Goal: Task Accomplishment & Management: Use online tool/utility

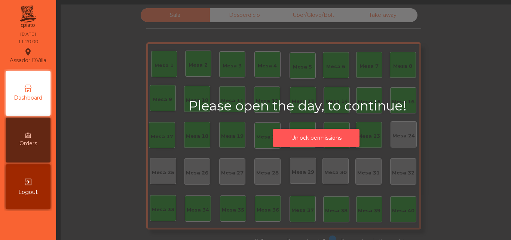
click at [317, 129] on button "Unlock permissions" at bounding box center [316, 138] width 86 height 18
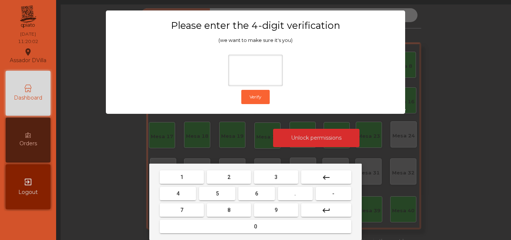
click at [220, 179] on button "2" at bounding box center [229, 176] width 44 height 13
click at [192, 195] on button "4" at bounding box center [178, 193] width 36 height 13
click at [261, 194] on button "6" at bounding box center [256, 193] width 36 height 13
click at [268, 208] on button "9" at bounding box center [276, 209] width 44 height 13
type input "****"
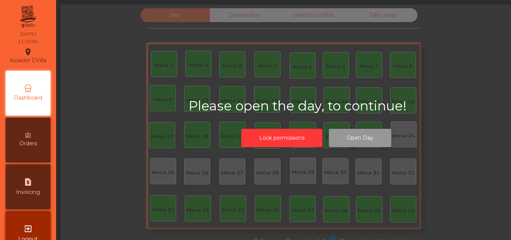
click at [356, 129] on button "Open Day" at bounding box center [360, 138] width 62 height 18
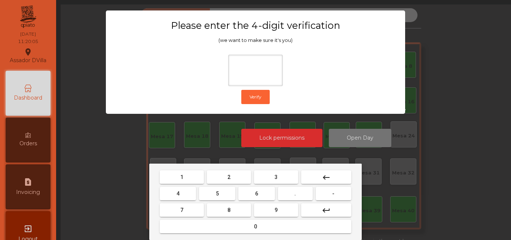
click at [233, 183] on button "2" at bounding box center [229, 176] width 44 height 13
click at [168, 189] on button "4" at bounding box center [178, 193] width 36 height 13
click at [260, 189] on button "6" at bounding box center [256, 193] width 36 height 13
click at [277, 214] on button "9" at bounding box center [276, 209] width 44 height 13
type input "****"
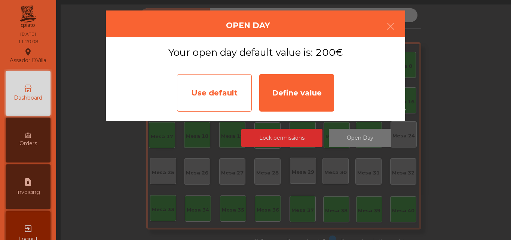
click at [210, 85] on div "Use default" at bounding box center [214, 92] width 75 height 37
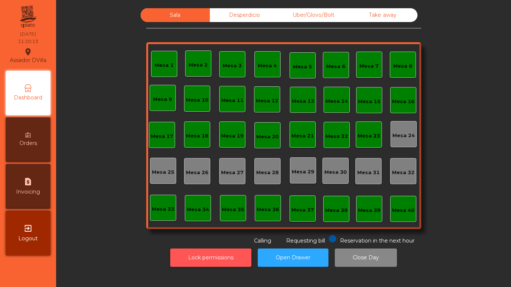
click at [205, 239] on button "Lock permissions" at bounding box center [210, 258] width 81 height 18
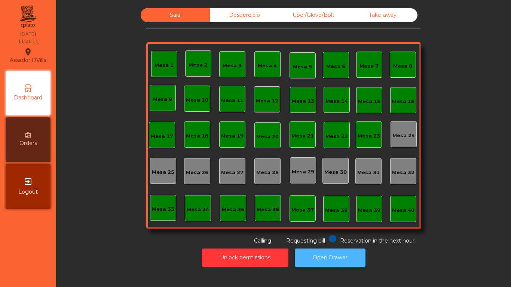
click at [295, 239] on button "Open Drawer" at bounding box center [330, 258] width 71 height 18
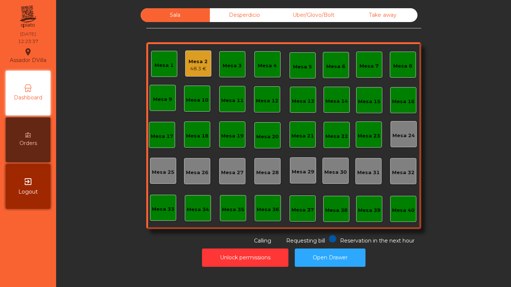
click at [272, 221] on div "Sala Desperdicio Uber/Glovo/Bolt Take away Mesa 1 Mesa 2 48.3 € Mesa 3 Mesa 4 M…" at bounding box center [284, 139] width 446 height 263
drag, startPoint x: 71, startPoint y: 91, endPoint x: 89, endPoint y: 90, distance: 18.4
click at [71, 91] on div "Sala Desperdicio Uber/Glovo/Bolt Take away Mesa 1 Mesa 2 48.3 € Mesa 3 Mesa 4 M…" at bounding box center [283, 126] width 435 height 237
click at [210, 61] on div "Mesa 1 Mesa 2 48.3 € Mesa 3 Mesa 4 Mesa 5 Mesa 6 Mesa 7 Mesa 8 Mesa 9 Mesa 10 […" at bounding box center [283, 135] width 275 height 187
click at [204, 63] on div "Mesa 2" at bounding box center [198, 61] width 19 height 7
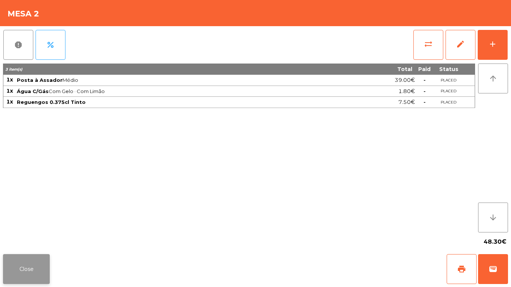
click at [6, 239] on button "Close" at bounding box center [26, 269] width 47 height 30
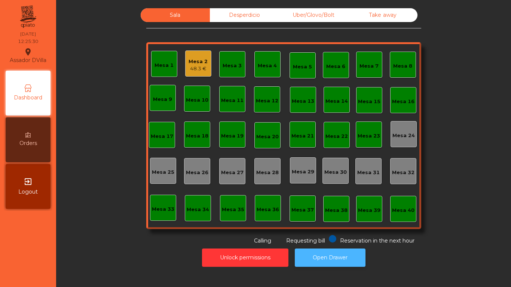
click at [349, 239] on button "Open Drawer" at bounding box center [330, 258] width 71 height 18
click at [188, 75] on div "Mesa 2 48.3 €" at bounding box center [198, 64] width 26 height 26
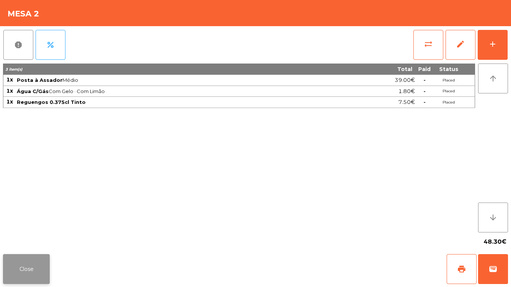
click at [36, 239] on button "Close" at bounding box center [26, 269] width 47 height 30
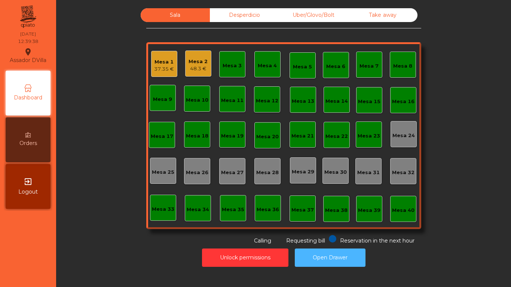
click at [331, 239] on button "Open Drawer" at bounding box center [330, 258] width 71 height 18
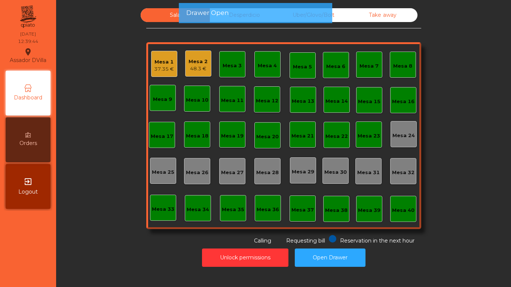
click at [166, 70] on div "37.35 €" at bounding box center [164, 68] width 20 height 7
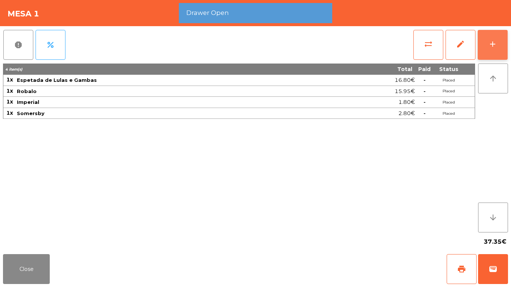
click at [496, 33] on button "add" at bounding box center [493, 45] width 30 height 30
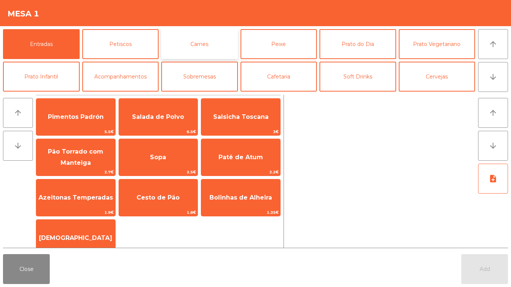
click at [196, 51] on button "Carnes" at bounding box center [199, 44] width 77 height 30
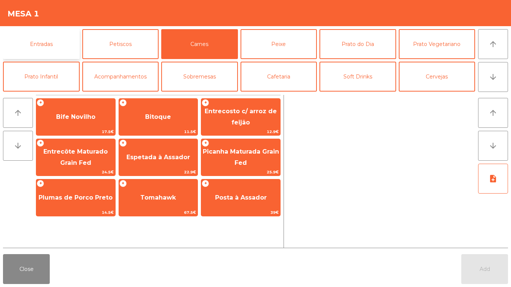
click at [49, 55] on button "Entradas" at bounding box center [41, 44] width 77 height 30
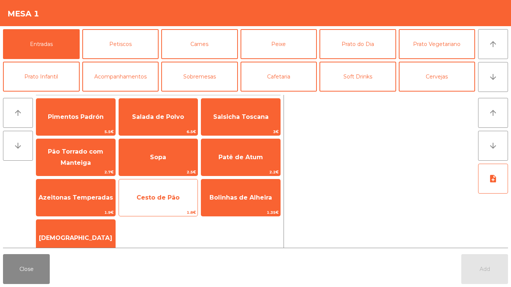
click at [161, 191] on span "Cesto de Pão" at bounding box center [158, 198] width 79 height 20
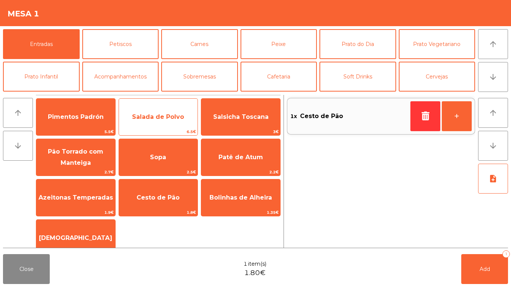
click at [148, 114] on span "Salada de Polvo" at bounding box center [158, 116] width 52 height 7
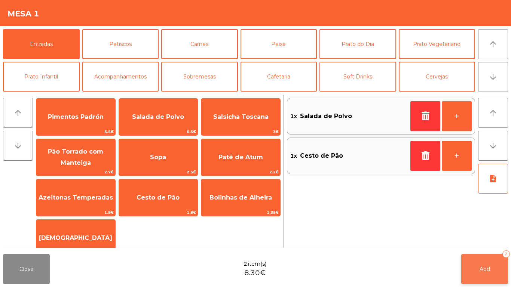
click at [469, 239] on button "Add 2" at bounding box center [484, 269] width 47 height 30
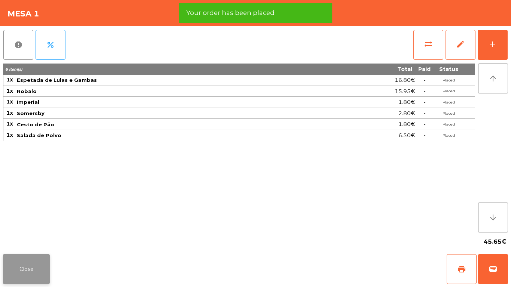
click at [30, 239] on button "Close" at bounding box center [26, 269] width 47 height 30
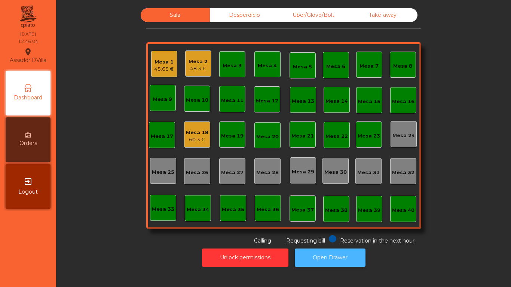
click at [341, 239] on button "Open Drawer" at bounding box center [330, 258] width 71 height 18
click at [154, 67] on div "45.65 €" at bounding box center [164, 68] width 20 height 7
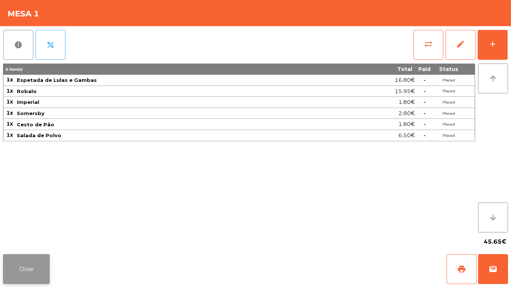
click at [23, 239] on button "Close" at bounding box center [26, 269] width 47 height 30
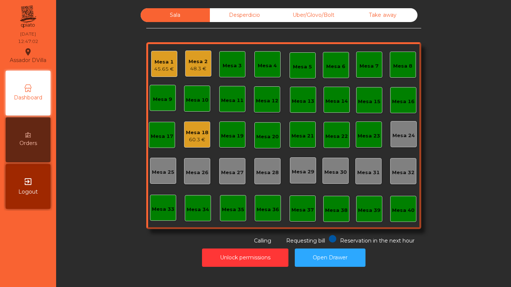
click at [186, 132] on div "Mesa 18" at bounding box center [197, 132] width 22 height 7
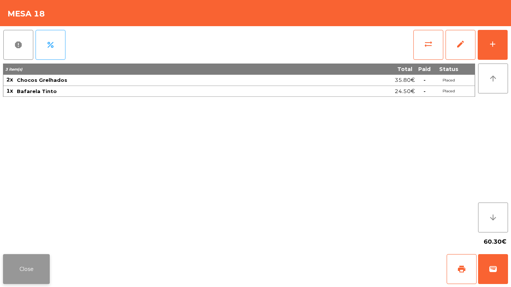
click at [28, 239] on button "Close" at bounding box center [26, 269] width 47 height 30
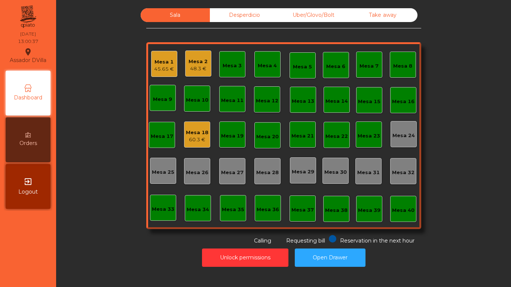
drag, startPoint x: 60, startPoint y: 279, endPoint x: 125, endPoint y: 219, distance: 88.4
click at [65, 239] on div "Sala Desperdicio Uber/Glovo/Bolt Take away Mesa 1 45.65 € Mesa 2 48.3 € Mesa 3 …" at bounding box center [283, 143] width 455 height 287
click at [401, 69] on div "Mesa 8" at bounding box center [402, 65] width 19 height 7
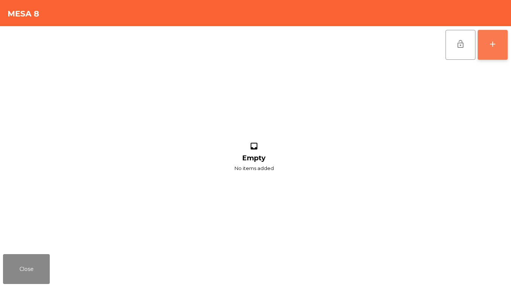
click at [486, 37] on button "add" at bounding box center [493, 45] width 30 height 30
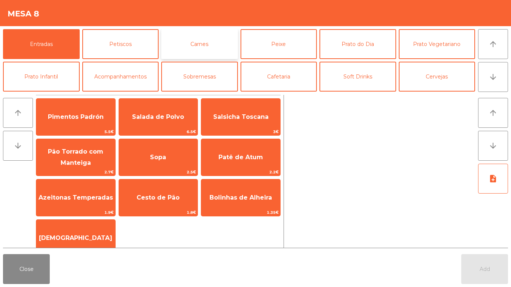
click at [180, 38] on button "Carnes" at bounding box center [199, 44] width 77 height 30
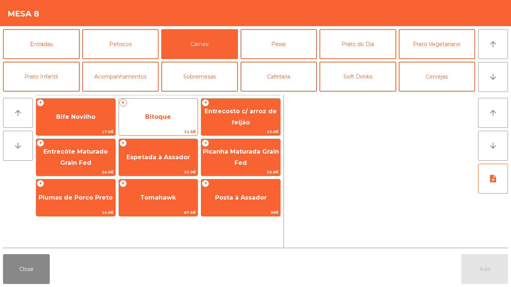
click at [149, 114] on span "Bitoque" at bounding box center [158, 116] width 26 height 7
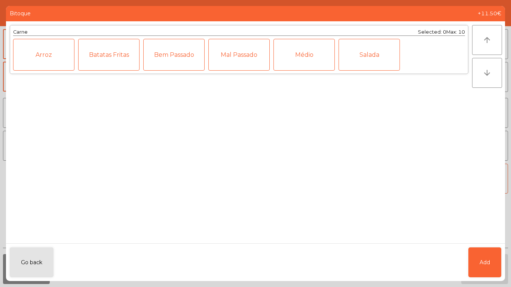
click at [298, 57] on div "Médio" at bounding box center [304, 55] width 61 height 32
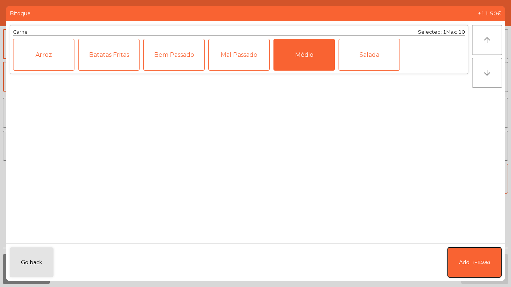
drag, startPoint x: 460, startPoint y: 263, endPoint x: 445, endPoint y: 247, distance: 22.3
click at [460, 239] on span "Add" at bounding box center [464, 263] width 10 height 8
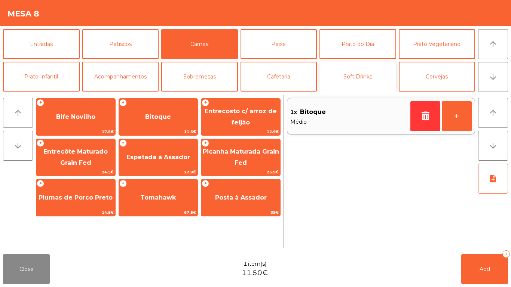
click at [369, 83] on button "Soft Drinks" at bounding box center [358, 77] width 77 height 30
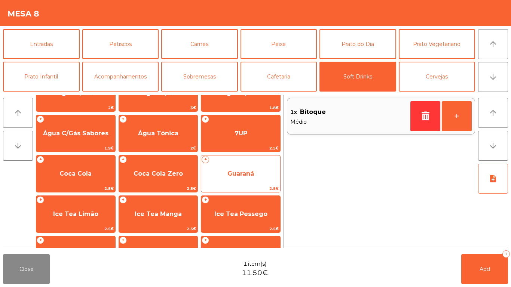
scroll to position [37, 0]
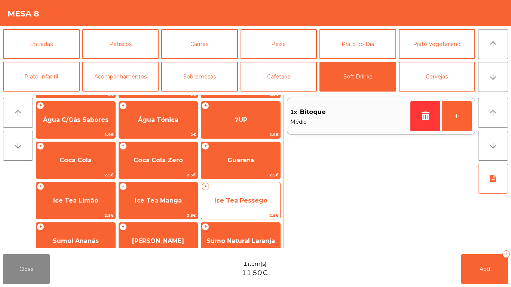
click at [241, 206] on span "Ice Tea Pessego" at bounding box center [240, 201] width 79 height 20
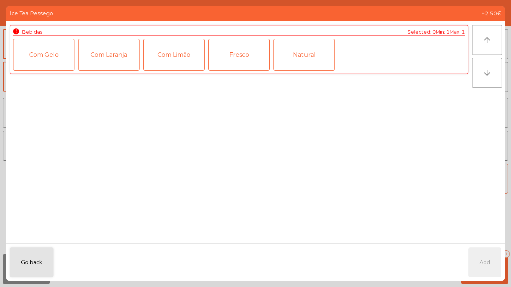
click at [269, 54] on div "Fresco" at bounding box center [238, 55] width 61 height 32
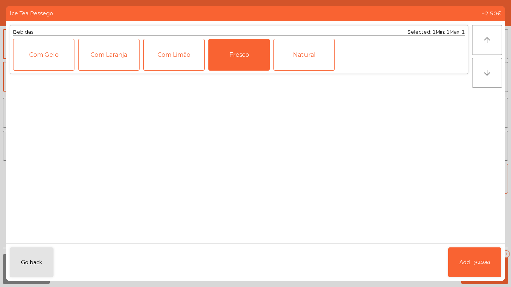
click at [253, 59] on div "Fresco" at bounding box center [238, 55] width 61 height 32
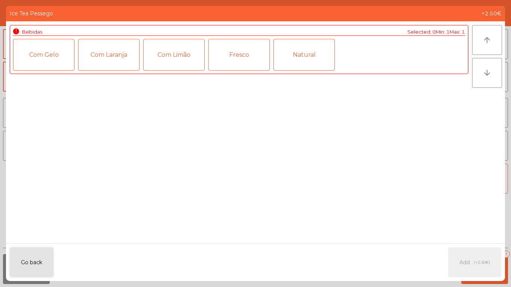
click at [239, 49] on div "Fresco" at bounding box center [238, 55] width 61 height 32
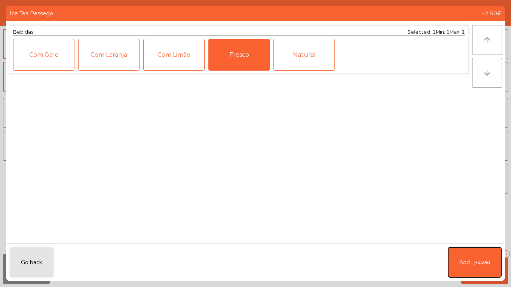
drag, startPoint x: 485, startPoint y: 265, endPoint x: 263, endPoint y: 168, distance: 241.7
click at [484, 239] on span "(+2.50€)" at bounding box center [482, 263] width 16 height 6
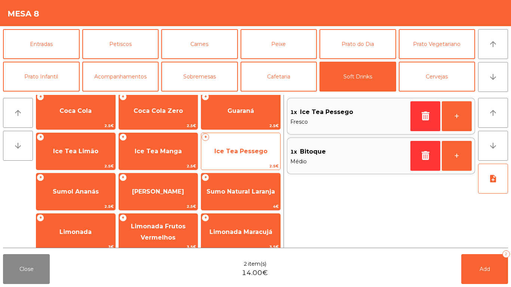
scroll to position [93, 0]
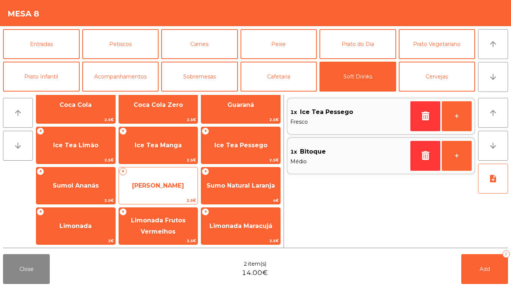
click at [162, 190] on span "[PERSON_NAME]" at bounding box center [158, 186] width 79 height 20
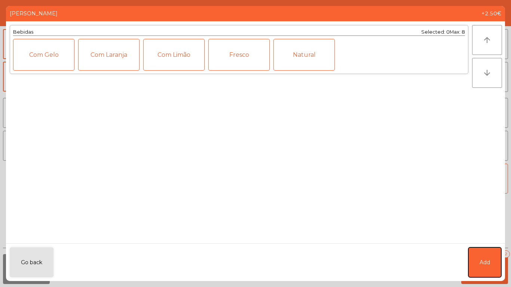
click at [478, 239] on button "Add" at bounding box center [485, 263] width 33 height 30
click at [478, 239] on button "Add 2" at bounding box center [484, 269] width 47 height 30
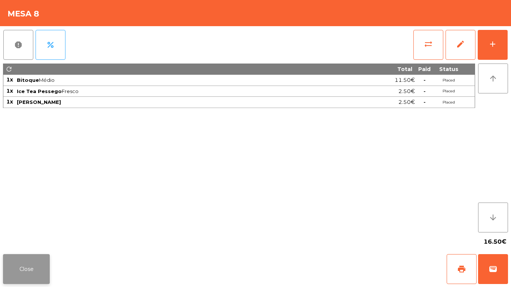
click at [24, 239] on button "Close" at bounding box center [26, 269] width 47 height 30
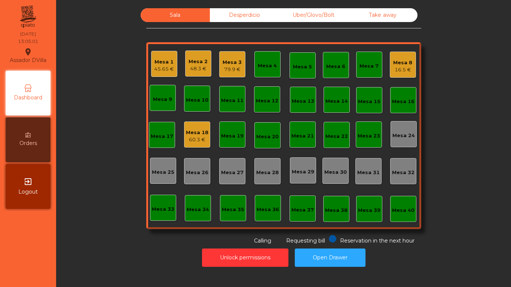
click at [254, 68] on div "Mesa 4" at bounding box center [267, 64] width 26 height 26
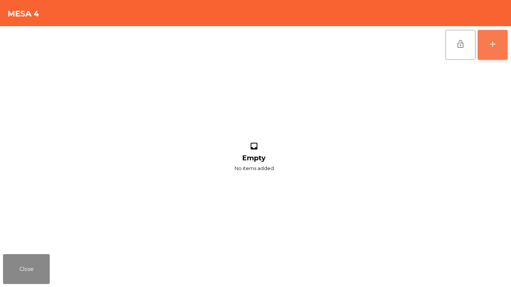
click at [492, 51] on button "add" at bounding box center [493, 45] width 30 height 30
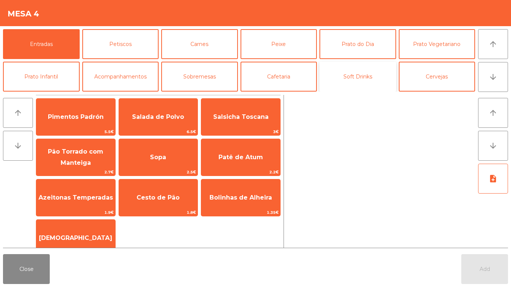
click at [353, 76] on button "Soft Drinks" at bounding box center [358, 77] width 77 height 30
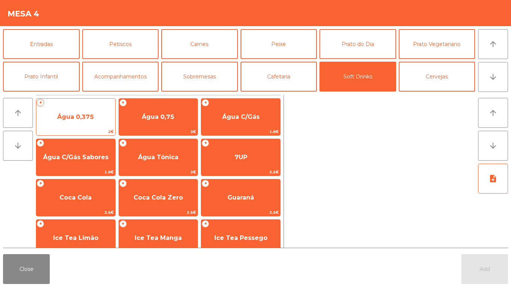
click at [76, 125] on span "Água 0,375" at bounding box center [75, 117] width 79 height 20
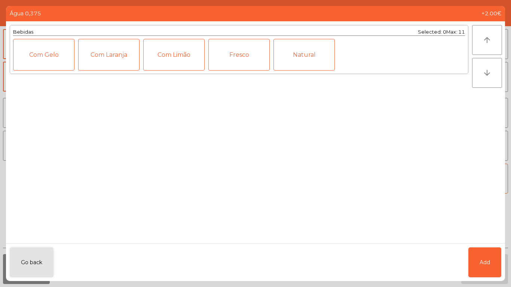
click at [511, 239] on ngb-modal-window "Água 0,375 +2.00€ Bebidas Selected: 0 Max: 11 Com Gelo Com Laranja Com Limão Fr…" at bounding box center [255, 143] width 511 height 287
click at [485, 239] on span "Add" at bounding box center [485, 263] width 10 height 8
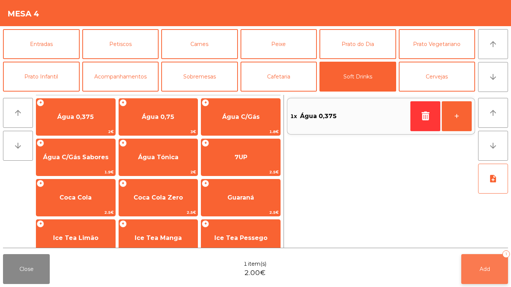
click at [484, 239] on button "Add 1" at bounding box center [484, 269] width 47 height 30
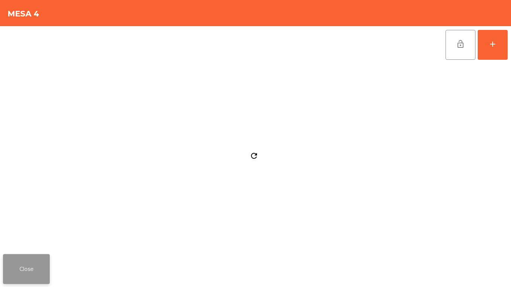
click at [13, 239] on button "Close" at bounding box center [26, 269] width 47 height 30
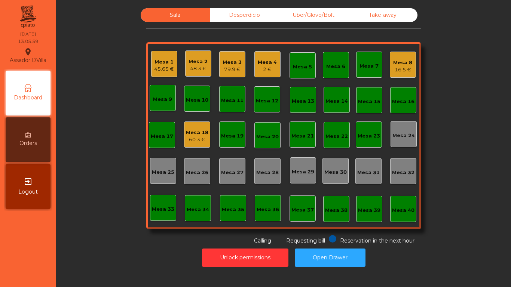
click at [228, 66] on div "79.9 €" at bounding box center [232, 69] width 19 height 7
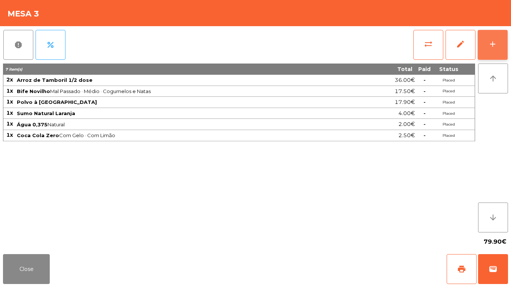
click at [503, 37] on button "add" at bounding box center [493, 45] width 30 height 30
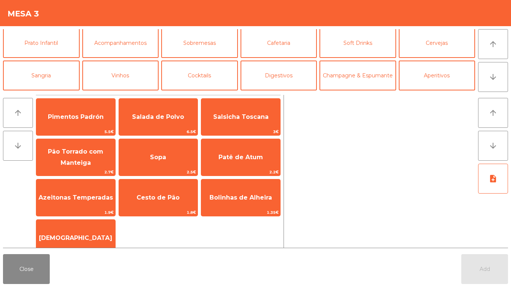
scroll to position [33, 0]
click at [110, 77] on button "Vinhos" at bounding box center [120, 76] width 77 height 30
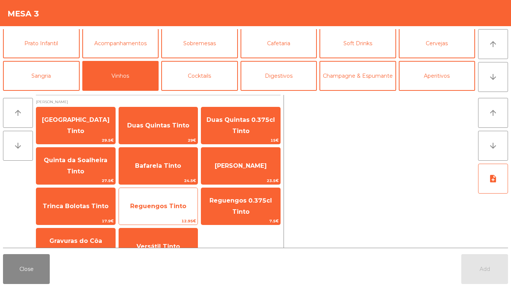
click at [148, 209] on span "Reguengos Tinto" at bounding box center [158, 206] width 56 height 7
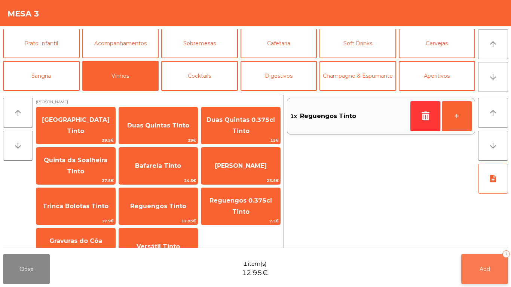
click at [486, 239] on span "Add" at bounding box center [485, 269] width 10 height 7
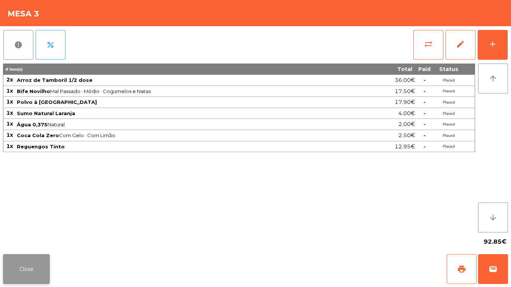
click at [21, 239] on button "Close" at bounding box center [26, 269] width 47 height 30
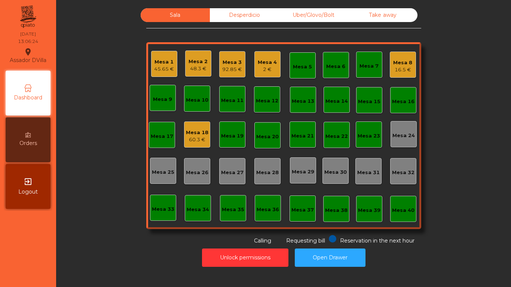
click at [296, 70] on div "Mesa 5" at bounding box center [302, 66] width 19 height 7
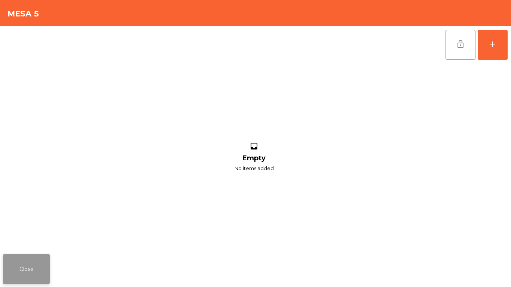
click at [3, 239] on button "Close" at bounding box center [26, 269] width 47 height 30
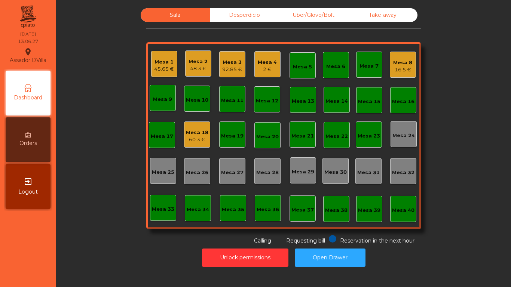
click at [260, 69] on div "2 €" at bounding box center [267, 69] width 19 height 7
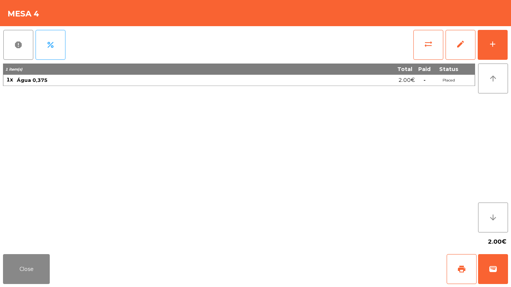
click at [510, 40] on div "report percent sync_alt edit add 1 item(s) Total Paid Status 1x Água 0,375 2.00…" at bounding box center [255, 138] width 511 height 225
click at [492, 40] on div "add" at bounding box center [492, 44] width 9 height 9
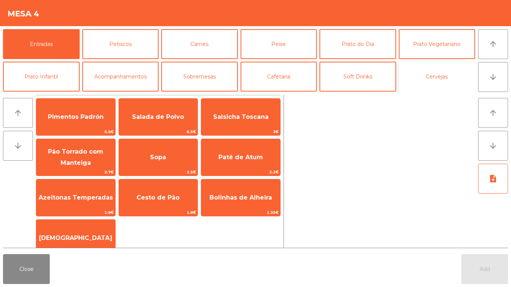
click at [452, 73] on button "Cervejas" at bounding box center [437, 77] width 77 height 30
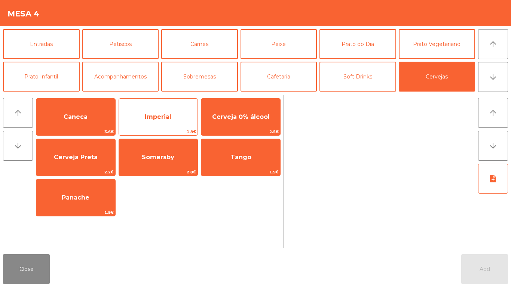
click at [144, 121] on span "Imperial" at bounding box center [158, 117] width 79 height 20
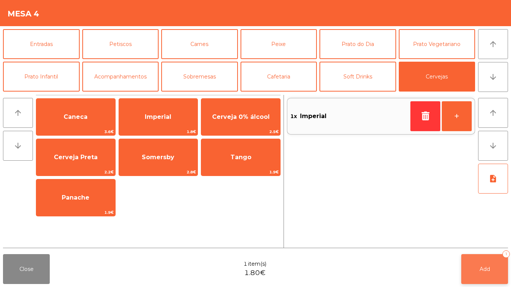
click at [463, 239] on button "Add 1" at bounding box center [484, 269] width 47 height 30
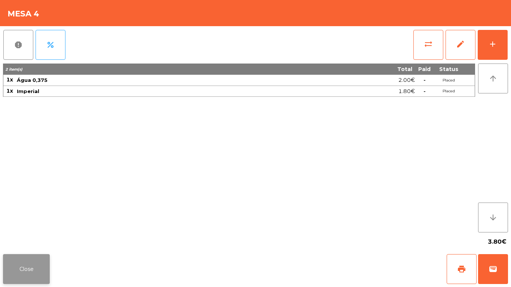
click at [9, 239] on button "Close" at bounding box center [26, 269] width 47 height 30
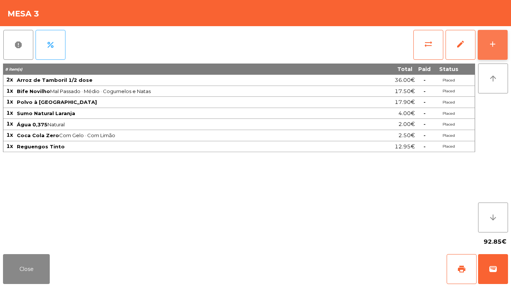
click at [504, 45] on button "add" at bounding box center [493, 45] width 30 height 30
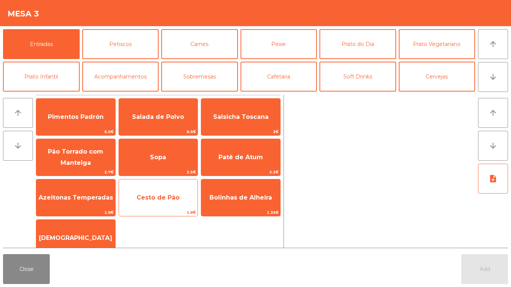
click at [167, 195] on span "Cesto de Pão" at bounding box center [158, 197] width 43 height 7
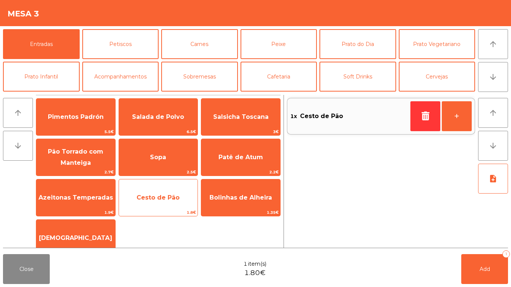
click at [165, 204] on span "Cesto de Pão" at bounding box center [158, 198] width 79 height 20
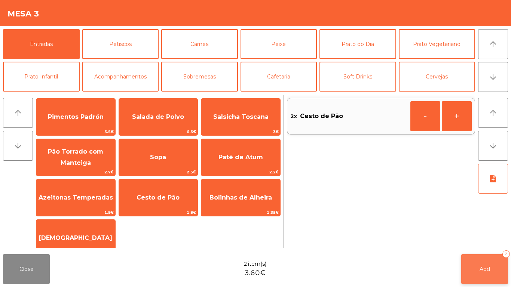
click at [476, 239] on button "Add 2" at bounding box center [484, 269] width 47 height 30
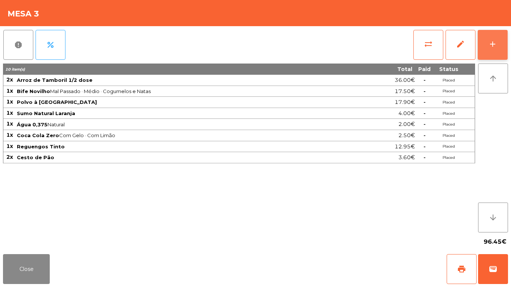
click at [502, 37] on button "add" at bounding box center [493, 45] width 30 height 30
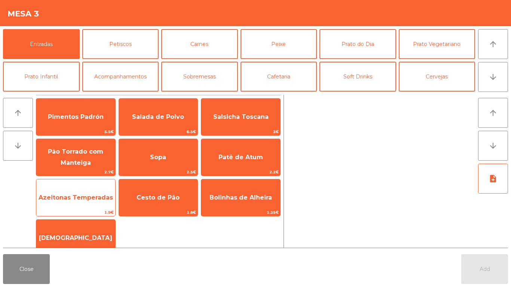
click at [68, 193] on span "Azeitonas Temperadas" at bounding box center [75, 198] width 79 height 20
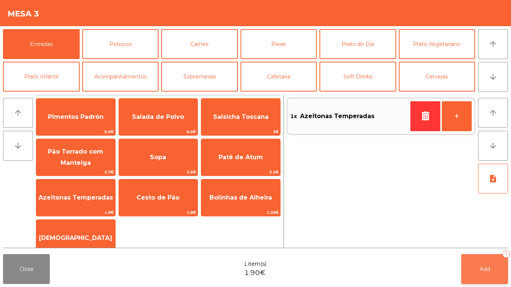
click at [487, 239] on span "Add" at bounding box center [485, 269] width 10 height 7
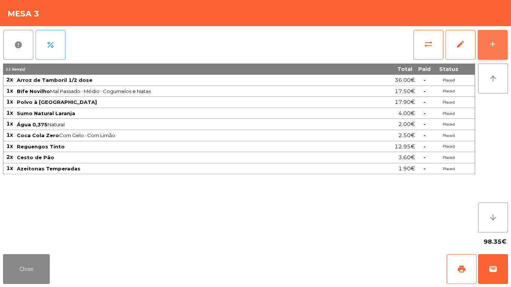
click at [500, 40] on button "add" at bounding box center [493, 45] width 30 height 30
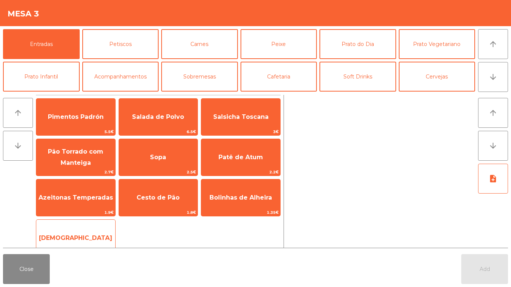
click at [80, 239] on span "[DEMOGRAPHIC_DATA]" at bounding box center [75, 238] width 73 height 7
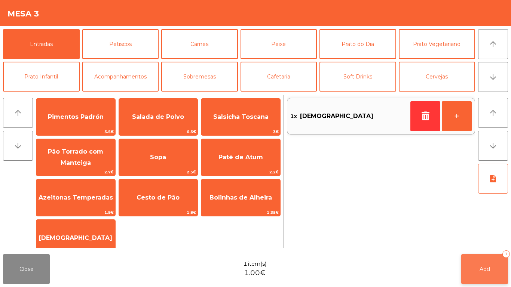
click at [494, 239] on button "Add 1" at bounding box center [484, 269] width 47 height 30
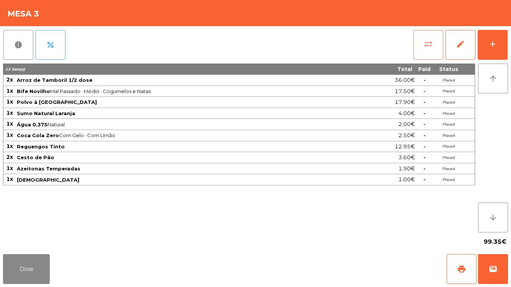
click at [435, 49] on button "sync_alt" at bounding box center [429, 45] width 30 height 30
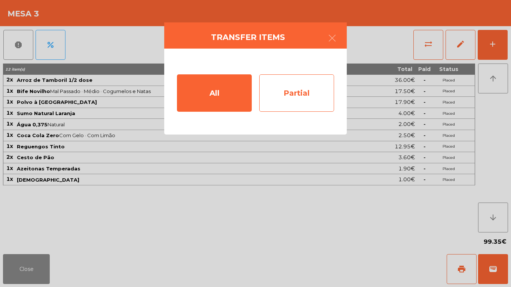
click at [292, 95] on div "Partial" at bounding box center [296, 92] width 75 height 37
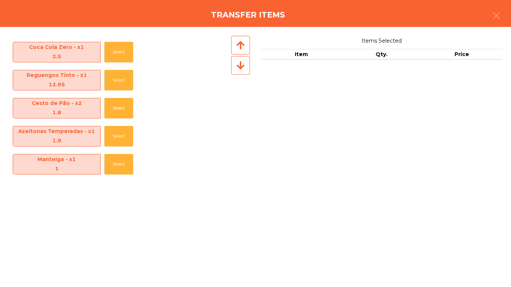
scroll to position [138, 0]
click at [110, 75] on button "Select" at bounding box center [118, 80] width 29 height 21
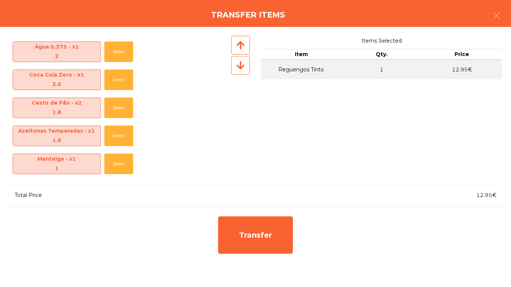
scroll to position [110, 0]
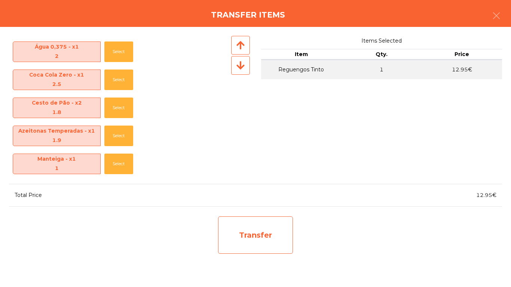
click at [252, 239] on div "Transfer" at bounding box center [255, 235] width 75 height 37
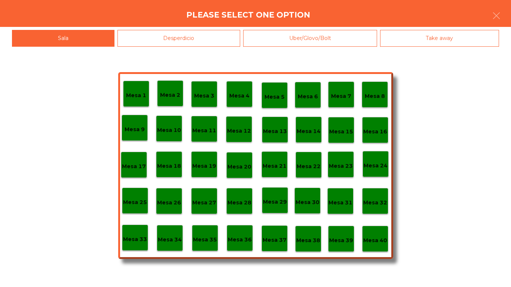
click at [170, 34] on div "Desperdicio" at bounding box center [179, 38] width 123 height 17
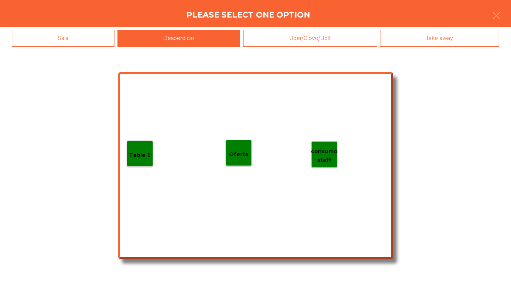
click at [129, 152] on p "Table 1" at bounding box center [140, 155] width 22 height 9
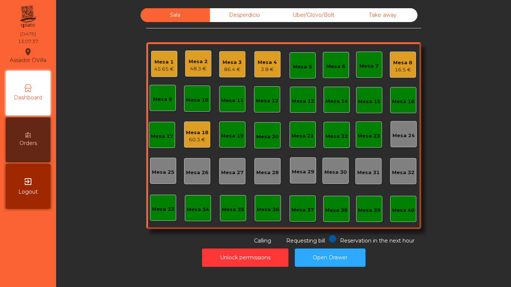
click at [225, 64] on div "Mesa 3" at bounding box center [232, 62] width 19 height 7
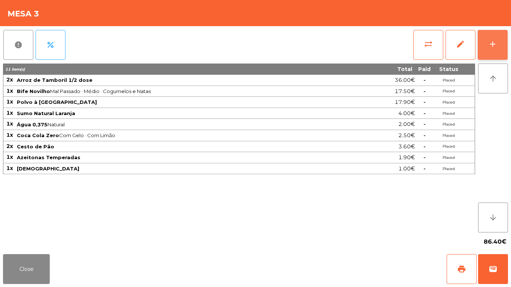
click at [497, 38] on button "add" at bounding box center [493, 45] width 30 height 30
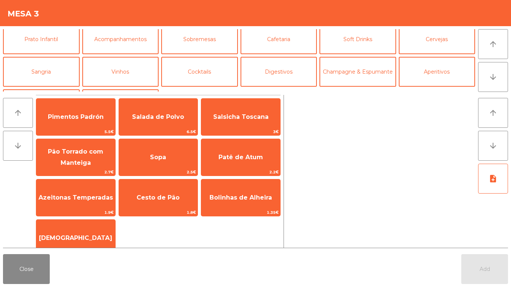
scroll to position [39, 0]
click at [104, 73] on button "Vinhos" at bounding box center [120, 71] width 77 height 30
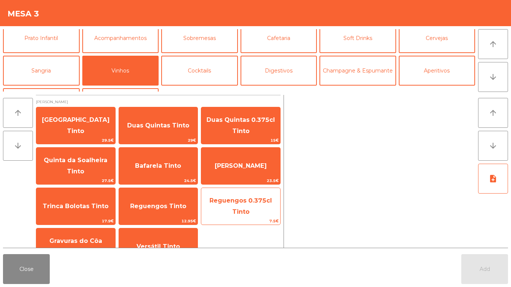
click at [233, 203] on span "Reguengos 0.375cl Tinto" at bounding box center [241, 206] width 62 height 18
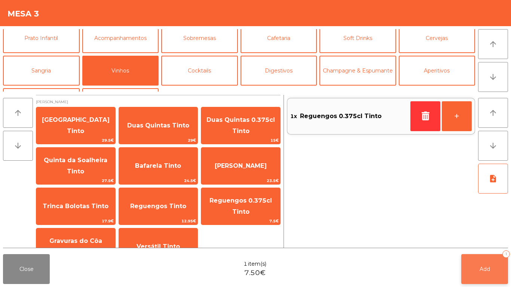
click at [493, 239] on button "Add 1" at bounding box center [484, 269] width 47 height 30
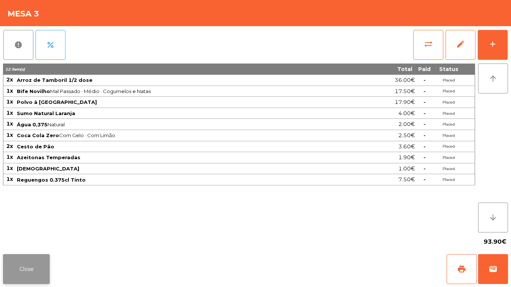
click at [30, 239] on button "Close" at bounding box center [26, 269] width 47 height 30
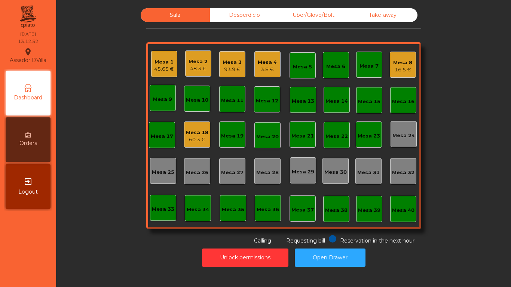
click at [408, 66] on div "16.5 €" at bounding box center [402, 69] width 19 height 7
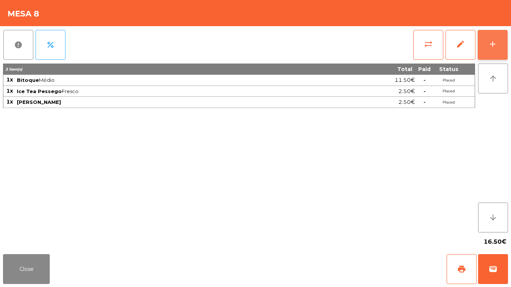
click at [502, 43] on button "add" at bounding box center [493, 45] width 30 height 30
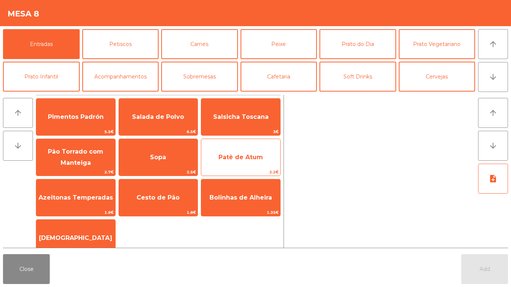
click at [247, 154] on span "Patê de Atum" at bounding box center [241, 157] width 45 height 7
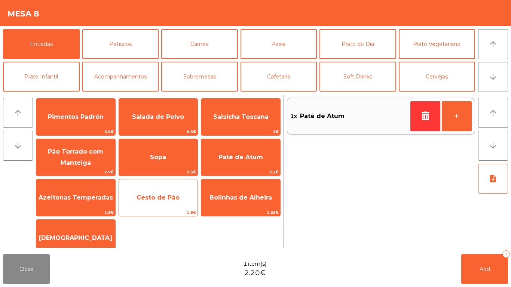
click at [153, 200] on span "Cesto de Pão" at bounding box center [158, 197] width 43 height 7
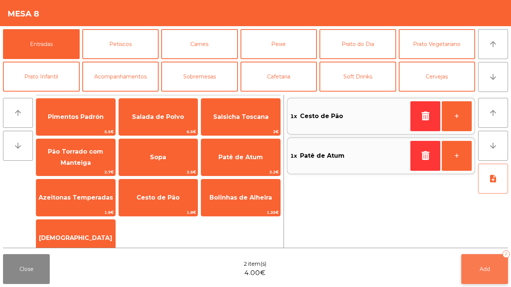
click at [490, 239] on button "Add 2" at bounding box center [484, 269] width 47 height 30
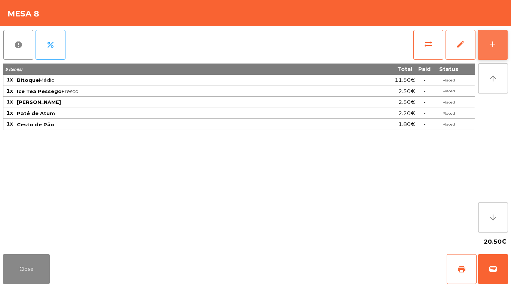
click at [503, 36] on button "add" at bounding box center [493, 45] width 30 height 30
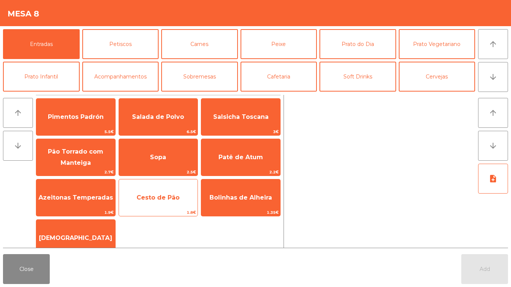
click at [146, 206] on span "Cesto de Pão" at bounding box center [158, 198] width 79 height 20
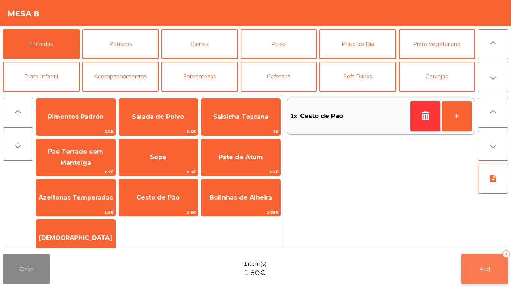
click at [488, 239] on span "Add" at bounding box center [485, 269] width 10 height 7
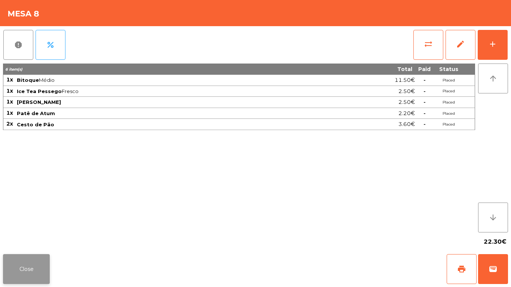
click at [8, 239] on button "Close" at bounding box center [26, 269] width 47 height 30
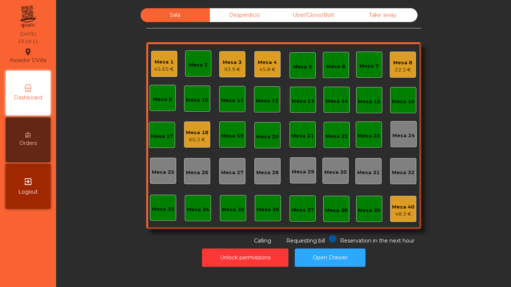
click at [258, 65] on div "Mesa 4" at bounding box center [267, 62] width 19 height 7
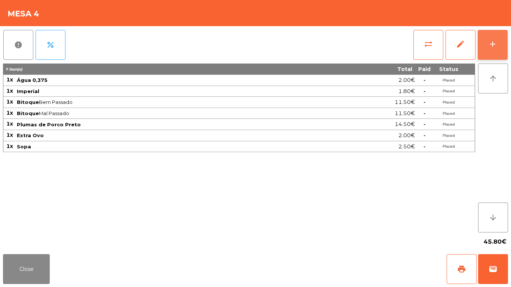
click at [498, 40] on button "add" at bounding box center [493, 45] width 30 height 30
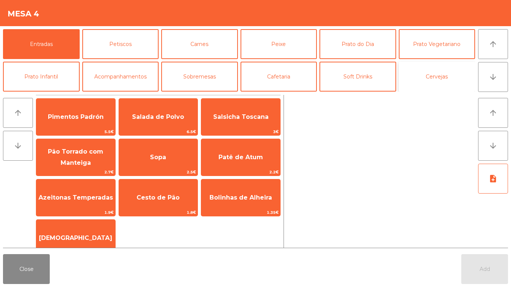
click at [438, 76] on button "Cervejas" at bounding box center [437, 77] width 77 height 30
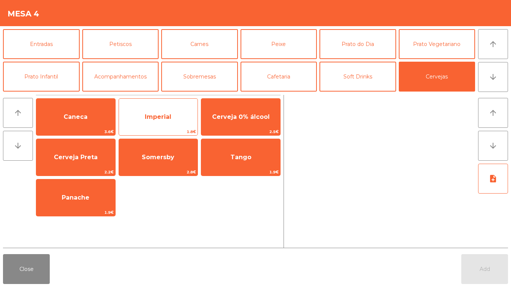
click at [147, 121] on span "Imperial" at bounding box center [158, 117] width 79 height 20
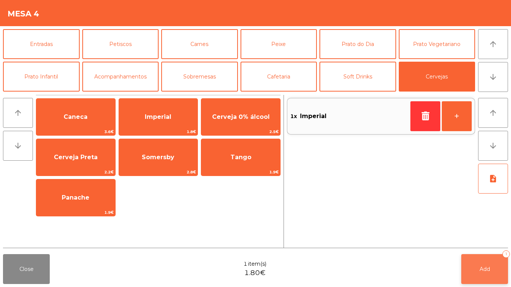
click at [494, 239] on button "Add 1" at bounding box center [484, 269] width 47 height 30
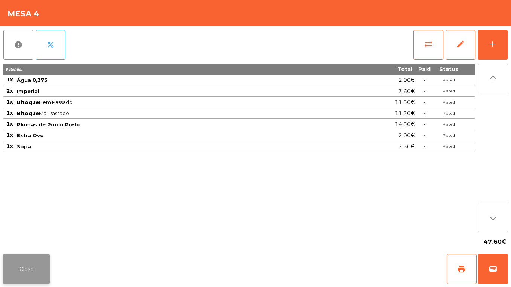
click at [19, 239] on button "Close" at bounding box center [26, 269] width 47 height 30
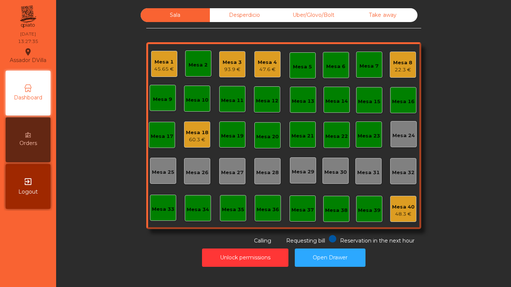
click at [225, 70] on div "93.9 €" at bounding box center [232, 69] width 19 height 7
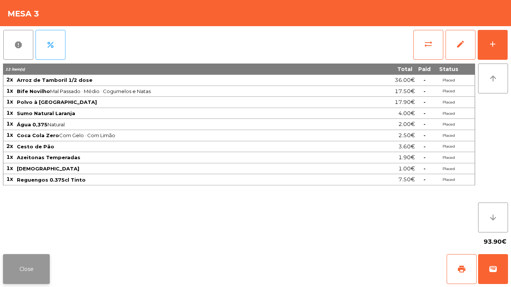
click at [45, 239] on button "Close" at bounding box center [26, 269] width 47 height 30
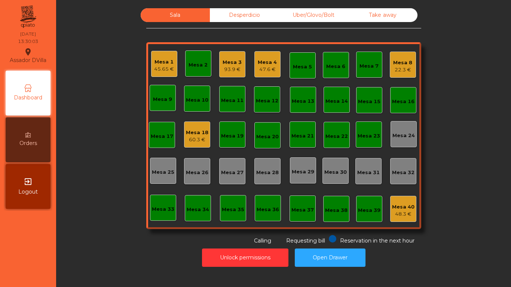
click at [410, 61] on div "Mesa 8 22.3 €" at bounding box center [403, 65] width 26 height 26
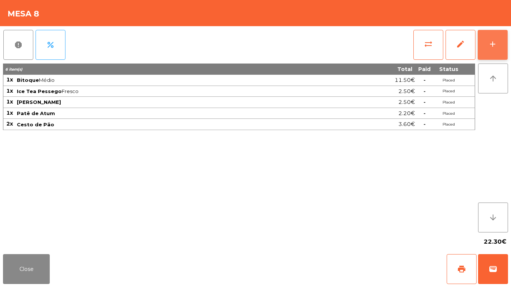
click at [500, 31] on button "add" at bounding box center [493, 45] width 30 height 30
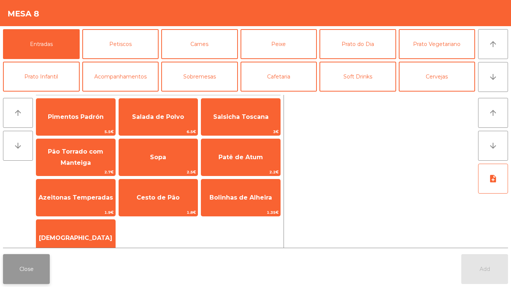
click at [33, 239] on button "Close" at bounding box center [26, 269] width 47 height 30
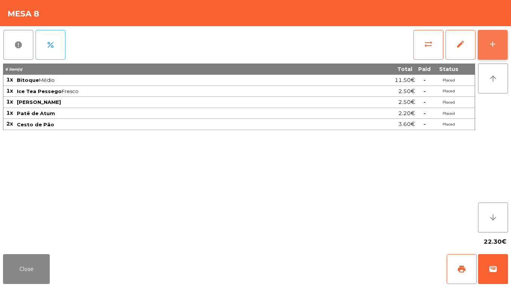
click at [499, 42] on button "add" at bounding box center [493, 45] width 30 height 30
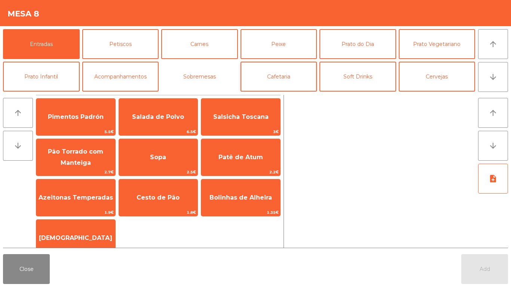
drag, startPoint x: 201, startPoint y: 69, endPoint x: 311, endPoint y: 81, distance: 109.9
click at [242, 78] on div "Entradas Petiscos Carnes Peixe [GEOGRAPHIC_DATA] do Dia Prato Vegetariano Prato…" at bounding box center [239, 60] width 472 height 62
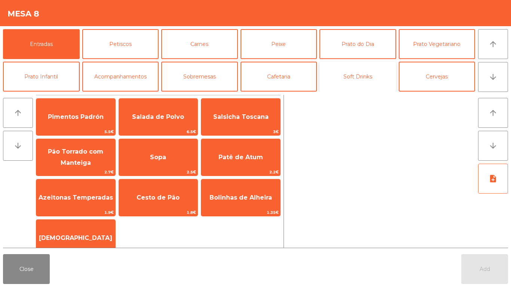
click at [373, 80] on button "Soft Drinks" at bounding box center [358, 77] width 77 height 30
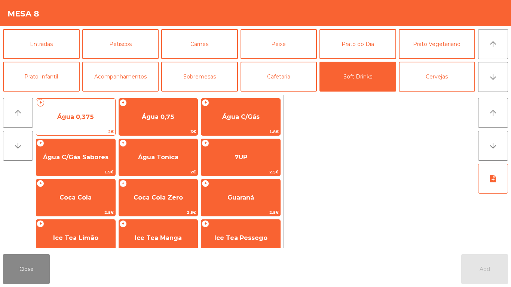
click at [107, 116] on span "Água 0,375" at bounding box center [75, 117] width 79 height 20
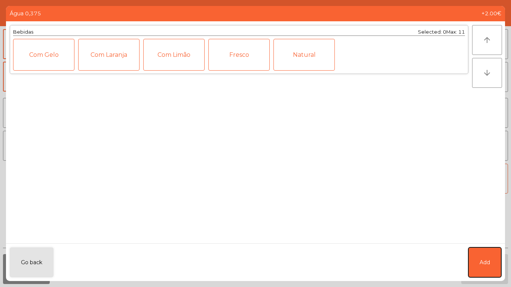
click at [473, 239] on button "Add" at bounding box center [485, 263] width 33 height 30
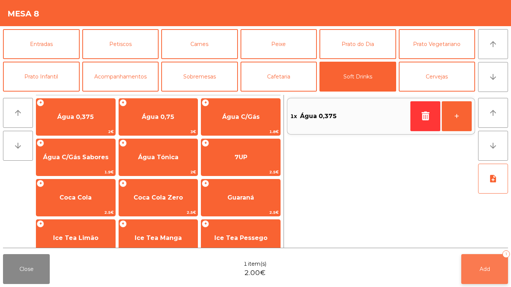
click at [472, 239] on button "Add 1" at bounding box center [484, 269] width 47 height 30
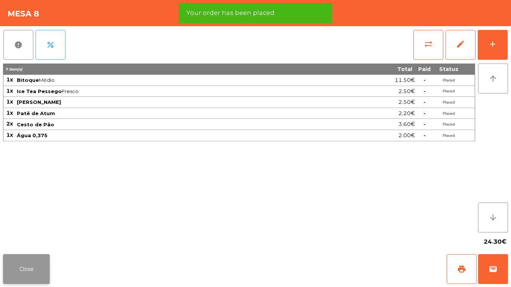
click at [40, 239] on button "Close" at bounding box center [26, 269] width 47 height 30
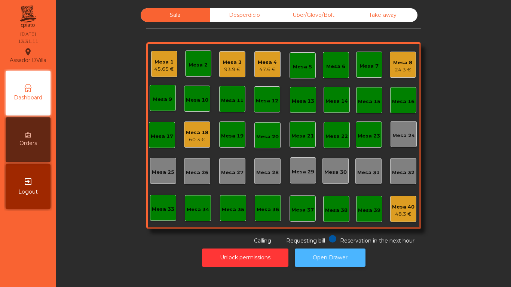
click at [341, 239] on button "Open Drawer" at bounding box center [330, 258] width 71 height 18
click at [29, 124] on div "Orders" at bounding box center [28, 140] width 45 height 45
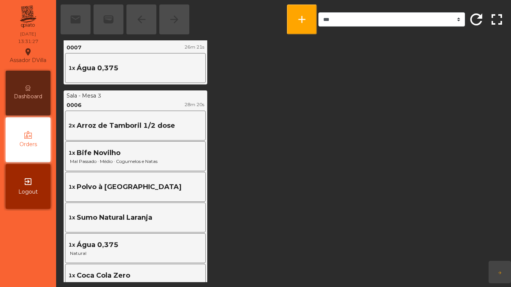
scroll to position [823, 0]
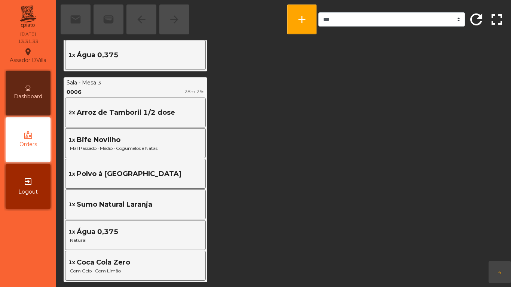
click at [25, 75] on div "Dashboard" at bounding box center [28, 93] width 45 height 45
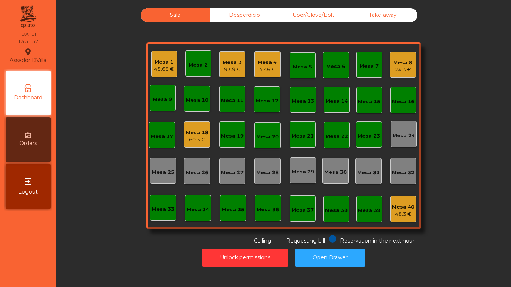
click at [234, 66] on div "93.9 €" at bounding box center [232, 69] width 19 height 7
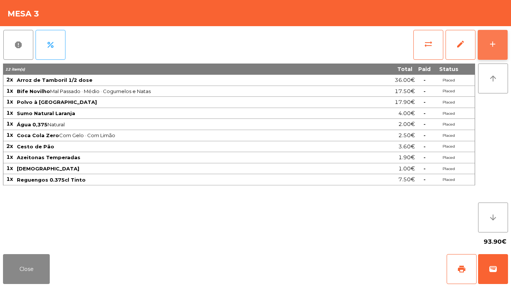
click at [498, 47] on button "add" at bounding box center [493, 45] width 30 height 30
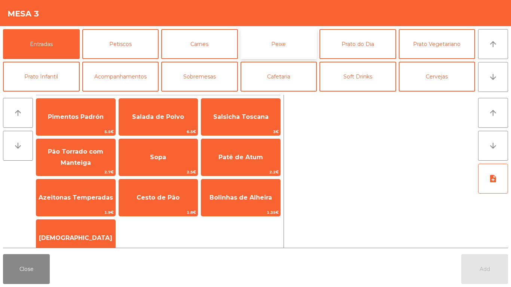
click at [275, 45] on button "Peixe" at bounding box center [279, 44] width 77 height 30
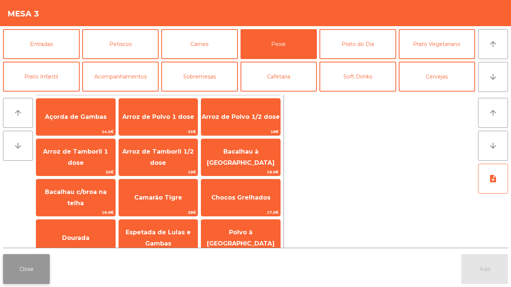
click at [33, 239] on button "Close" at bounding box center [26, 269] width 47 height 30
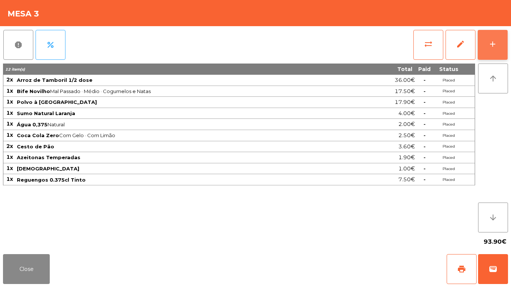
click at [492, 55] on button "add" at bounding box center [493, 45] width 30 height 30
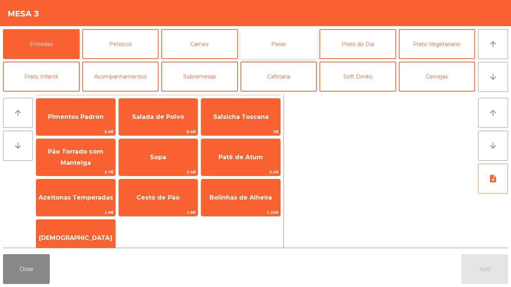
click at [299, 43] on button "Peixe" at bounding box center [279, 44] width 77 height 30
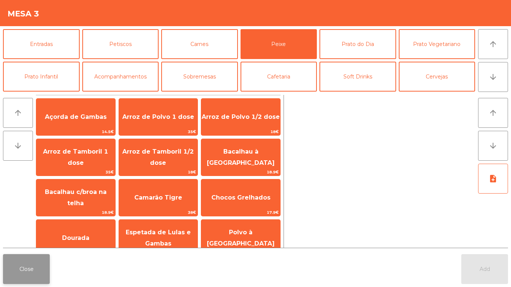
click at [28, 239] on button "Close" at bounding box center [26, 269] width 47 height 30
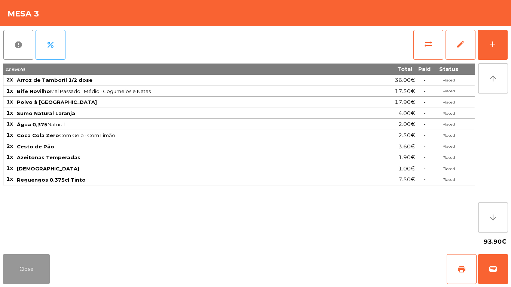
click at [27, 239] on button "Close" at bounding box center [26, 269] width 47 height 30
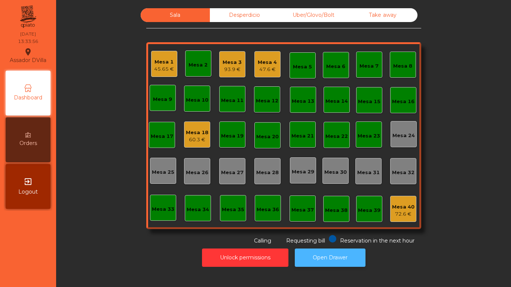
click at [341, 239] on button "Open Drawer" at bounding box center [330, 258] width 71 height 18
click at [155, 61] on div "Mesa 1" at bounding box center [164, 61] width 20 height 7
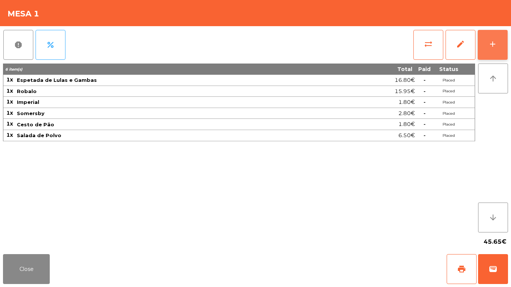
click at [507, 41] on button "add" at bounding box center [493, 45] width 30 height 30
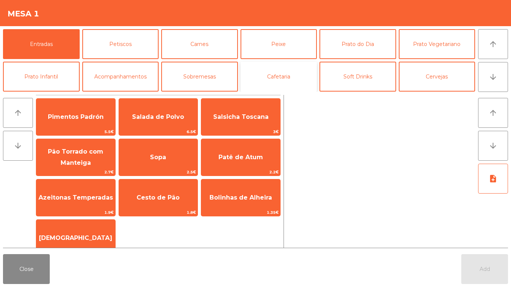
click at [285, 88] on button "Cafetaria" at bounding box center [279, 77] width 77 height 30
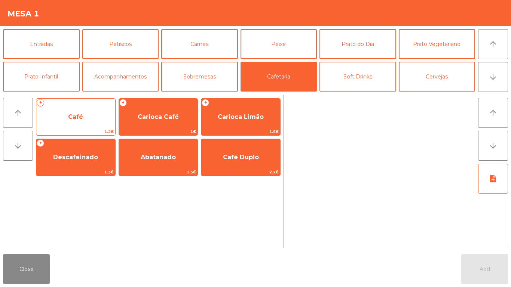
click at [68, 113] on span "Café" at bounding box center [75, 116] width 15 height 7
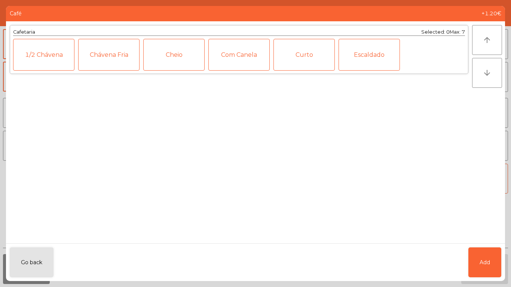
click at [508, 239] on ngb-modal-window "Café +1.20€ Cafetaria Selected: 0 Max: 7 1/2 [PERSON_NAME] Fria Cheio Com Canel…" at bounding box center [255, 143] width 511 height 287
click at [485, 239] on span "Add" at bounding box center [485, 263] width 10 height 8
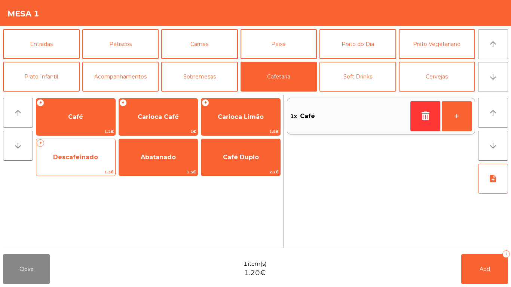
click at [69, 158] on span "Descafeinado" at bounding box center [75, 157] width 45 height 7
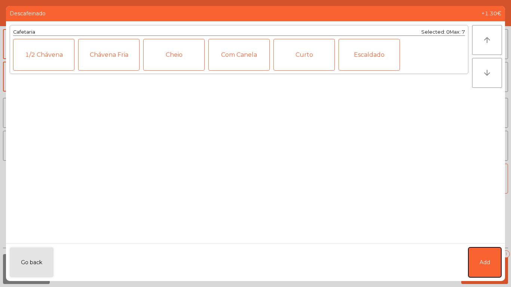
click at [497, 239] on button "Add" at bounding box center [485, 263] width 33 height 30
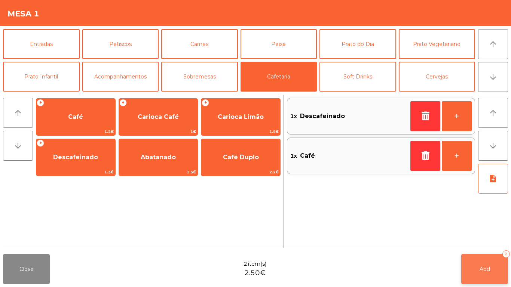
click at [500, 239] on button "Add 2" at bounding box center [484, 269] width 47 height 30
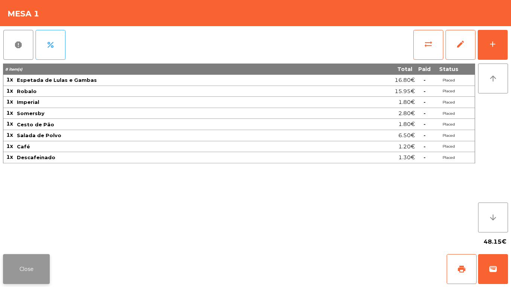
click at [26, 239] on button "Close" at bounding box center [26, 269] width 47 height 30
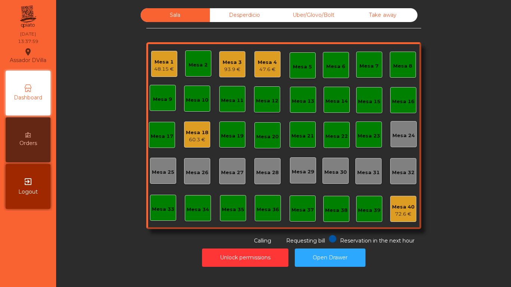
click at [259, 73] on div "47.6 €" at bounding box center [267, 69] width 19 height 7
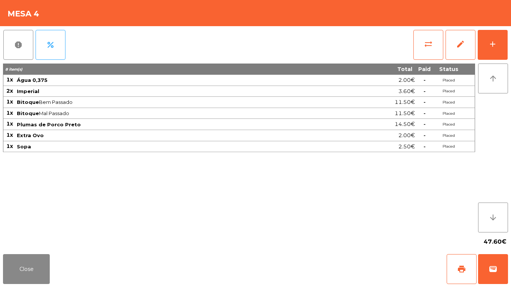
click at [511, 39] on div "report percent sync_alt edit add 8 item(s) Total Paid Status 1x Água 0,375 2.00…" at bounding box center [255, 138] width 511 height 225
click at [504, 41] on button "add" at bounding box center [493, 45] width 30 height 30
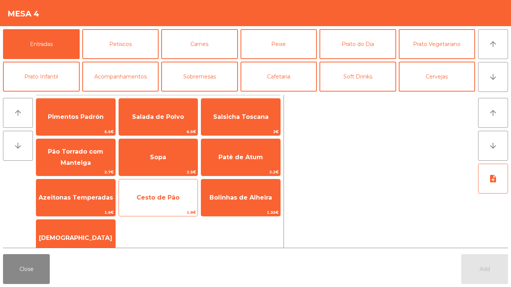
click at [151, 205] on span "Cesto de Pão" at bounding box center [158, 198] width 79 height 20
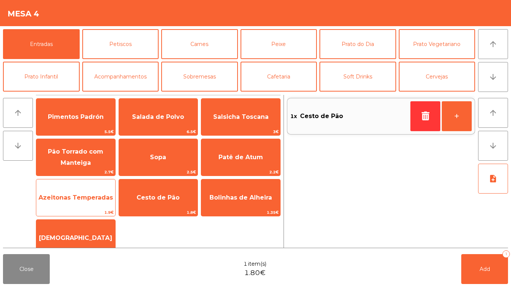
click at [70, 199] on span "Azeitonas Temperadas" at bounding box center [76, 197] width 74 height 7
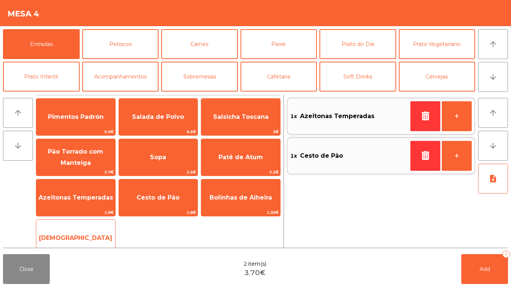
click at [74, 233] on span "[DEMOGRAPHIC_DATA]" at bounding box center [75, 238] width 79 height 20
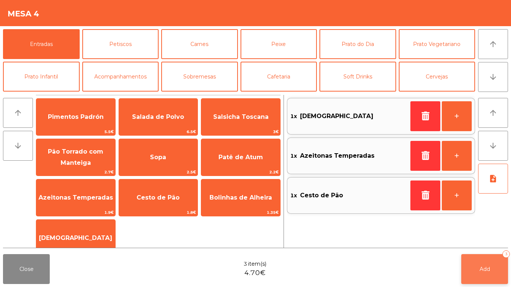
click at [481, 239] on button "Add 3" at bounding box center [484, 269] width 47 height 30
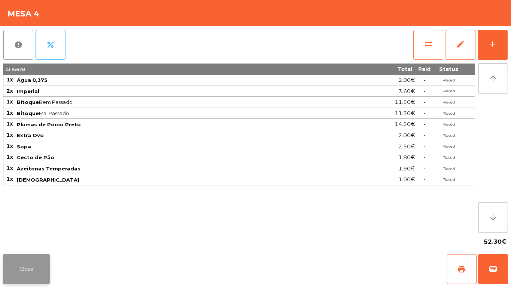
click at [25, 239] on button "Close" at bounding box center [26, 269] width 47 height 30
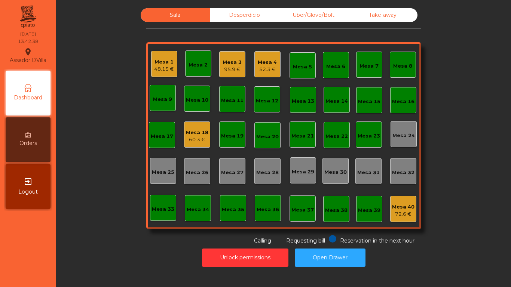
click at [259, 66] on div "52.3 €" at bounding box center [267, 69] width 19 height 7
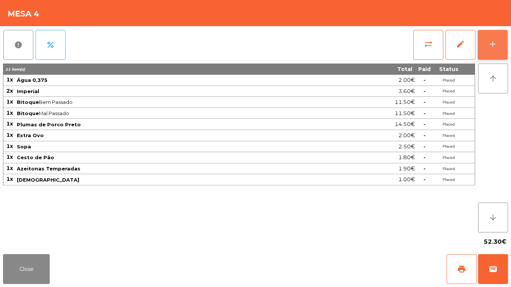
drag, startPoint x: 509, startPoint y: 45, endPoint x: 495, endPoint y: 50, distance: 15.4
click at [506, 46] on div "report percent sync_alt edit add 11 item(s) Total Paid Status 1x Água 0,375 2.0…" at bounding box center [255, 138] width 511 height 225
click at [493, 51] on button "add" at bounding box center [493, 45] width 30 height 30
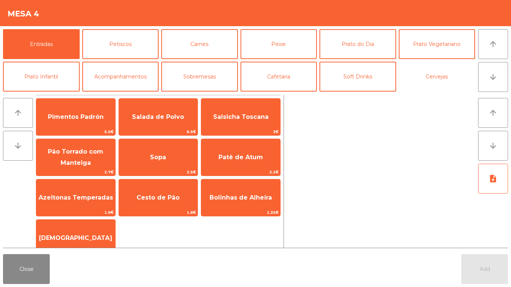
drag, startPoint x: 423, startPoint y: 77, endPoint x: 302, endPoint y: 100, distance: 123.9
click at [422, 77] on button "Cervejas" at bounding box center [437, 77] width 77 height 30
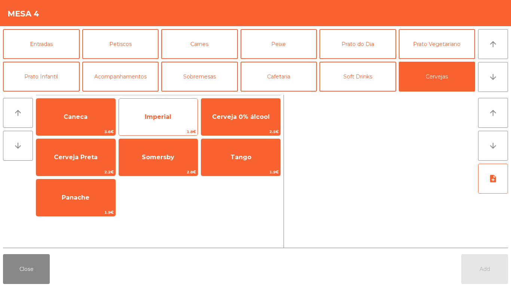
click at [172, 118] on span "Imperial" at bounding box center [158, 117] width 79 height 20
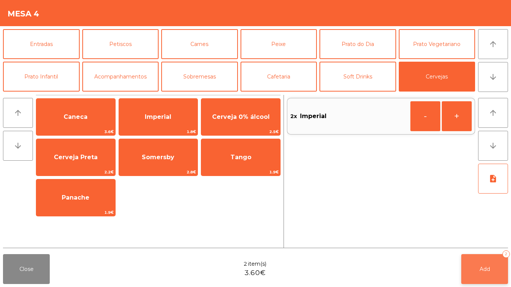
click at [483, 239] on button "Add 2" at bounding box center [484, 269] width 47 height 30
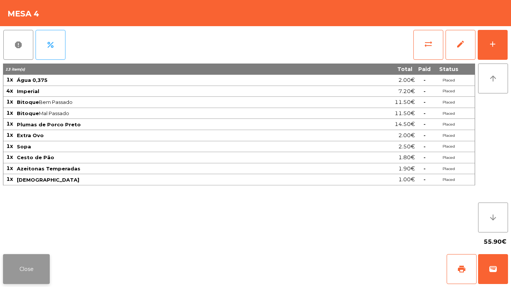
click at [11, 239] on button "Close" at bounding box center [26, 269] width 47 height 30
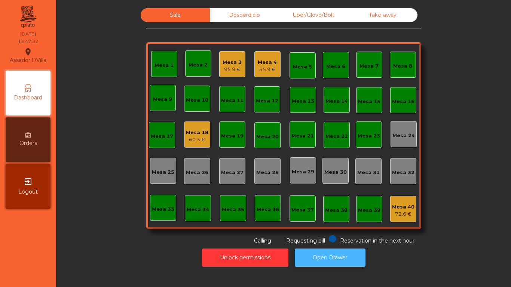
click at [322, 239] on button "Open Drawer" at bounding box center [330, 258] width 71 height 18
click at [203, 130] on div "Mesa 18" at bounding box center [197, 132] width 22 height 7
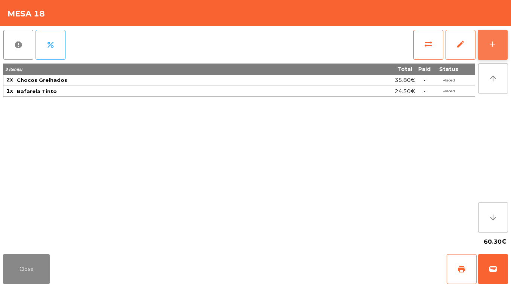
click at [489, 43] on div "add" at bounding box center [492, 44] width 9 height 9
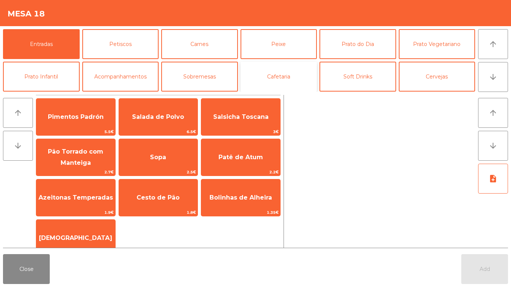
click at [275, 71] on button "Cafetaria" at bounding box center [279, 77] width 77 height 30
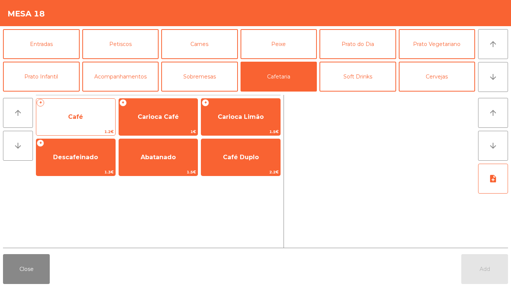
click at [91, 107] on span "Café" at bounding box center [75, 117] width 79 height 20
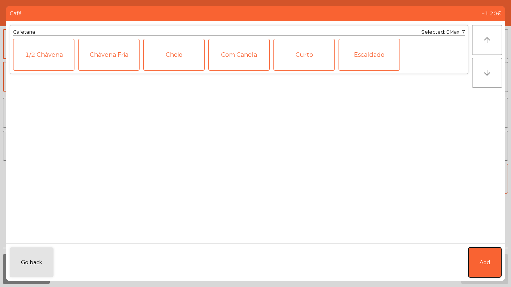
drag, startPoint x: 486, startPoint y: 254, endPoint x: 464, endPoint y: 144, distance: 111.6
click at [485, 239] on form "Café +1.20€ Cafetaria Selected: 0 Max: 7 1/2 [PERSON_NAME] Fria Cheio Com Canel…" at bounding box center [255, 143] width 499 height 275
drag, startPoint x: 474, startPoint y: 265, endPoint x: 477, endPoint y: 199, distance: 66.3
click at [475, 239] on button "Add" at bounding box center [485, 263] width 33 height 30
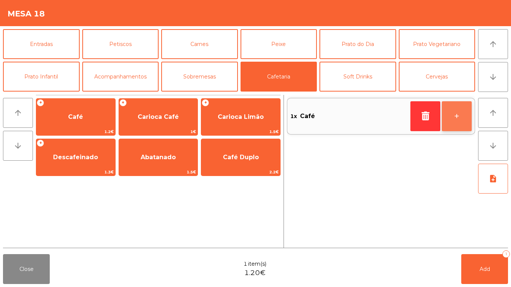
click at [458, 125] on button "+" at bounding box center [457, 116] width 30 height 30
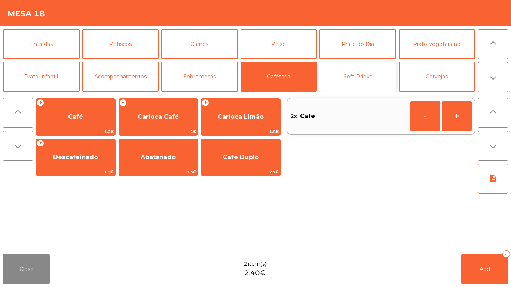
click at [388, 74] on button "Soft Drinks" at bounding box center [358, 77] width 77 height 30
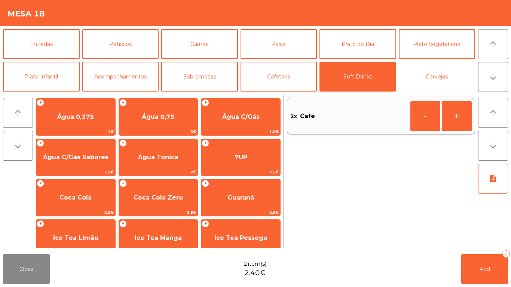
drag, startPoint x: 426, startPoint y: 75, endPoint x: 226, endPoint y: 68, distance: 199.6
click at [421, 75] on button "Cervejas" at bounding box center [437, 77] width 77 height 30
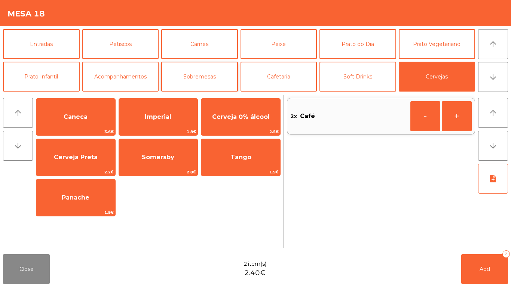
scroll to position [37, 0]
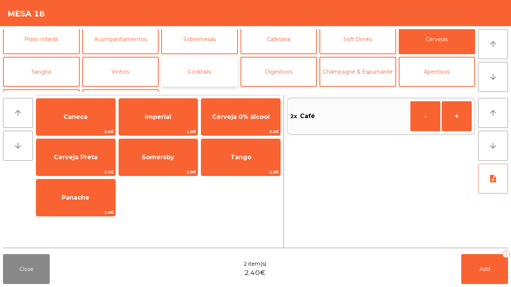
click at [221, 70] on button "Cocktails" at bounding box center [199, 72] width 77 height 30
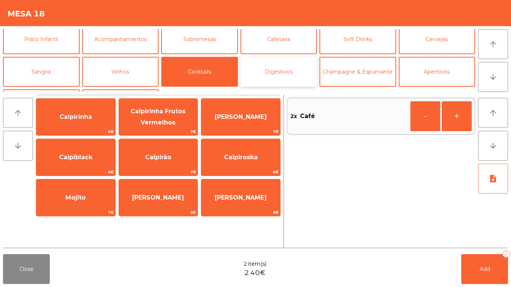
click at [269, 77] on button "Digestivos" at bounding box center [279, 72] width 77 height 30
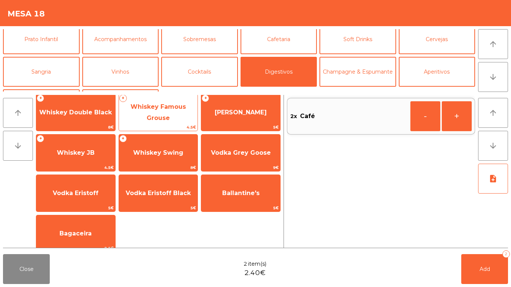
scroll to position [133, 0]
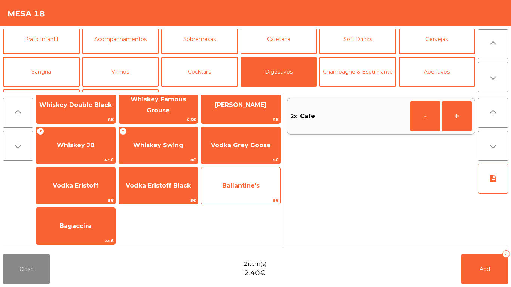
click at [231, 192] on span "Ballantine's" at bounding box center [240, 186] width 79 height 20
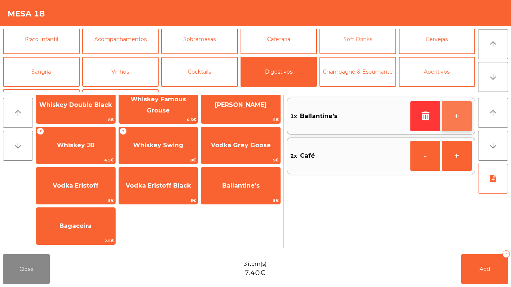
click at [465, 120] on button "+" at bounding box center [457, 116] width 30 height 30
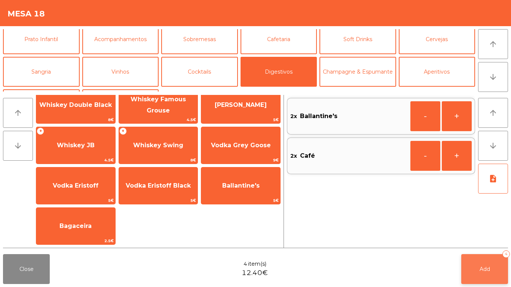
click at [472, 239] on button "Add 4" at bounding box center [484, 269] width 47 height 30
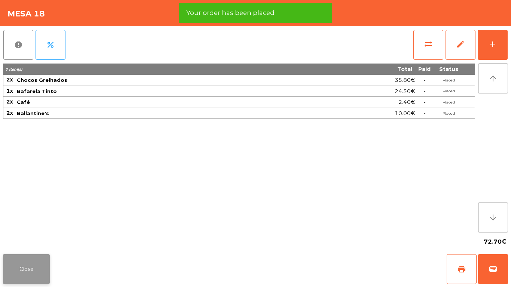
click at [22, 239] on button "Close" at bounding box center [26, 269] width 47 height 30
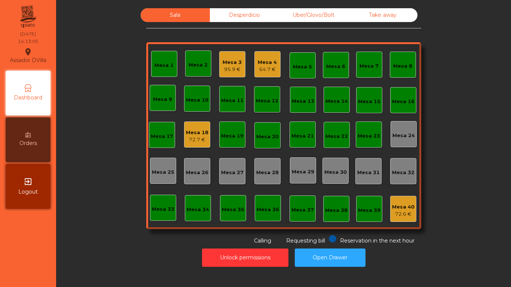
click at [258, 67] on div "64.7 €" at bounding box center [267, 69] width 19 height 7
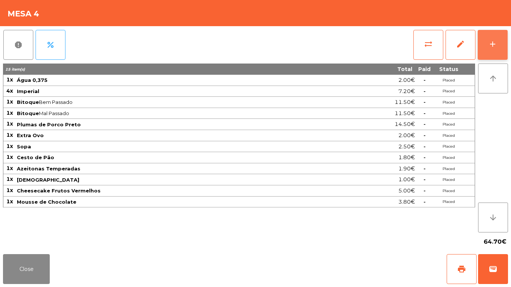
click at [504, 43] on button "add" at bounding box center [493, 45] width 30 height 30
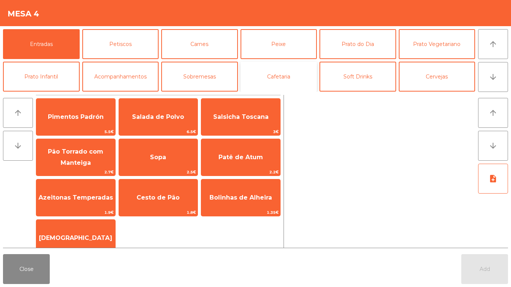
click at [276, 75] on button "Cafetaria" at bounding box center [279, 77] width 77 height 30
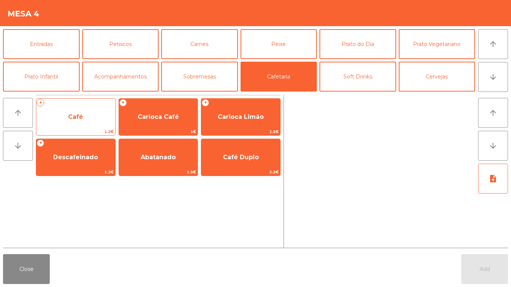
click at [55, 114] on span "Café" at bounding box center [75, 117] width 79 height 20
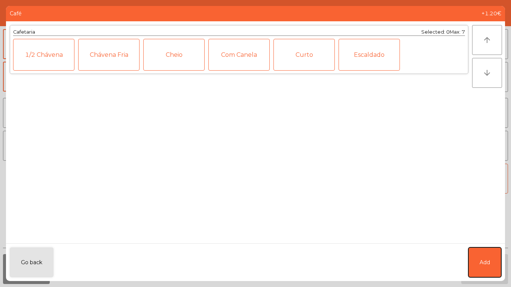
click at [488, 262] on span "Add" at bounding box center [485, 263] width 10 height 8
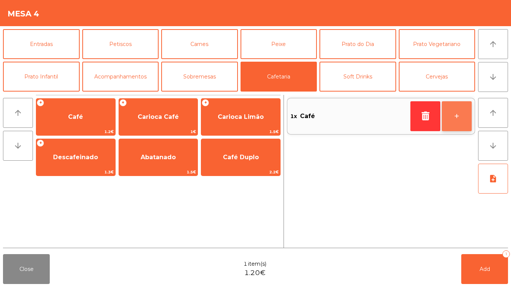
click at [463, 118] on button "+" at bounding box center [457, 116] width 30 height 30
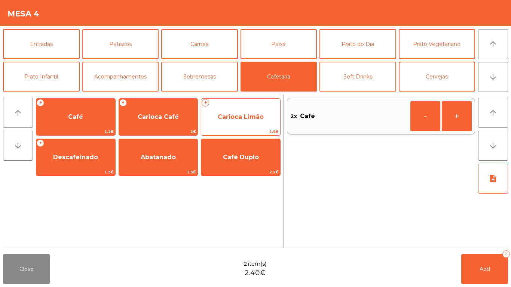
click at [240, 126] on span "Carioca Limão" at bounding box center [240, 117] width 79 height 20
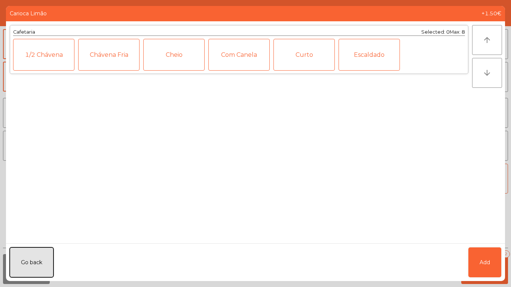
click at [15, 268] on button "Go back" at bounding box center [32, 263] width 44 height 30
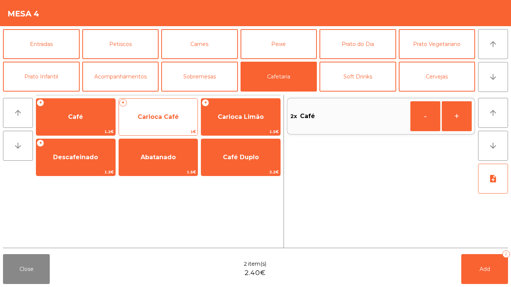
click at [156, 117] on span "Carioca Café" at bounding box center [158, 116] width 41 height 7
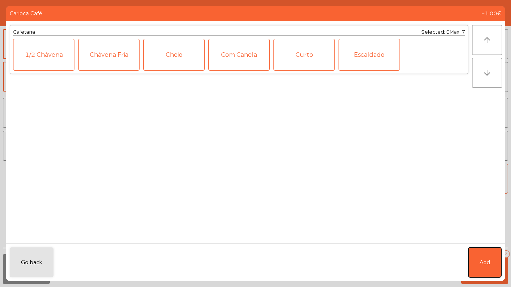
click at [480, 262] on span "Add" at bounding box center [485, 263] width 10 height 8
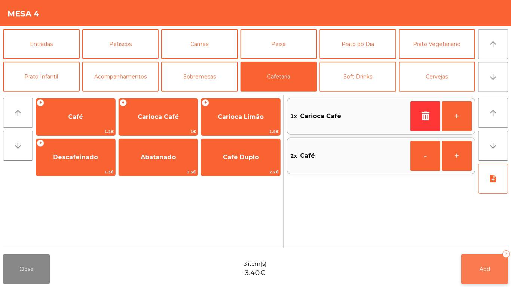
click at [472, 272] on button "Add 3" at bounding box center [484, 269] width 47 height 30
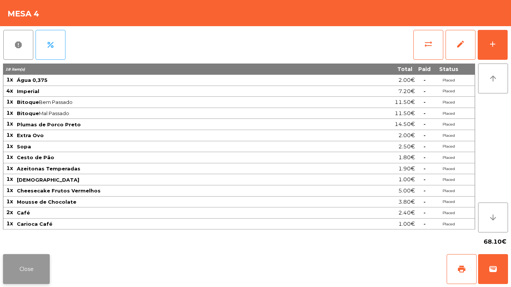
click at [7, 265] on button "Close" at bounding box center [26, 269] width 47 height 30
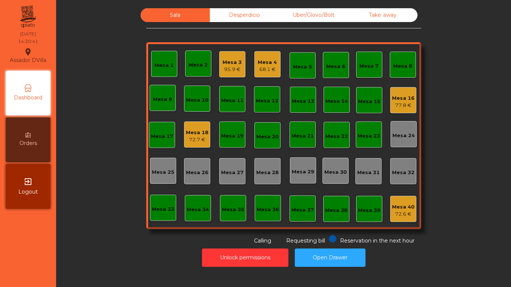
click at [224, 63] on div "Mesa 3" at bounding box center [232, 62] width 19 height 7
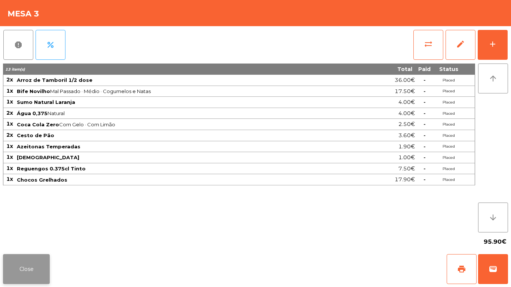
click at [4, 269] on button "Close" at bounding box center [26, 269] width 47 height 30
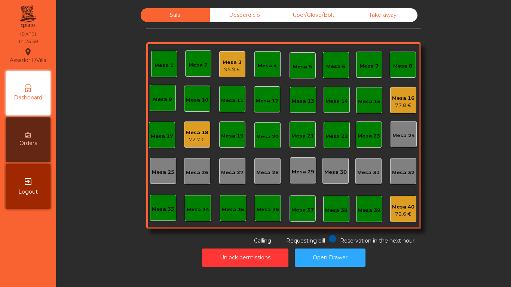
click at [405, 105] on div "77.8 €" at bounding box center [403, 105] width 22 height 7
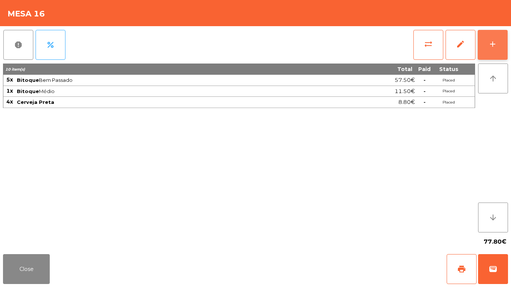
click at [495, 45] on div "add" at bounding box center [492, 44] width 9 height 9
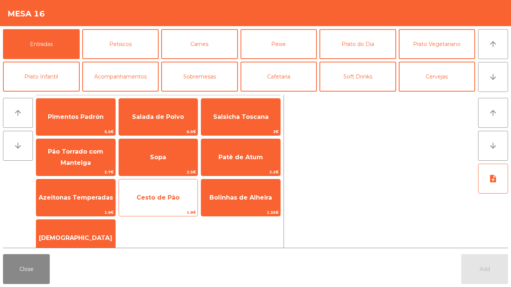
click at [156, 199] on span "Cesto de Pão" at bounding box center [158, 197] width 43 height 7
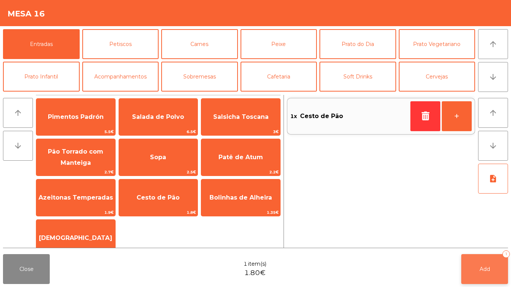
click at [479, 258] on button "Add 1" at bounding box center [484, 269] width 47 height 30
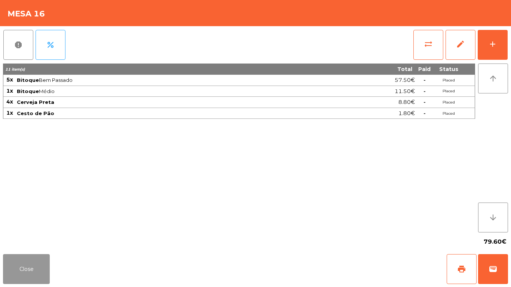
click at [17, 271] on button "Close" at bounding box center [26, 269] width 47 height 30
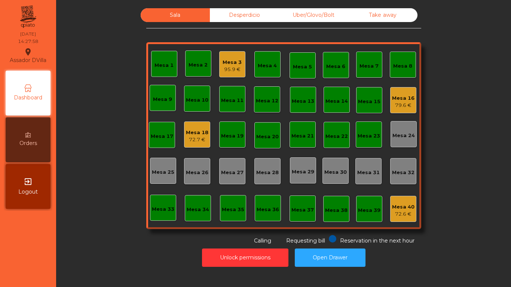
click at [306, 98] on div "Mesa 13" at bounding box center [303, 101] width 22 height 7
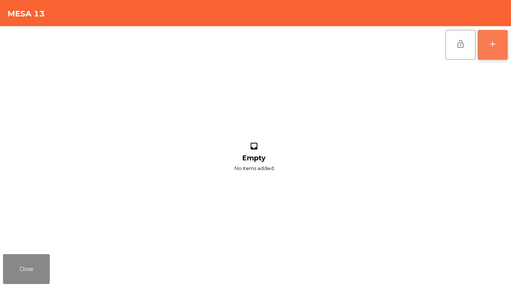
click at [485, 38] on button "add" at bounding box center [493, 45] width 30 height 30
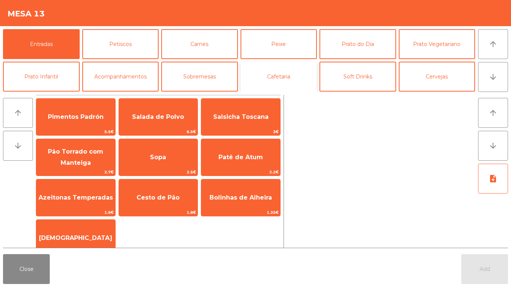
click at [296, 76] on button "Cafetaria" at bounding box center [279, 77] width 77 height 30
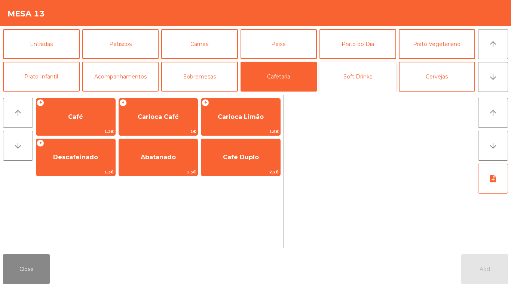
click at [353, 71] on button "Soft Drinks" at bounding box center [358, 77] width 77 height 30
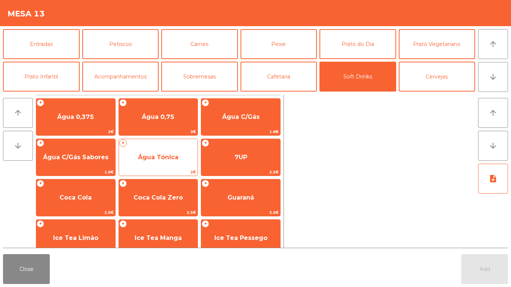
click at [149, 155] on span "Água Tónica" at bounding box center [158, 157] width 40 height 7
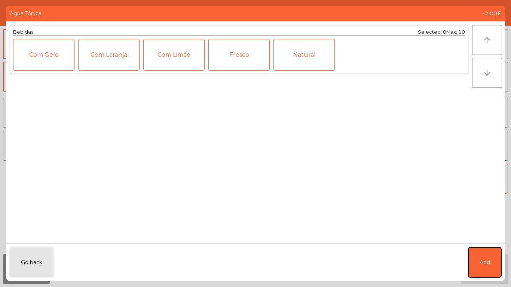
click at [483, 264] on span "Add" at bounding box center [485, 263] width 10 height 8
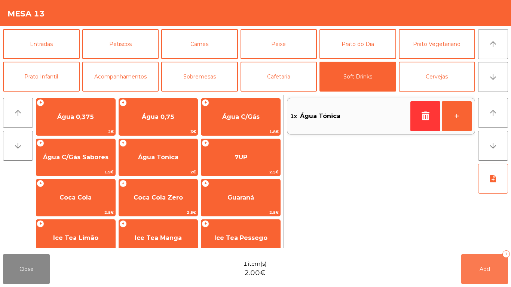
click at [483, 265] on button "Add 1" at bounding box center [484, 269] width 47 height 30
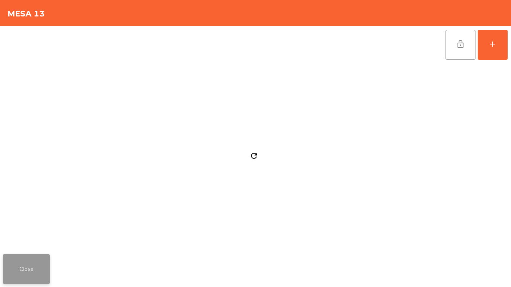
click at [45, 274] on button "Close" at bounding box center [26, 269] width 47 height 30
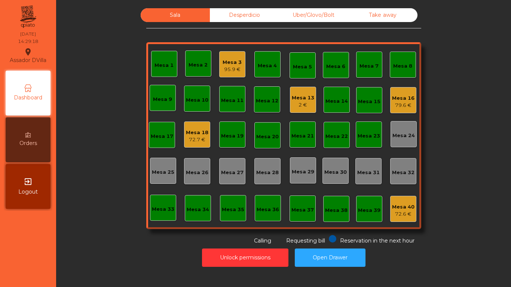
click at [237, 70] on div "95.9 €" at bounding box center [232, 69] width 19 height 7
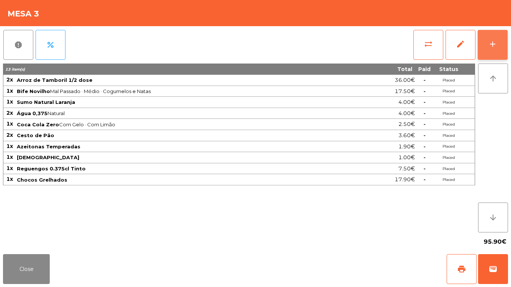
click at [505, 36] on button "add" at bounding box center [493, 45] width 30 height 30
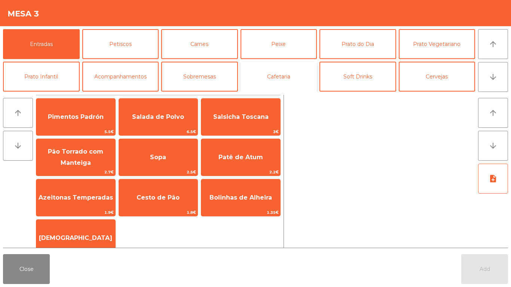
click at [269, 80] on button "Cafetaria" at bounding box center [279, 77] width 77 height 30
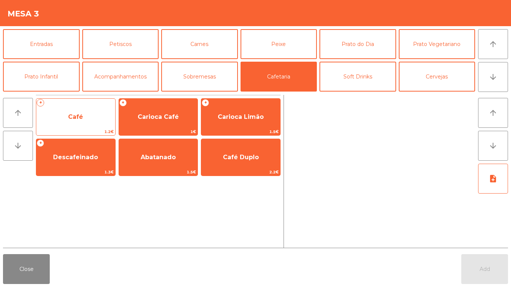
click at [97, 114] on span "Café" at bounding box center [75, 117] width 79 height 20
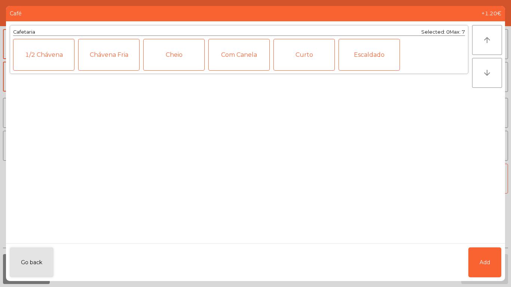
click at [179, 58] on div "Cheio" at bounding box center [173, 55] width 61 height 32
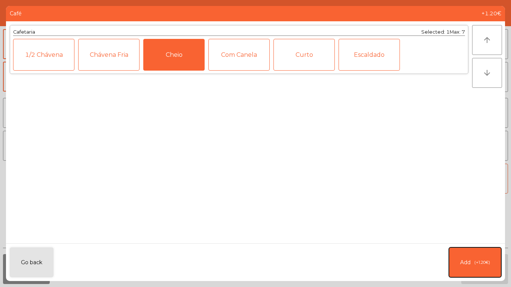
click at [458, 253] on button "Add (+1.20€)" at bounding box center [475, 263] width 52 height 30
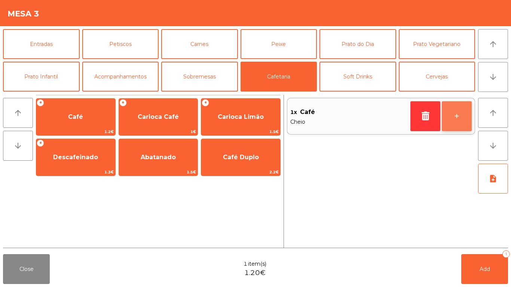
click at [458, 114] on button "+" at bounding box center [457, 116] width 30 height 30
click at [464, 128] on button "+" at bounding box center [457, 116] width 30 height 30
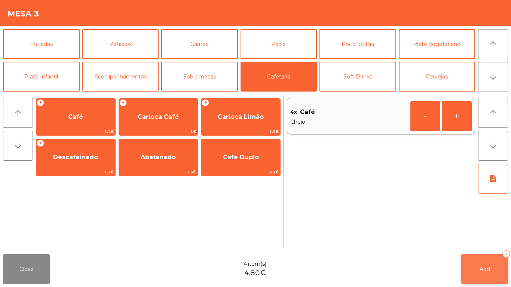
click at [489, 272] on span "Add" at bounding box center [485, 269] width 10 height 7
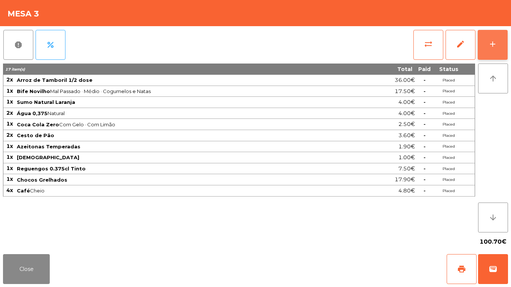
click at [496, 46] on div "add" at bounding box center [492, 44] width 9 height 9
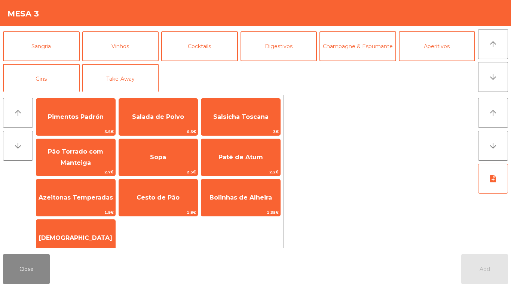
scroll to position [65, 0]
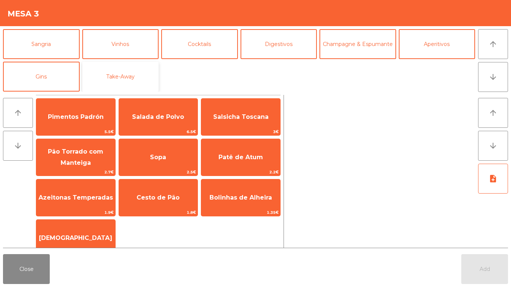
click at [115, 76] on button "Take-Away" at bounding box center [120, 77] width 77 height 30
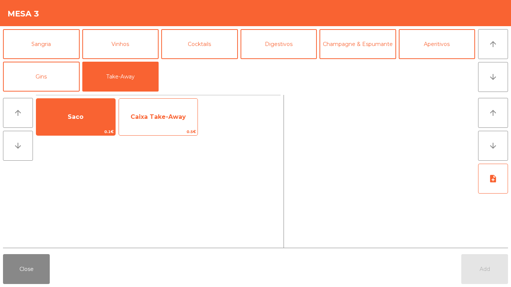
drag, startPoint x: 97, startPoint y: 119, endPoint x: 142, endPoint y: 119, distance: 44.9
click at [100, 119] on span "Saco" at bounding box center [75, 117] width 79 height 20
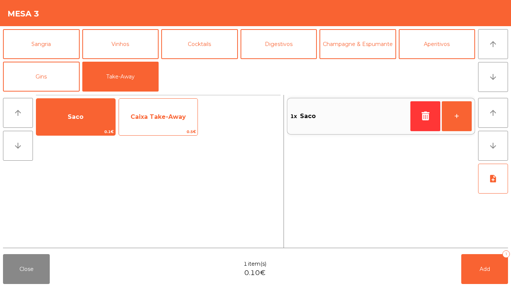
click at [170, 118] on span "Caixa Take-Away" at bounding box center [158, 116] width 55 height 7
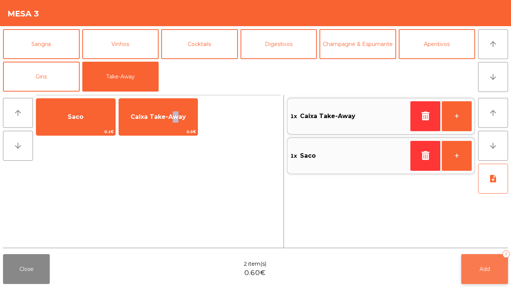
click at [494, 268] on button "Add 2" at bounding box center [484, 269] width 47 height 30
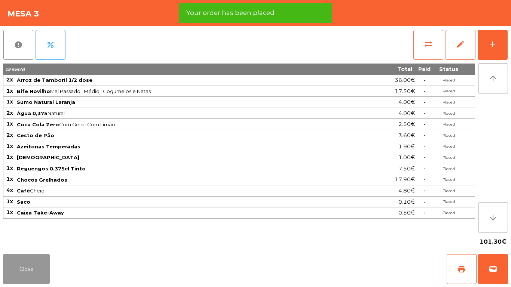
click at [43, 276] on button "Close" at bounding box center [26, 269] width 47 height 30
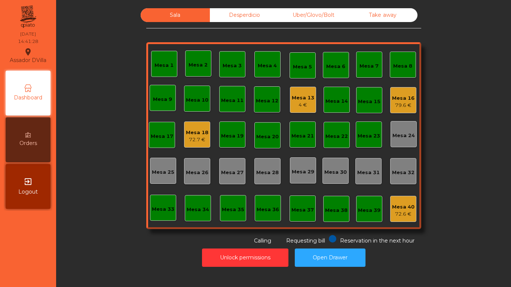
click at [408, 111] on div "Mesa 16 79.6 €" at bounding box center [403, 100] width 26 height 26
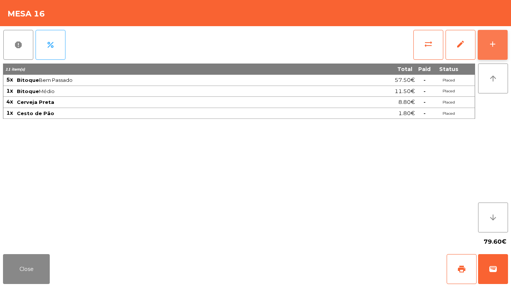
click at [501, 39] on button "add" at bounding box center [493, 45] width 30 height 30
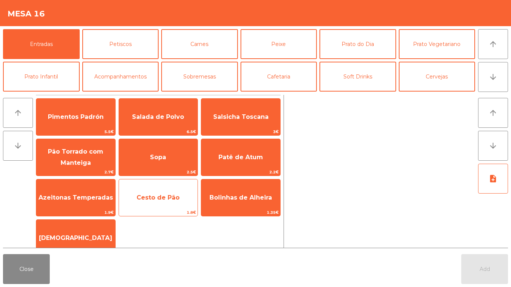
click at [159, 207] on span "Cesto de Pão" at bounding box center [158, 198] width 79 height 20
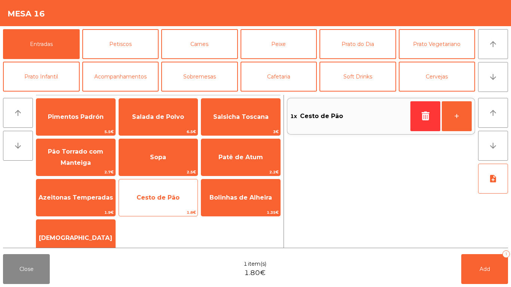
click at [158, 207] on span "Cesto de Pão" at bounding box center [158, 198] width 79 height 20
click at [164, 207] on span "Cesto de Pão" at bounding box center [158, 198] width 79 height 20
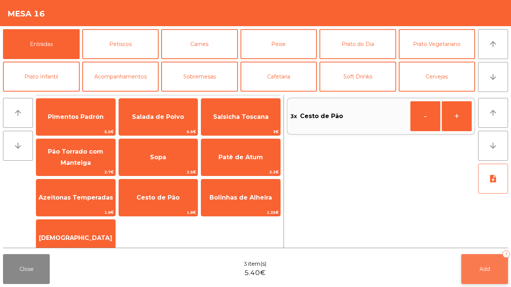
click at [476, 271] on button "Add 3" at bounding box center [484, 269] width 47 height 30
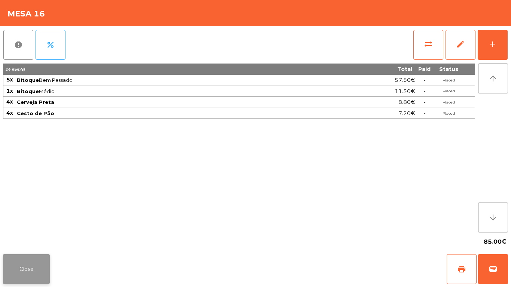
click at [22, 259] on button "Close" at bounding box center [26, 269] width 47 height 30
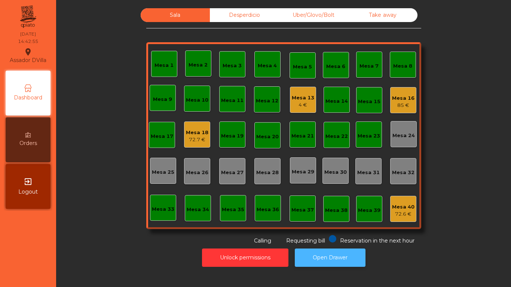
click at [318, 260] on button "Open Drawer" at bounding box center [330, 258] width 71 height 18
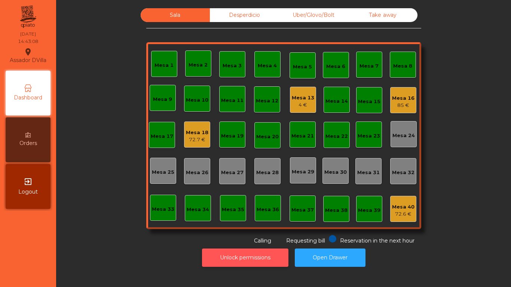
click at [274, 258] on button "Unlock permissions" at bounding box center [245, 258] width 86 height 18
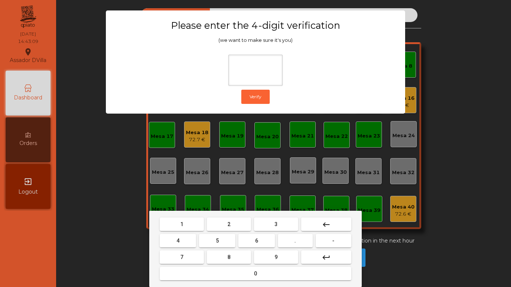
click at [231, 228] on button "2" at bounding box center [229, 224] width 44 height 13
drag, startPoint x: 176, startPoint y: 236, endPoint x: 192, endPoint y: 237, distance: 16.5
click at [179, 237] on button "4" at bounding box center [178, 240] width 36 height 13
click at [256, 241] on span "6" at bounding box center [256, 241] width 3 height 6
click at [270, 257] on button "9" at bounding box center [276, 257] width 44 height 13
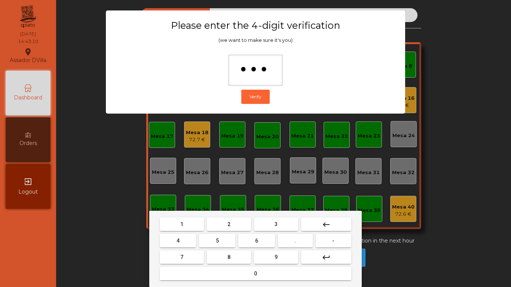
type input "****"
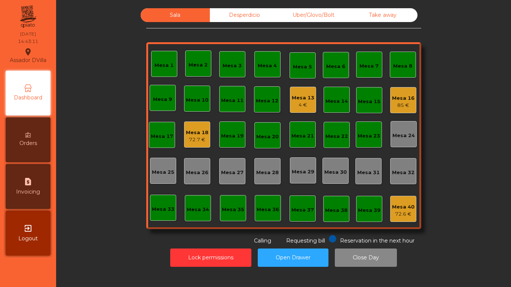
click at [38, 182] on div "request_page Invoicing" at bounding box center [28, 186] width 45 height 45
select select "**"
select select "****"
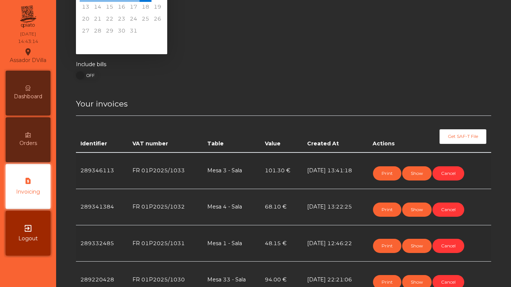
scroll to position [75, 0]
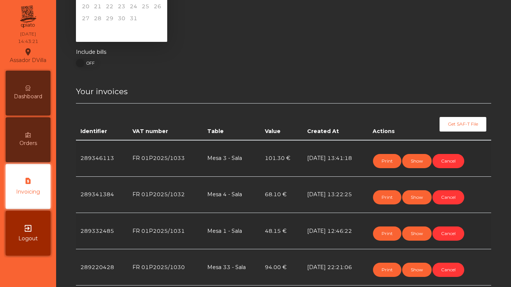
click at [30, 98] on span "Dashboard" at bounding box center [28, 97] width 28 height 8
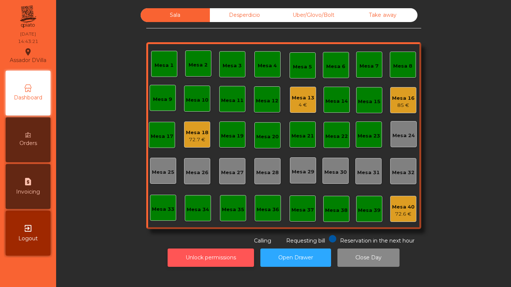
click at [218, 261] on button "Unlock permissions" at bounding box center [211, 258] width 86 height 18
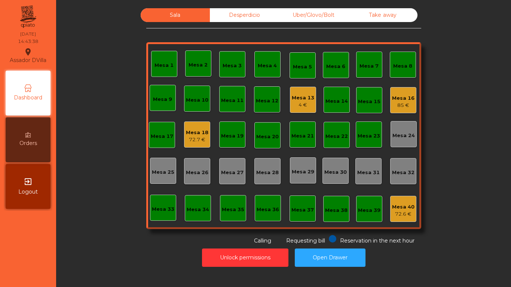
click at [404, 103] on div "85 €" at bounding box center [403, 105] width 22 height 7
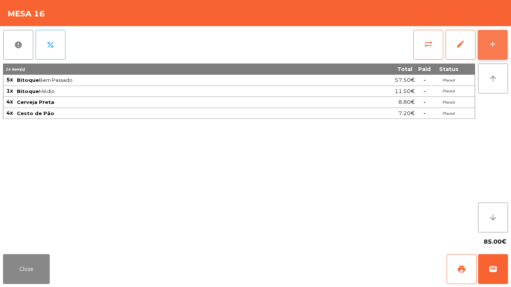
click at [502, 42] on button "add" at bounding box center [493, 45] width 30 height 30
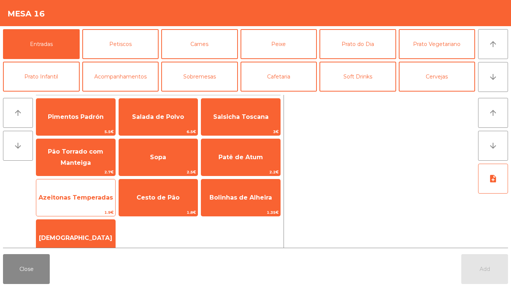
click at [104, 206] on span "Azeitonas Temperadas" at bounding box center [75, 198] width 79 height 20
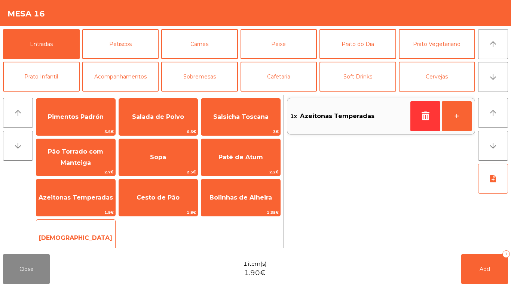
click at [79, 232] on span "[DEMOGRAPHIC_DATA]" at bounding box center [75, 238] width 79 height 20
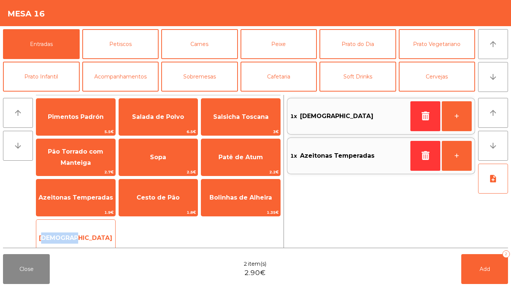
click at [79, 232] on span "[DEMOGRAPHIC_DATA]" at bounding box center [75, 238] width 79 height 20
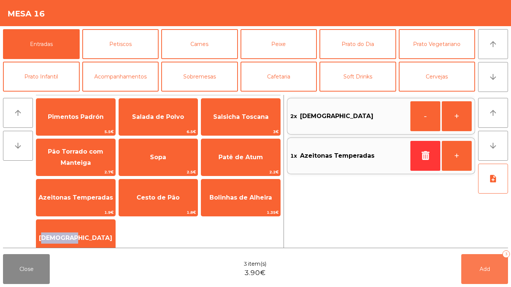
drag, startPoint x: 489, startPoint y: 277, endPoint x: 475, endPoint y: 274, distance: 14.2
click at [487, 276] on button "Add 3" at bounding box center [484, 269] width 47 height 30
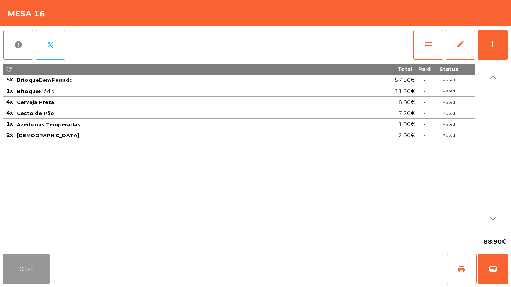
click at [11, 274] on button "Close" at bounding box center [26, 269] width 47 height 30
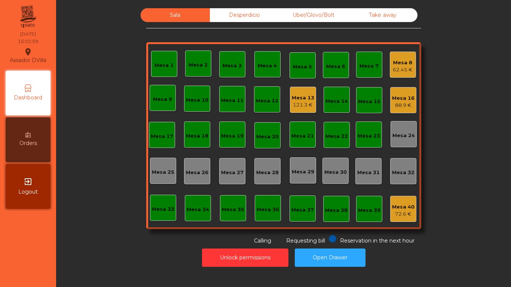
click at [397, 63] on div "Mesa 8" at bounding box center [403, 62] width 20 height 7
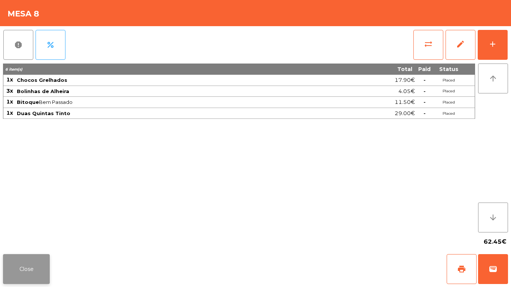
click at [30, 261] on button "Close" at bounding box center [26, 269] width 47 height 30
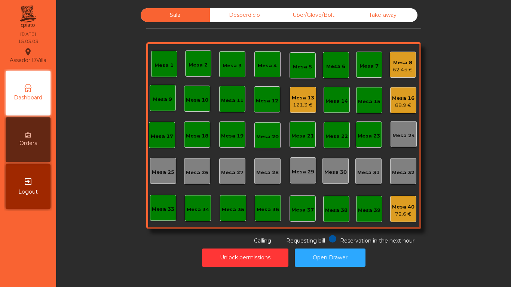
drag, startPoint x: 287, startPoint y: 103, endPoint x: 292, endPoint y: 103, distance: 4.9
click at [290, 103] on div "Mesa 1 Mesa 2 Mesa 3 Mesa 4 Mesa 5 Mesa 6 Mesa 7 Mesa 8 62.45 € Mesa 9 Mesa 10 …" at bounding box center [283, 135] width 275 height 187
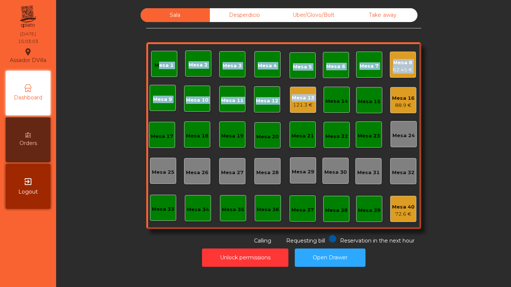
click at [292, 103] on div "121.3 €" at bounding box center [303, 104] width 22 height 7
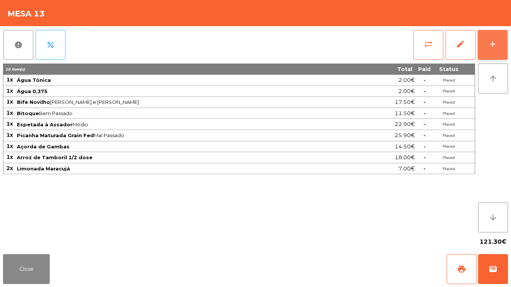
click at [495, 40] on div "add" at bounding box center [492, 44] width 9 height 9
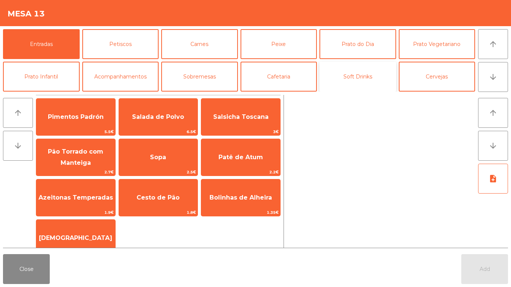
click at [354, 73] on button "Soft Drinks" at bounding box center [358, 77] width 77 height 30
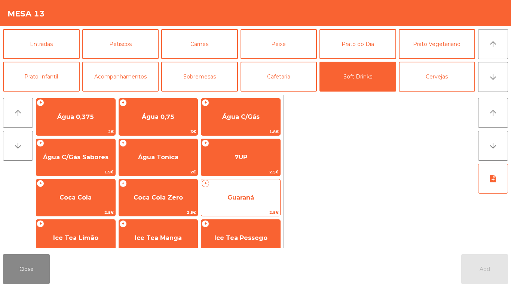
click at [243, 183] on div "+ Guaraná 2.5€" at bounding box center [241, 197] width 80 height 37
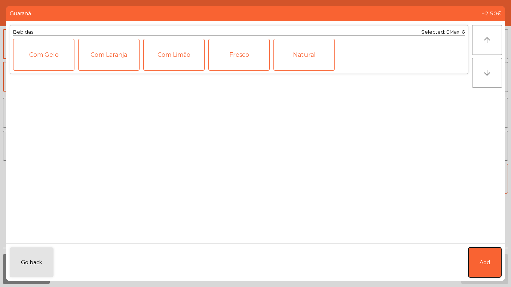
click at [470, 262] on button "Add" at bounding box center [485, 263] width 33 height 30
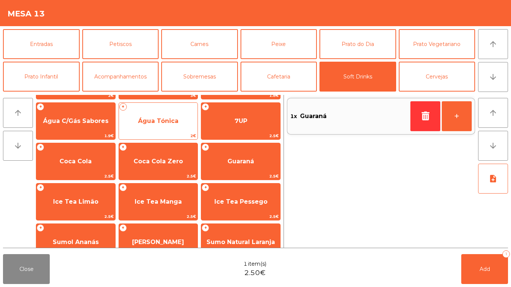
scroll to position [75, 0]
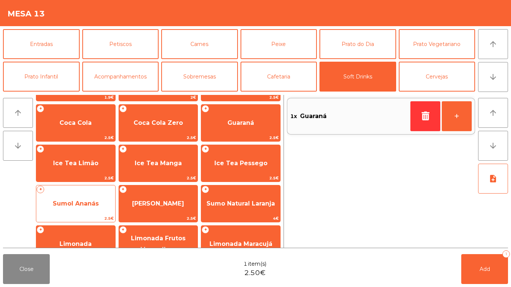
click at [74, 207] on span "Sumol Ananás" at bounding box center [76, 203] width 46 height 7
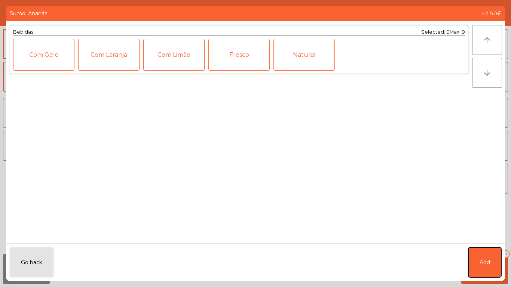
click at [480, 272] on button "Add" at bounding box center [485, 263] width 33 height 30
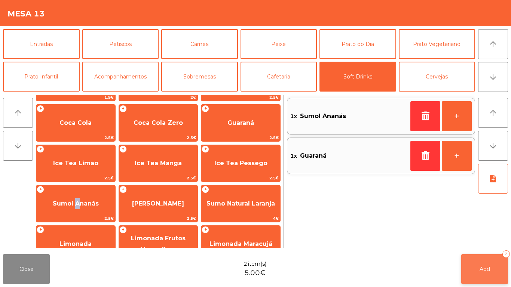
click at [479, 278] on button "Add 2" at bounding box center [484, 269] width 47 height 30
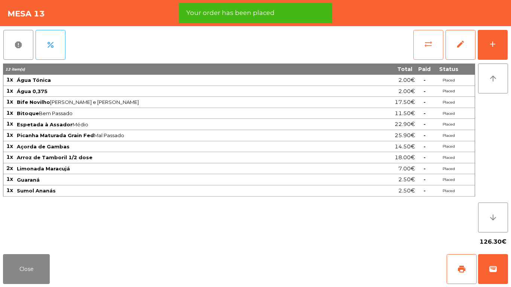
click at [434, 51] on button "sync_alt" at bounding box center [429, 45] width 30 height 30
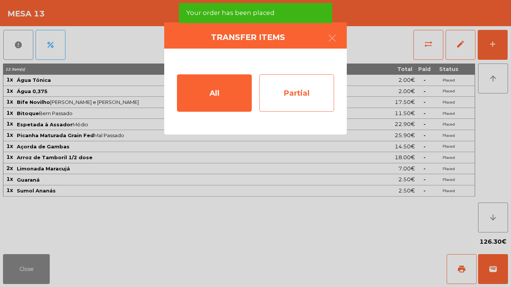
click at [279, 100] on div "Partial" at bounding box center [296, 92] width 75 height 37
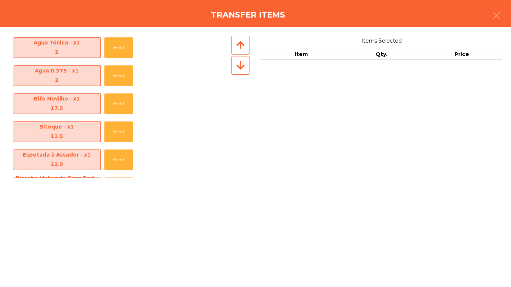
scroll to position [0, 0]
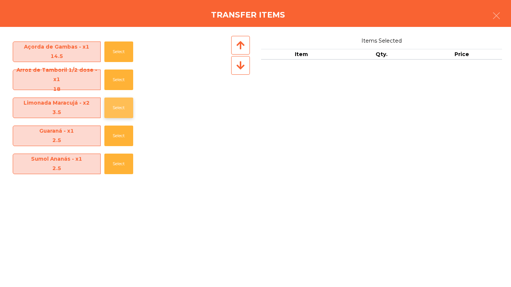
click at [116, 102] on button "Select" at bounding box center [118, 108] width 29 height 21
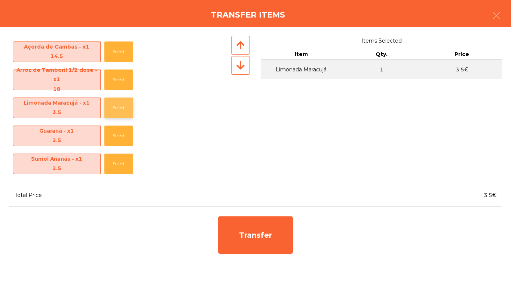
click at [116, 102] on button "Select" at bounding box center [118, 108] width 29 height 21
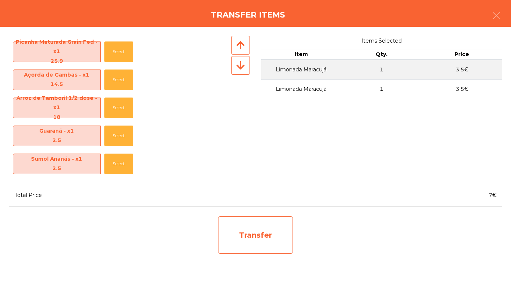
click at [265, 231] on div "Transfer" at bounding box center [255, 235] width 75 height 37
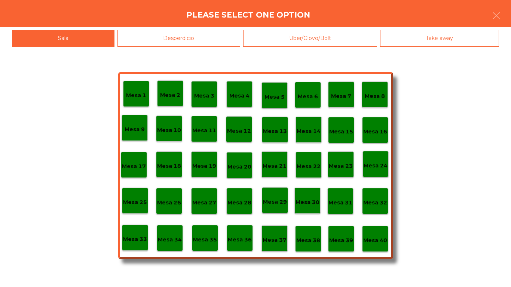
click at [184, 39] on div "Desperdicio" at bounding box center [179, 38] width 123 height 17
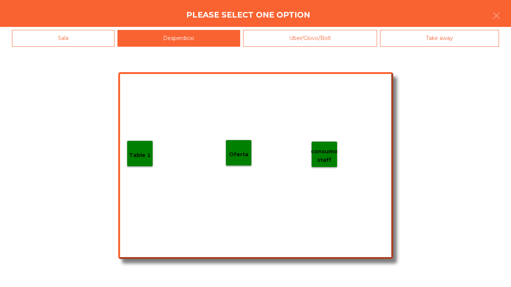
click at [143, 151] on p "Table 1" at bounding box center [140, 155] width 22 height 9
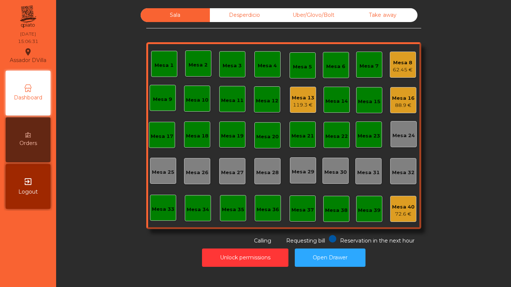
click at [393, 62] on div "Mesa 8" at bounding box center [403, 62] width 20 height 7
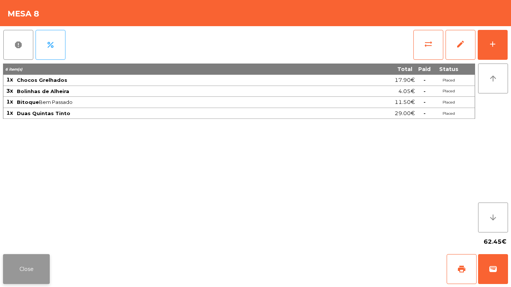
click at [33, 273] on button "Close" at bounding box center [26, 269] width 47 height 30
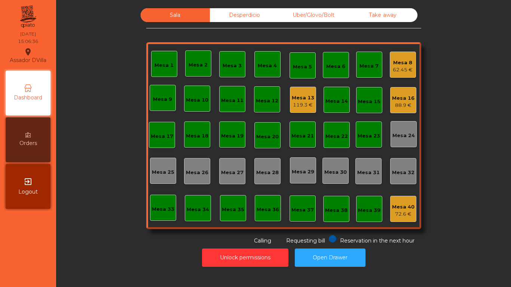
click at [242, 14] on div "Desperdicio" at bounding box center [244, 15] width 69 height 14
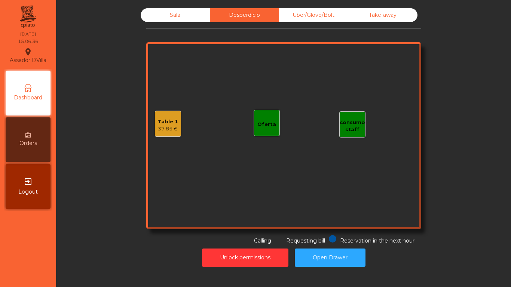
click at [279, 15] on div "Uber/Glovo/Bolt" at bounding box center [313, 15] width 69 height 14
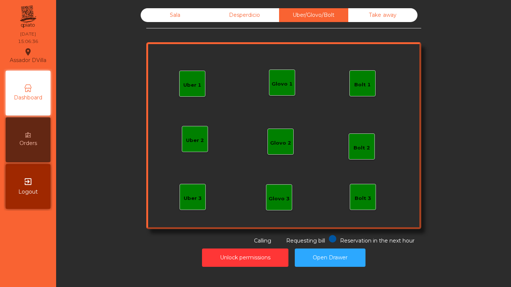
click at [233, 20] on div "Desperdicio" at bounding box center [244, 15] width 69 height 14
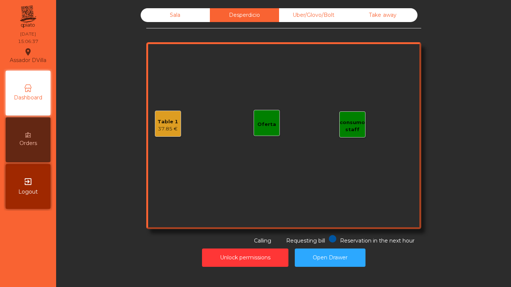
click at [175, 121] on div "Table 1" at bounding box center [168, 121] width 21 height 7
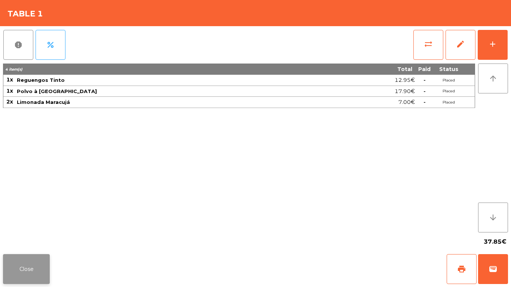
click at [26, 260] on button "Close" at bounding box center [26, 269] width 47 height 30
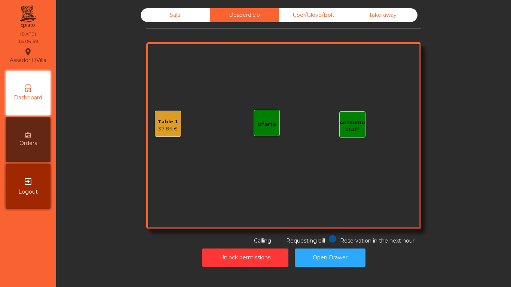
drag, startPoint x: 192, startPoint y: 9, endPoint x: 189, endPoint y: 13, distance: 5.1
click at [192, 9] on div "Sala" at bounding box center [175, 15] width 69 height 14
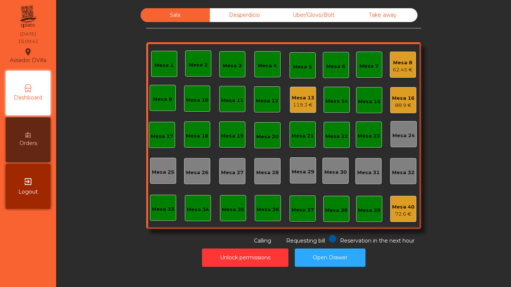
click at [310, 96] on div "Mesa 13" at bounding box center [303, 97] width 22 height 7
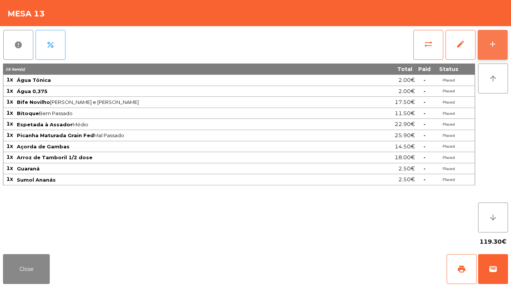
click at [500, 45] on button "add" at bounding box center [493, 45] width 30 height 30
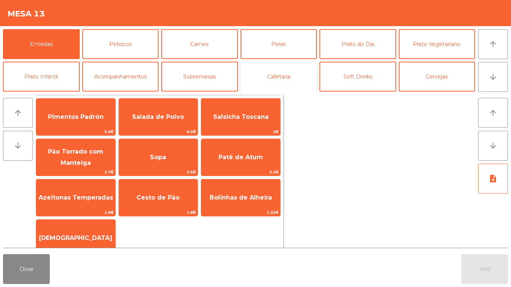
click at [283, 85] on button "Cafetaria" at bounding box center [279, 77] width 77 height 30
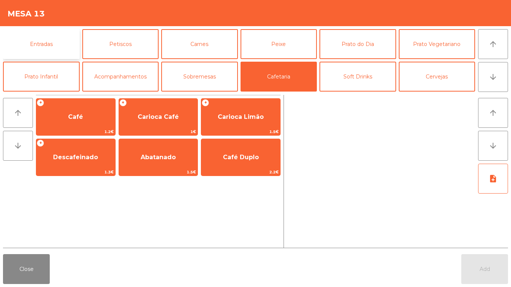
click at [54, 45] on button "Entradas" at bounding box center [41, 44] width 77 height 30
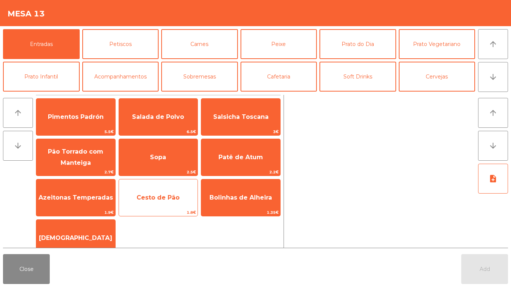
click at [162, 192] on span "Cesto de Pão" at bounding box center [158, 198] width 79 height 20
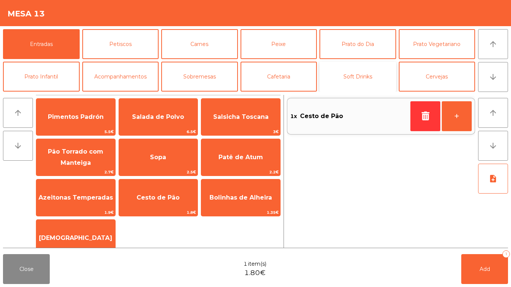
click at [356, 77] on button "Soft Drinks" at bounding box center [358, 77] width 77 height 30
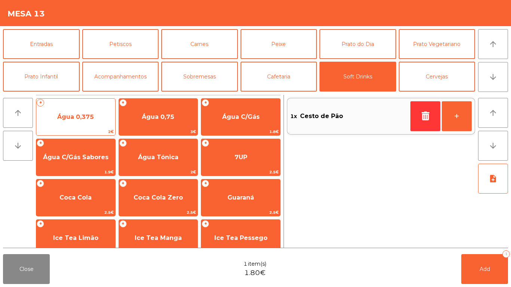
click at [101, 122] on span "Água 0,375" at bounding box center [75, 117] width 79 height 20
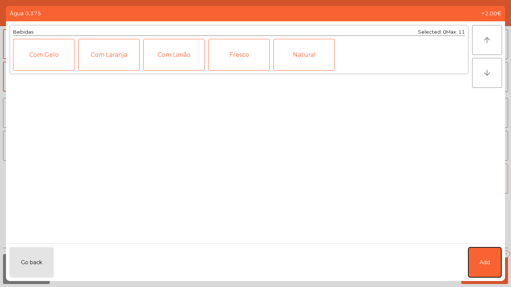
click at [477, 269] on button "Add" at bounding box center [485, 263] width 33 height 30
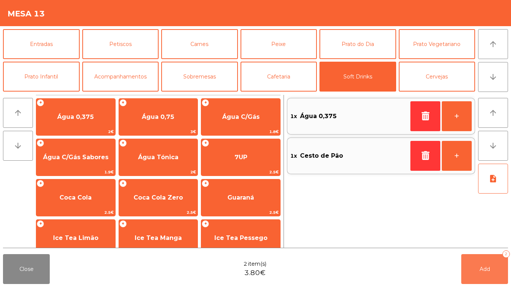
drag, startPoint x: 477, startPoint y: 269, endPoint x: 322, endPoint y: 272, distance: 154.9
click at [477, 270] on button "Add 2" at bounding box center [484, 269] width 47 height 30
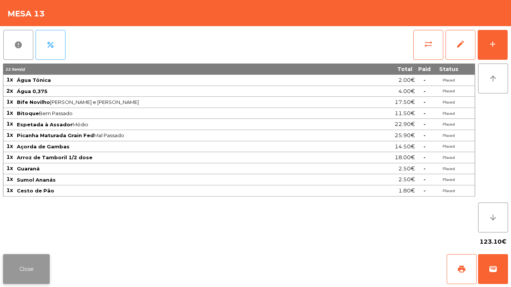
click at [30, 266] on button "Close" at bounding box center [26, 269] width 47 height 30
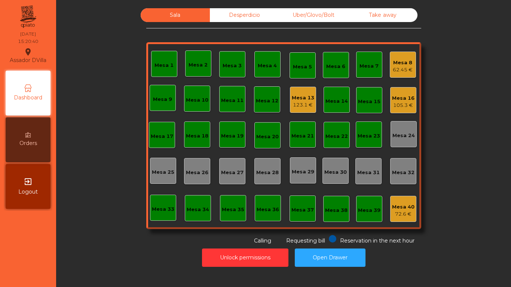
click at [403, 64] on div "Mesa 8" at bounding box center [403, 62] width 20 height 7
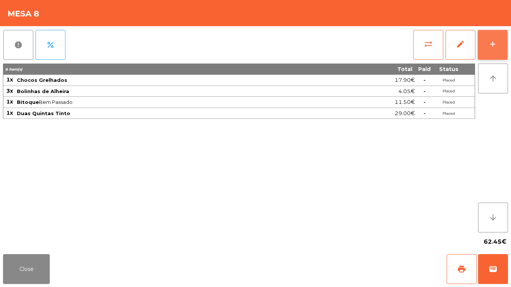
click at [482, 31] on button "add" at bounding box center [493, 45] width 30 height 30
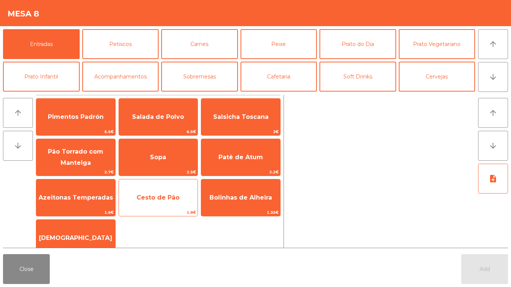
click at [152, 184] on div "Cesto de Pão 1.8€" at bounding box center [159, 197] width 80 height 37
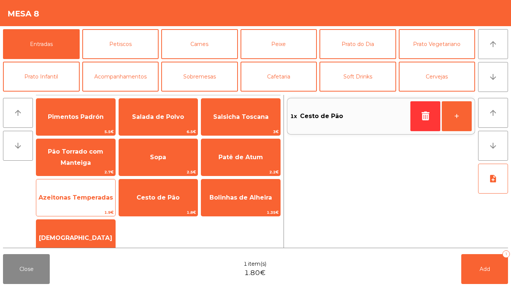
click at [57, 192] on span "Azeitonas Temperadas" at bounding box center [75, 198] width 79 height 20
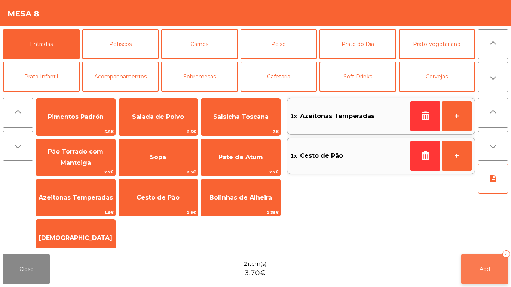
click at [492, 282] on button "Add 2" at bounding box center [484, 269] width 47 height 30
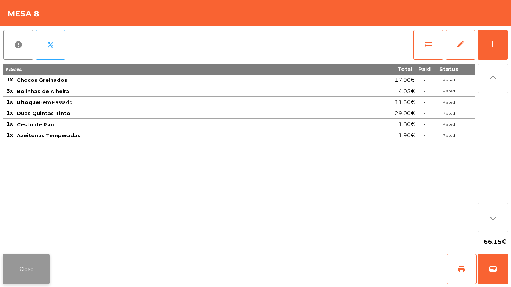
click at [15, 278] on button "Close" at bounding box center [26, 269] width 47 height 30
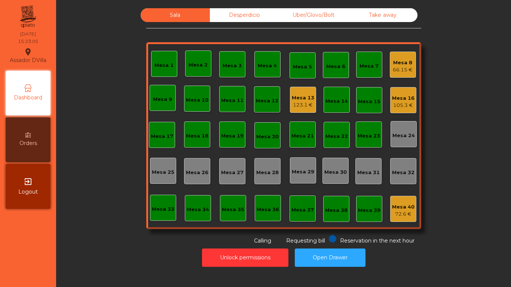
click at [309, 100] on div "Mesa 13" at bounding box center [303, 97] width 22 height 7
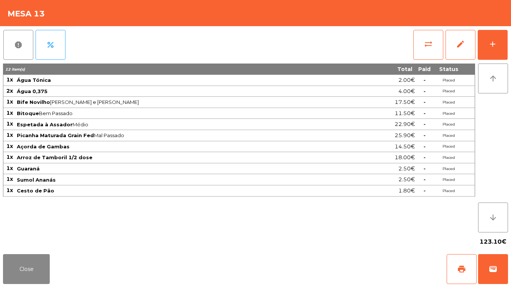
click at [88, 155] on span "Arroz de Tamboril 1/2 dose" at bounding box center [187, 158] width 340 height 6
click at [24, 265] on button "Close" at bounding box center [26, 269] width 47 height 30
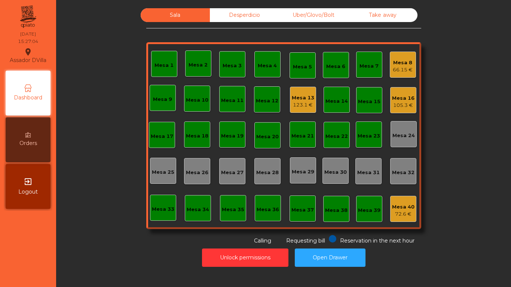
click at [405, 101] on div "Mesa 16" at bounding box center [403, 98] width 22 height 7
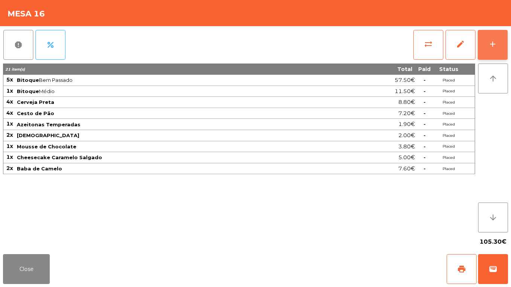
click at [500, 37] on button "add" at bounding box center [493, 45] width 30 height 30
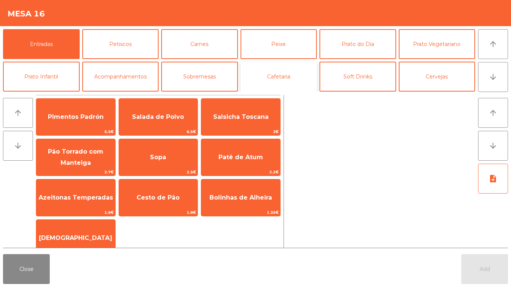
click at [289, 70] on button "Cafetaria" at bounding box center [279, 77] width 77 height 30
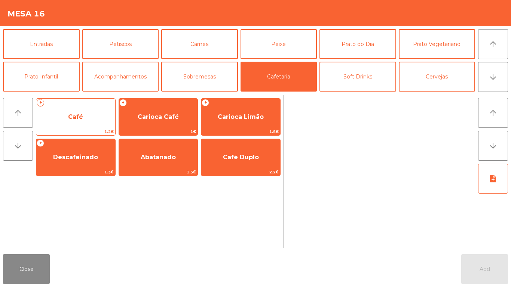
click at [77, 116] on span "Café" at bounding box center [75, 116] width 15 height 7
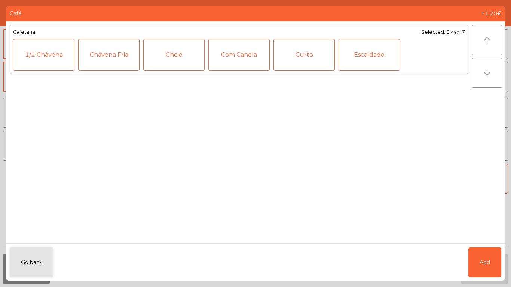
click at [306, 57] on div "Curto" at bounding box center [304, 55] width 61 height 32
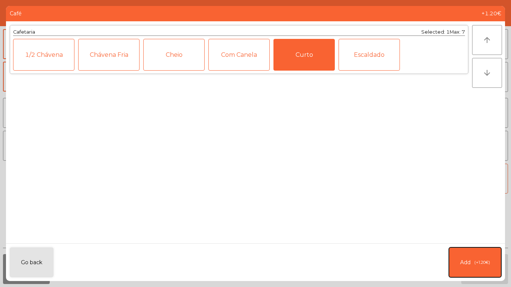
click at [488, 263] on span "(+1.20€)" at bounding box center [483, 263] width 16 height 6
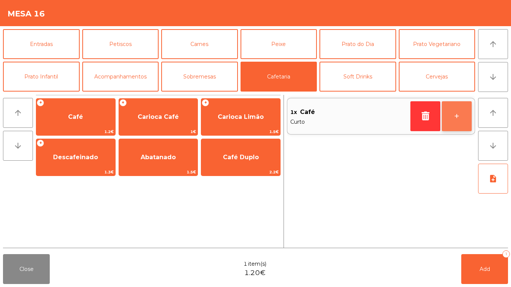
click at [464, 111] on button "+" at bounding box center [457, 116] width 30 height 30
click at [458, 115] on button "+" at bounding box center [457, 116] width 30 height 30
click at [458, 118] on button "+" at bounding box center [457, 116] width 30 height 30
click at [292, 73] on button "Cafetaria" at bounding box center [279, 77] width 77 height 30
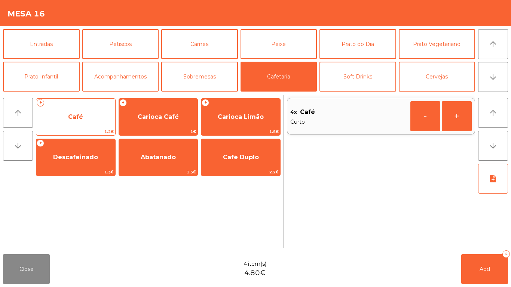
click at [68, 121] on span "Café" at bounding box center [75, 117] width 79 height 20
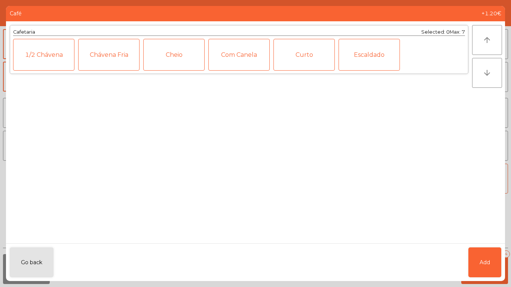
click at [171, 49] on div "Cheio" at bounding box center [173, 55] width 61 height 32
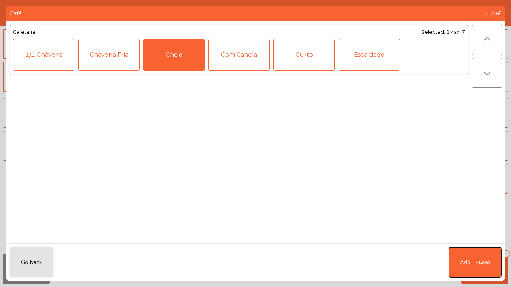
click at [485, 264] on span "(+1.20€)" at bounding box center [483, 263] width 16 height 6
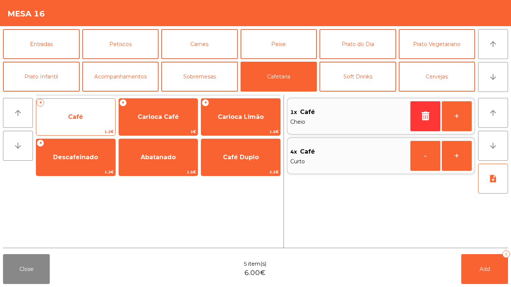
click at [70, 110] on span "Café" at bounding box center [75, 117] width 79 height 20
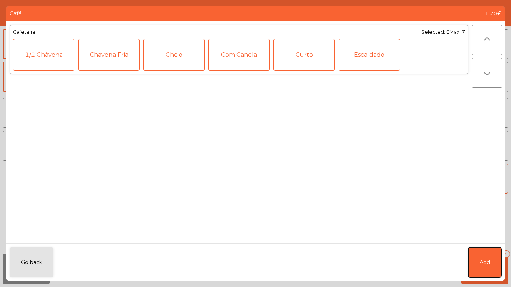
click at [490, 256] on button "Add" at bounding box center [485, 263] width 33 height 30
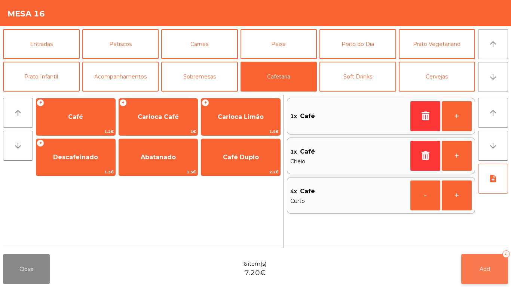
click at [488, 266] on span "Add" at bounding box center [485, 269] width 10 height 7
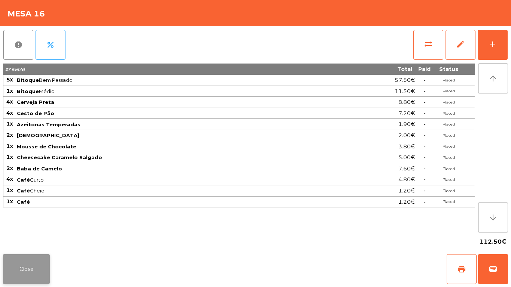
drag, startPoint x: 28, startPoint y: 252, endPoint x: 34, endPoint y: 259, distance: 8.8
click at [29, 253] on div "Close print wallet" at bounding box center [255, 269] width 511 height 36
click at [34, 260] on button "Close" at bounding box center [26, 269] width 47 height 30
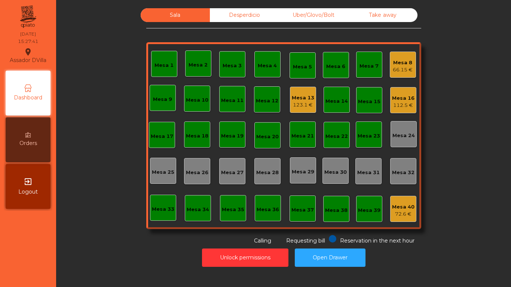
click at [306, 104] on div "123.1 €" at bounding box center [303, 104] width 22 height 7
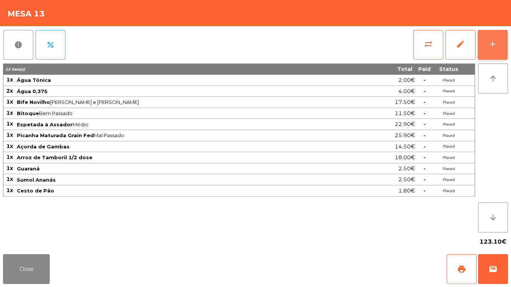
click at [492, 43] on div "add" at bounding box center [492, 44] width 9 height 9
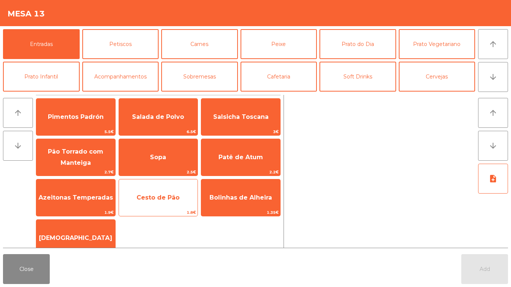
click at [156, 202] on span "Cesto de Pão" at bounding box center [158, 198] width 79 height 20
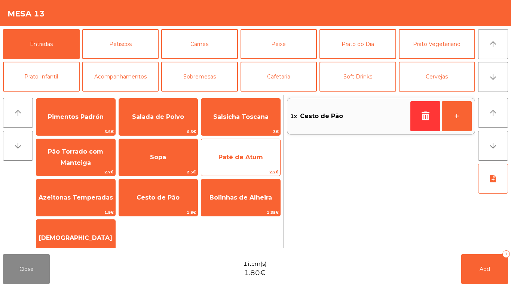
click at [235, 161] on span "Patê de Atum" at bounding box center [240, 157] width 79 height 20
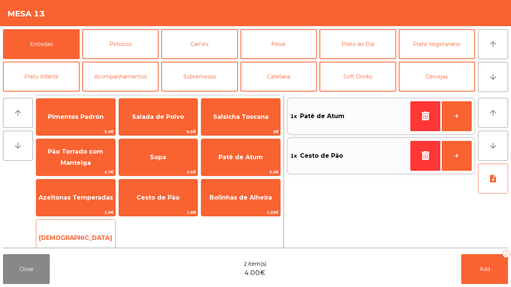
click at [104, 222] on div "Manteiga 1€" at bounding box center [76, 238] width 80 height 37
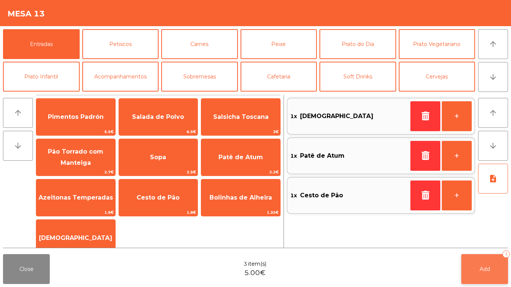
click at [484, 277] on button "Add 3" at bounding box center [484, 269] width 47 height 30
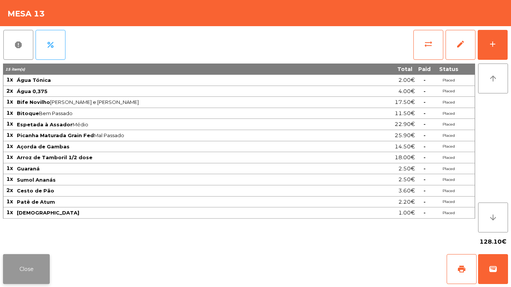
click at [28, 277] on button "Close" at bounding box center [26, 269] width 47 height 30
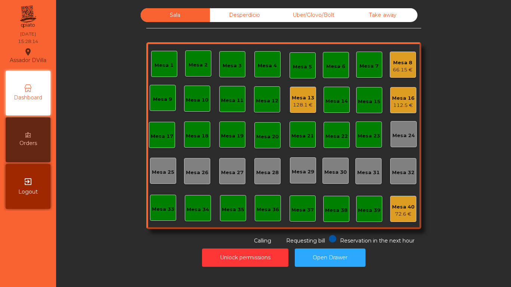
click at [323, 15] on div "Uber/Glovo/Bolt" at bounding box center [313, 15] width 69 height 14
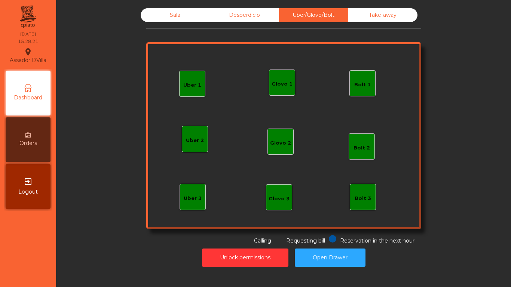
click at [185, 80] on div "Uber 1" at bounding box center [192, 84] width 18 height 10
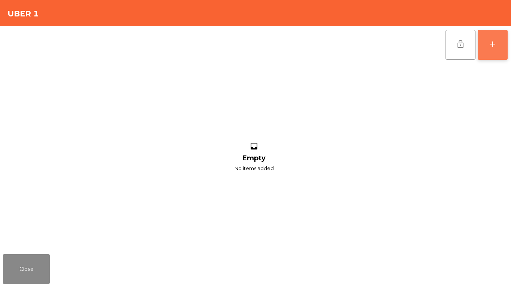
click at [498, 42] on button "add" at bounding box center [493, 45] width 30 height 30
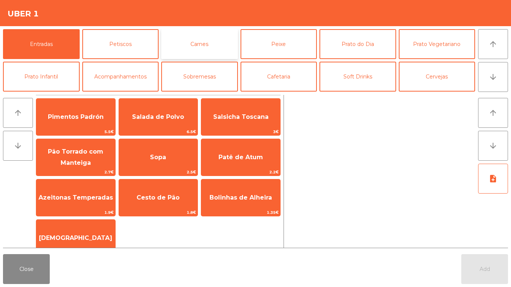
click at [202, 43] on button "Carnes" at bounding box center [199, 44] width 77 height 30
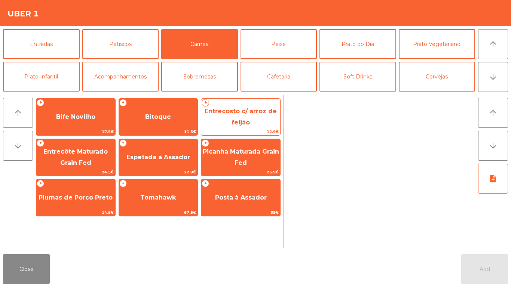
click at [233, 128] on span "Entrecosto c/ arroz de feijão" at bounding box center [240, 117] width 79 height 32
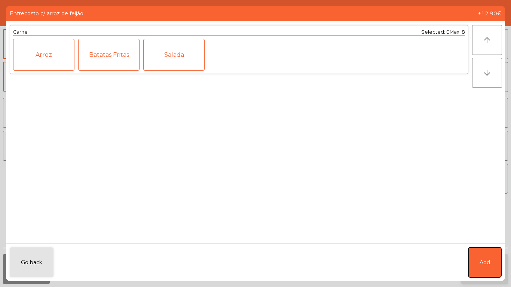
click at [484, 266] on span "Add" at bounding box center [485, 263] width 10 height 8
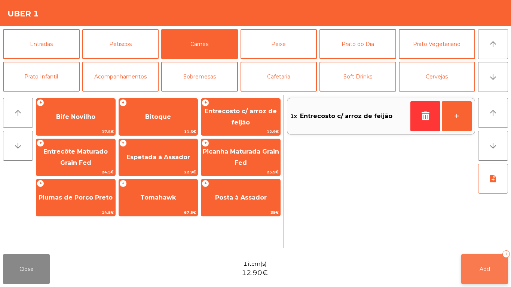
click at [483, 266] on span "Add" at bounding box center [485, 269] width 10 height 7
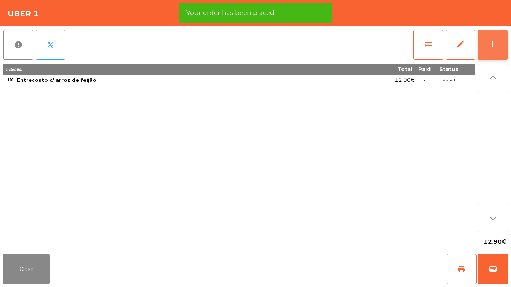
click at [496, 43] on div "add" at bounding box center [492, 44] width 9 height 9
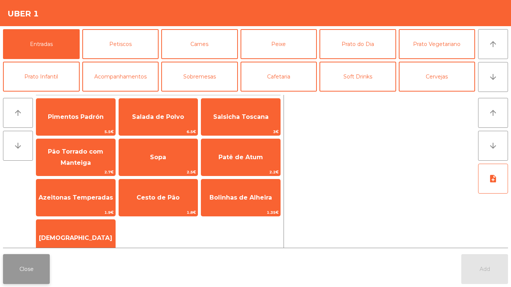
click at [18, 268] on button "Close" at bounding box center [26, 269] width 47 height 30
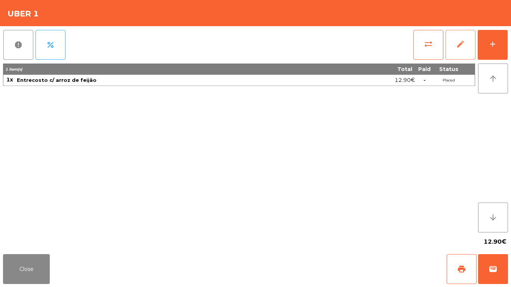
click at [457, 49] on button "edit" at bounding box center [461, 45] width 30 height 30
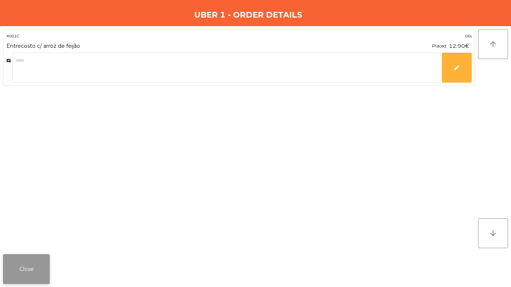
click at [24, 284] on button "Close" at bounding box center [26, 269] width 47 height 30
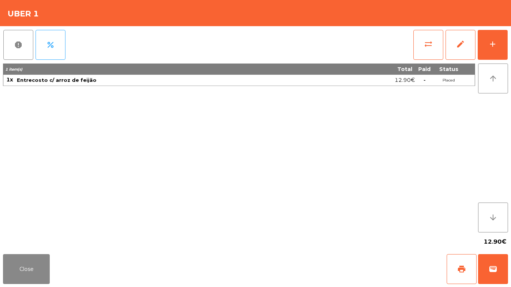
click at [25, 284] on div "Close print wallet" at bounding box center [255, 269] width 511 height 36
click at [34, 269] on button "Close" at bounding box center [26, 269] width 47 height 30
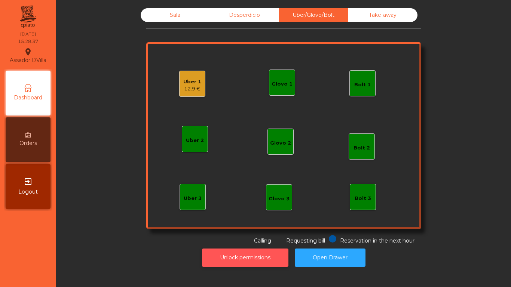
click at [220, 257] on button "Unlock permissions" at bounding box center [245, 258] width 86 height 18
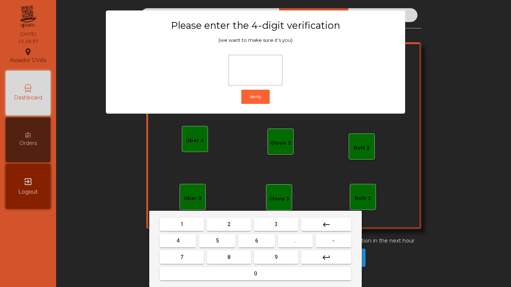
click at [221, 225] on button "2" at bounding box center [229, 224] width 44 height 13
drag, startPoint x: 170, startPoint y: 239, endPoint x: 242, endPoint y: 248, distance: 72.4
click at [172, 239] on button "4" at bounding box center [178, 240] width 36 height 13
drag, startPoint x: 244, startPoint y: 242, endPoint x: 267, endPoint y: 254, distance: 26.4
click at [246, 243] on button "6" at bounding box center [256, 240] width 36 height 13
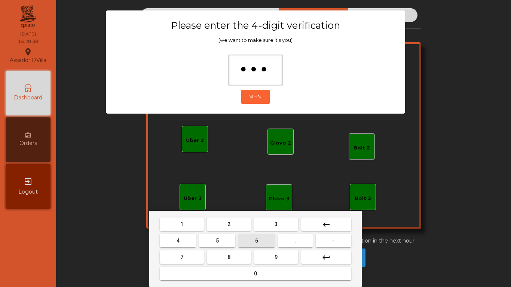
click at [267, 254] on button "9" at bounding box center [276, 257] width 44 height 13
type input "****"
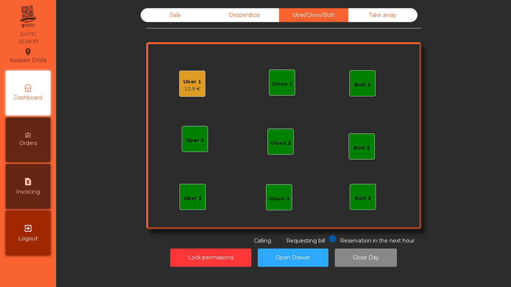
click at [183, 92] on div "Uber 1 12.9 €" at bounding box center [192, 84] width 26 height 26
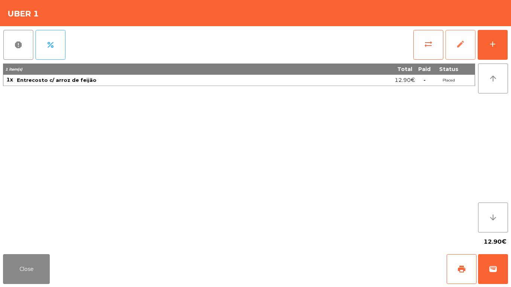
click at [464, 46] on span "edit" at bounding box center [460, 44] width 9 height 9
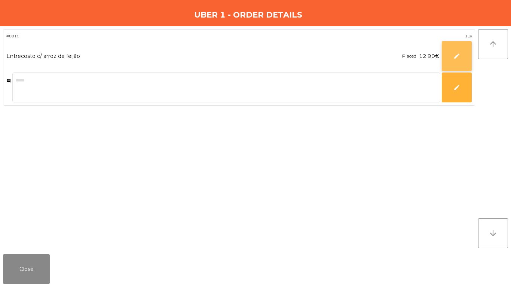
click at [458, 53] on span "edit" at bounding box center [457, 56] width 7 height 7
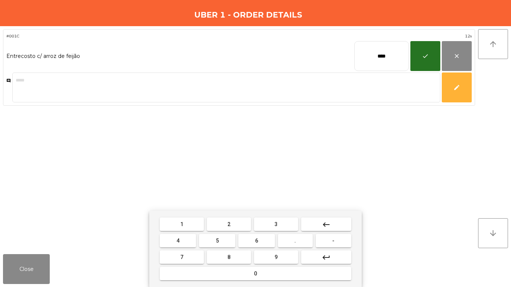
click at [381, 55] on input "****" at bounding box center [381, 56] width 55 height 30
type input "*****"
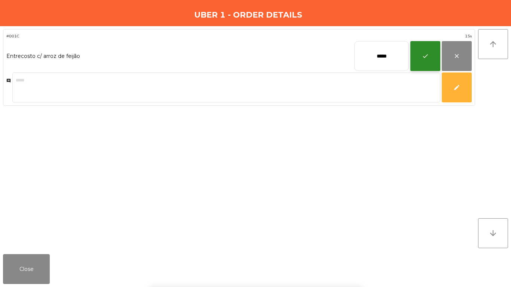
click at [424, 47] on button "check" at bounding box center [426, 56] width 30 height 30
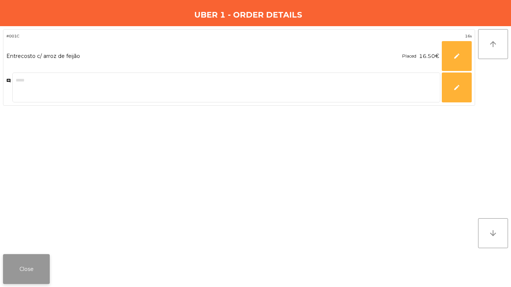
click at [11, 270] on button "Close" at bounding box center [26, 269] width 47 height 30
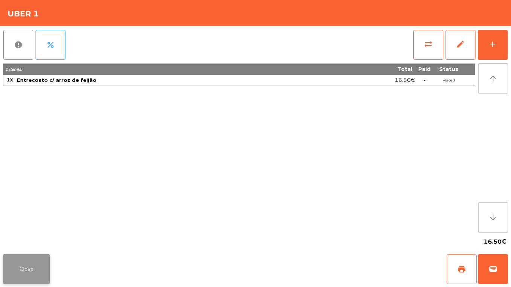
click at [12, 270] on button "Close" at bounding box center [26, 269] width 47 height 30
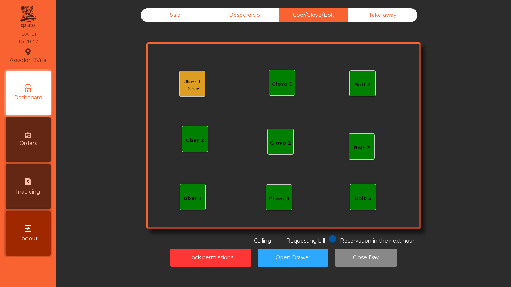
click at [194, 85] on div "Uber 1" at bounding box center [192, 81] width 18 height 7
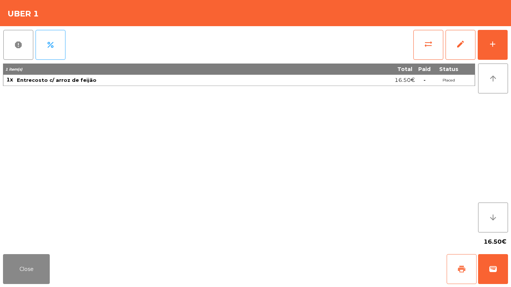
click at [452, 272] on button "print" at bounding box center [462, 269] width 30 height 30
click at [492, 267] on span "wallet" at bounding box center [493, 269] width 9 height 9
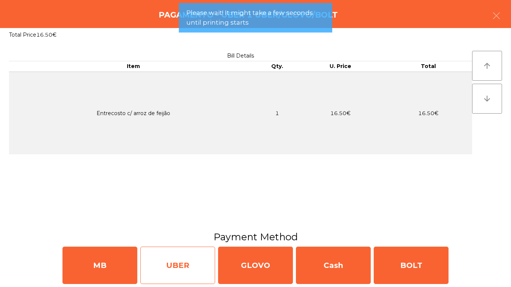
click at [160, 258] on div "UBER" at bounding box center [177, 265] width 75 height 37
select select "**"
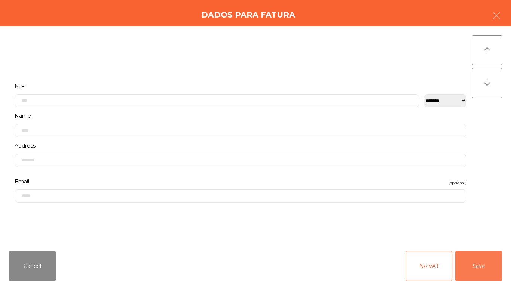
drag, startPoint x: 491, startPoint y: 266, endPoint x: 485, endPoint y: 268, distance: 6.3
click at [490, 266] on button "Save" at bounding box center [478, 266] width 47 height 30
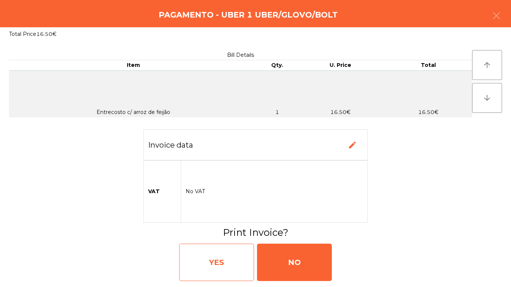
click at [239, 260] on div "YES" at bounding box center [216, 262] width 75 height 37
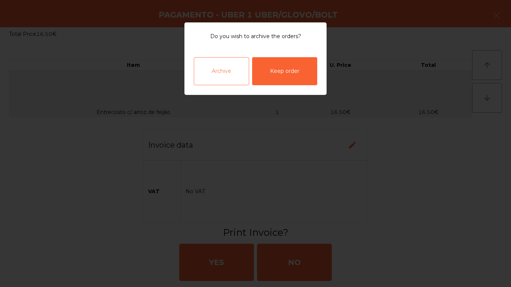
click at [241, 57] on div "Archive" at bounding box center [221, 71] width 55 height 28
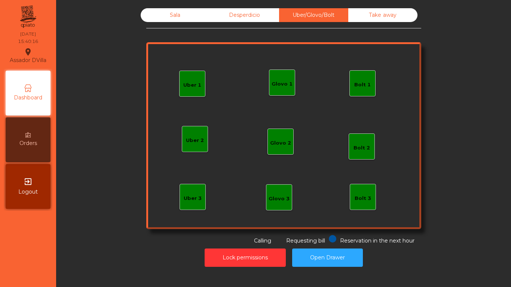
click at [234, 59] on div "Uber 1 Uber 3 Bolt 2 Glovo 2 Uber 2 Glovo 1 Bolt 1 Bolt 3 Glovo 3" at bounding box center [283, 135] width 275 height 187
click at [168, 12] on div "Sala" at bounding box center [175, 15] width 69 height 14
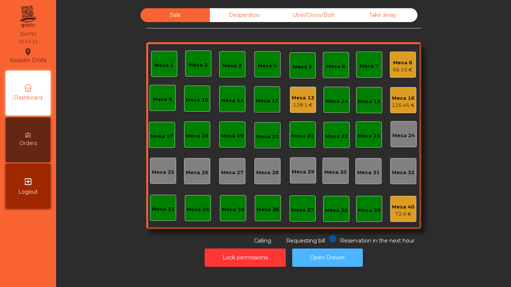
click at [335, 256] on button "Open Drawer" at bounding box center [327, 258] width 71 height 18
click at [299, 102] on div "128.1 €" at bounding box center [303, 104] width 22 height 7
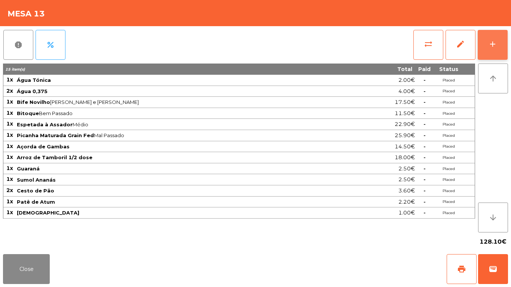
click at [497, 59] on button "add" at bounding box center [493, 45] width 30 height 30
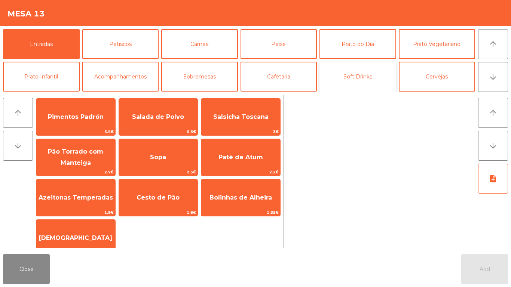
click at [353, 67] on button "Soft Drinks" at bounding box center [358, 77] width 77 height 30
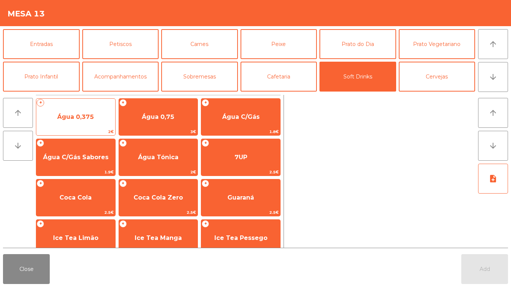
click at [105, 118] on span "Água 0,375" at bounding box center [75, 117] width 79 height 20
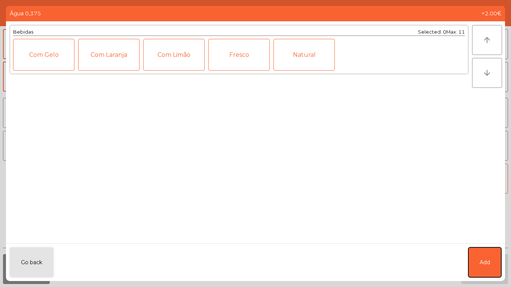
click at [488, 256] on button "Add" at bounding box center [485, 263] width 33 height 30
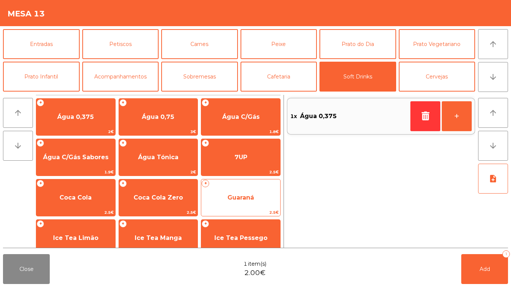
click at [237, 202] on span "Guaraná" at bounding box center [240, 198] width 79 height 20
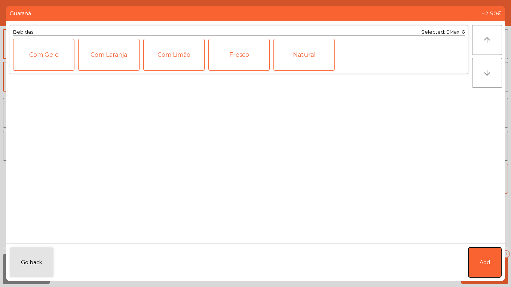
click at [488, 267] on button "Add" at bounding box center [485, 263] width 33 height 30
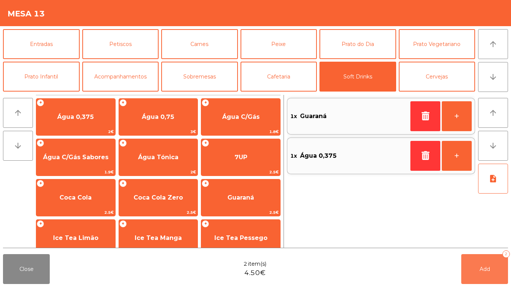
click at [488, 267] on span "Add" at bounding box center [485, 269] width 10 height 7
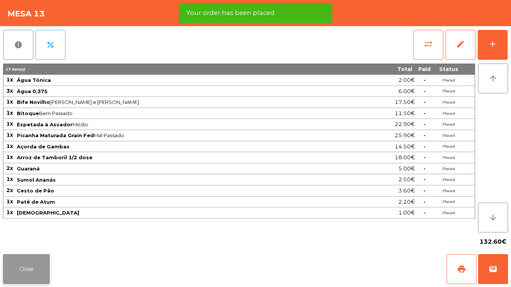
click at [37, 278] on button "Close" at bounding box center [26, 269] width 47 height 30
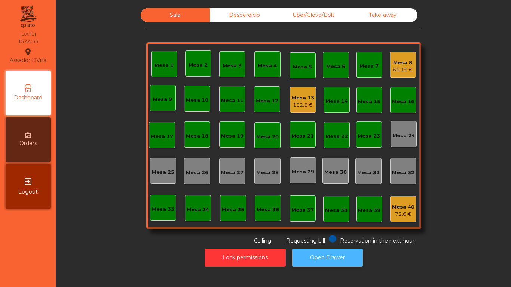
click at [340, 251] on button "Open Drawer" at bounding box center [327, 258] width 71 height 18
click at [292, 249] on button "Open Drawer" at bounding box center [327, 258] width 71 height 18
click at [396, 64] on div "Mesa 8" at bounding box center [403, 62] width 20 height 7
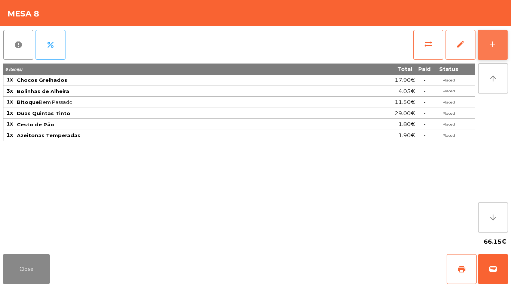
click at [497, 50] on button "add" at bounding box center [493, 45] width 30 height 30
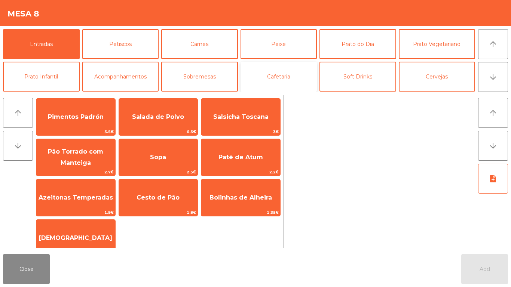
click at [276, 85] on button "Cafetaria" at bounding box center [279, 77] width 77 height 30
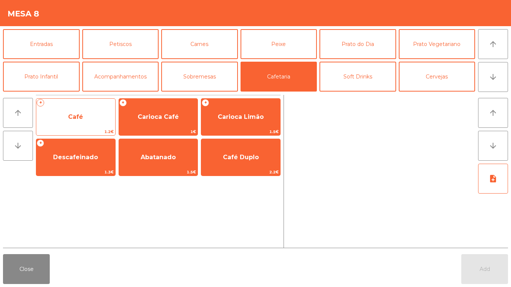
click at [71, 121] on span "Café" at bounding box center [75, 117] width 79 height 20
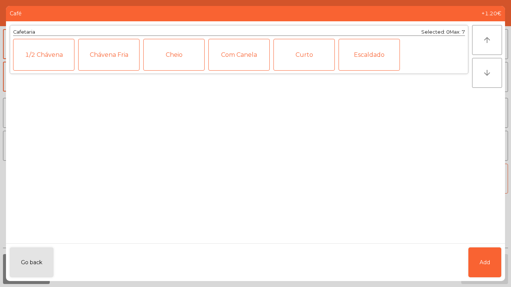
click at [169, 50] on div "Cheio" at bounding box center [173, 55] width 61 height 32
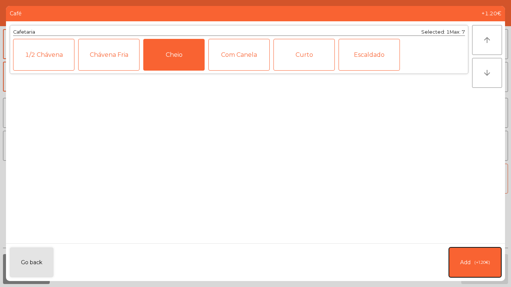
click at [489, 258] on button "Add (+1.20€)" at bounding box center [475, 263] width 52 height 30
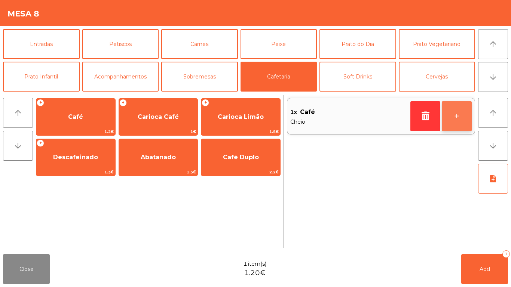
click at [461, 120] on button "+" at bounding box center [457, 116] width 30 height 30
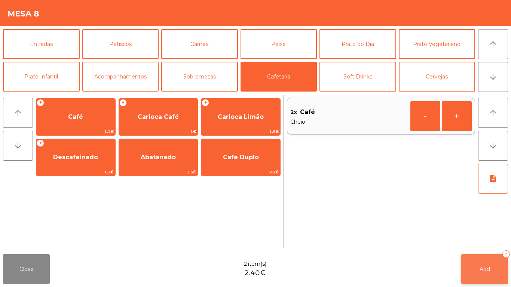
click at [486, 272] on span "Add" at bounding box center [485, 269] width 10 height 7
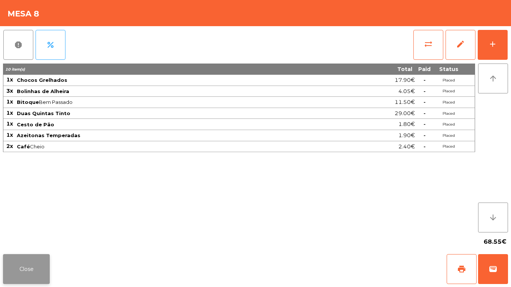
click at [14, 259] on button "Close" at bounding box center [26, 269] width 47 height 30
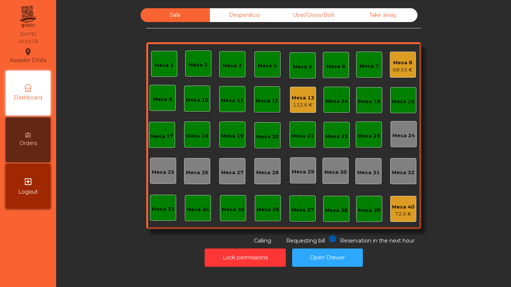
click at [295, 105] on div "132.6 €" at bounding box center [303, 104] width 22 height 7
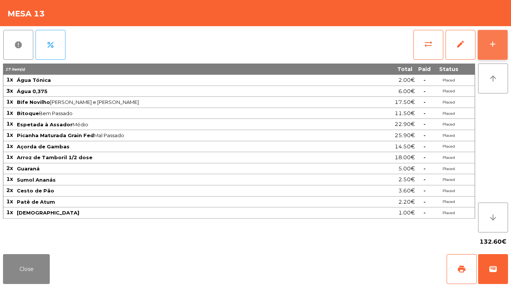
click at [504, 51] on button "add" at bounding box center [493, 45] width 30 height 30
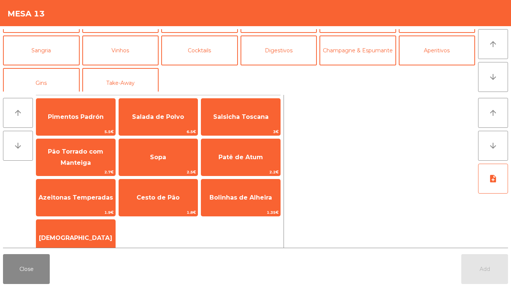
scroll to position [65, 0]
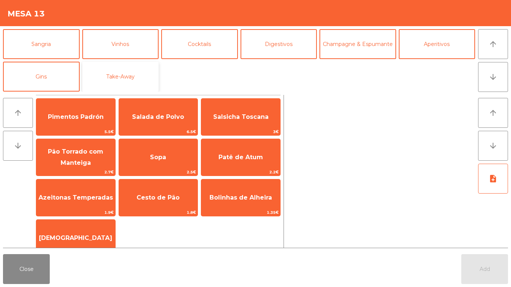
click at [125, 83] on button "Take-Away" at bounding box center [120, 77] width 77 height 30
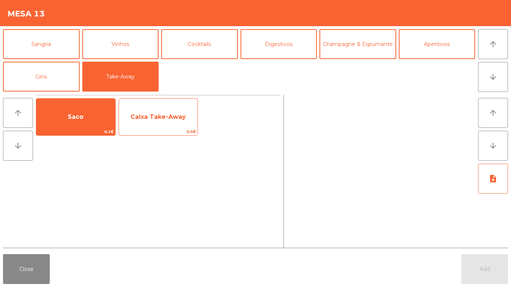
click at [158, 119] on span "Caixa Take-Away" at bounding box center [158, 116] width 55 height 7
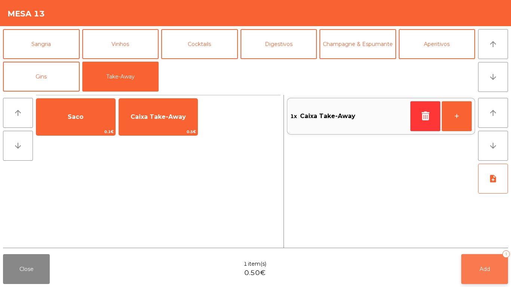
click at [480, 276] on button "Add 1" at bounding box center [484, 269] width 47 height 30
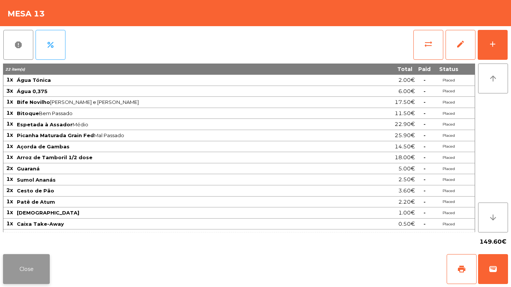
click at [21, 260] on button "Close" at bounding box center [26, 269] width 47 height 30
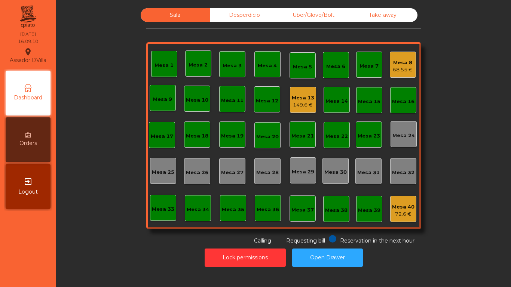
click at [164, 69] on div "Mesa 1" at bounding box center [164, 65] width 19 height 7
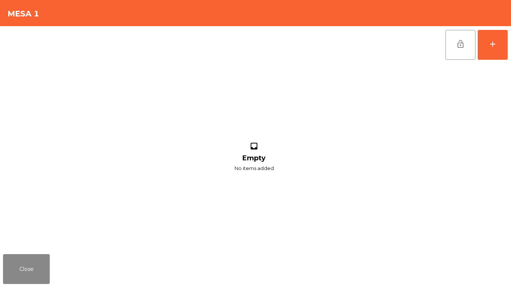
click at [511, 40] on div "lock_open add inbox Empty No items added" at bounding box center [255, 138] width 511 height 225
click at [497, 36] on button "add" at bounding box center [493, 45] width 30 height 30
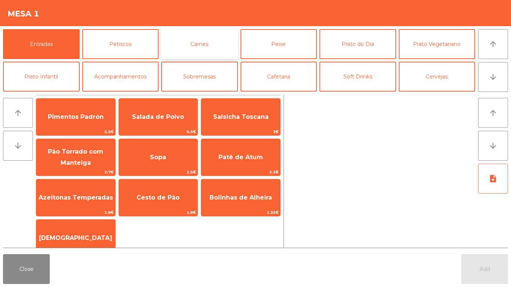
click at [205, 49] on button "Carnes" at bounding box center [199, 44] width 77 height 30
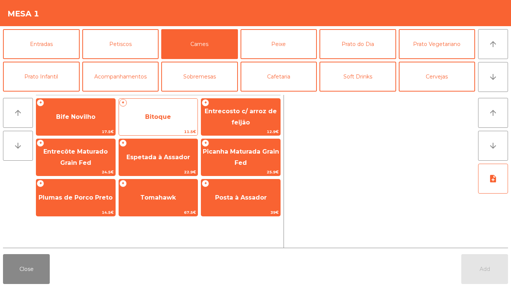
click at [148, 111] on span "Bitoque" at bounding box center [158, 117] width 79 height 20
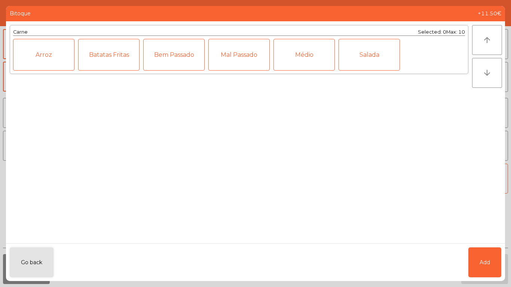
click at [234, 58] on div "Mal Passado" at bounding box center [238, 55] width 61 height 32
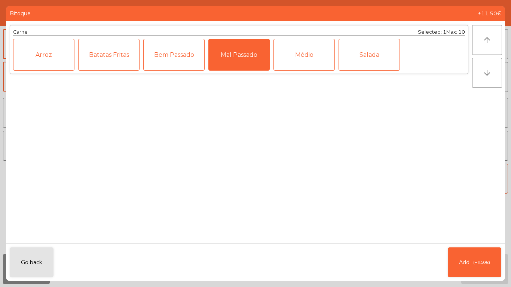
click at [44, 55] on div "Arroz" at bounding box center [43, 55] width 61 height 32
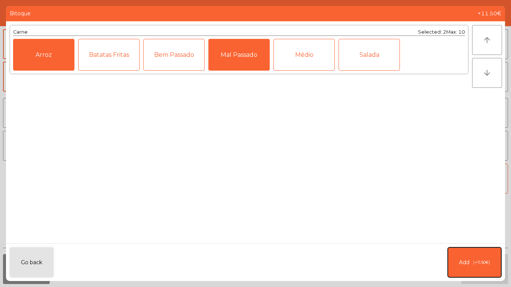
click at [481, 264] on span "(+11.50€)" at bounding box center [481, 263] width 17 height 6
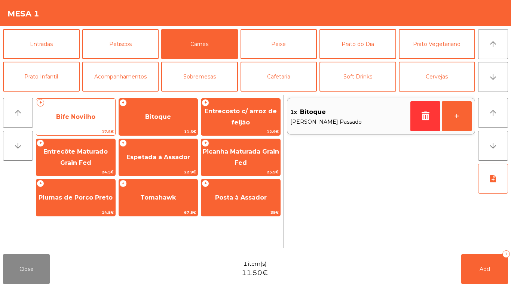
click at [80, 122] on span "Bife Novilho" at bounding box center [75, 117] width 79 height 20
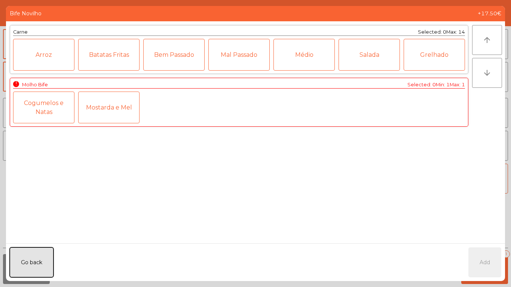
click at [40, 251] on button "Go back" at bounding box center [32, 263] width 44 height 30
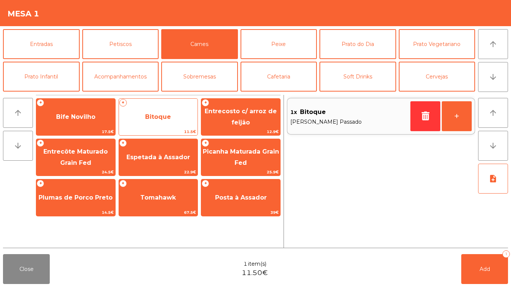
click at [162, 111] on span "Bitoque" at bounding box center [158, 117] width 79 height 20
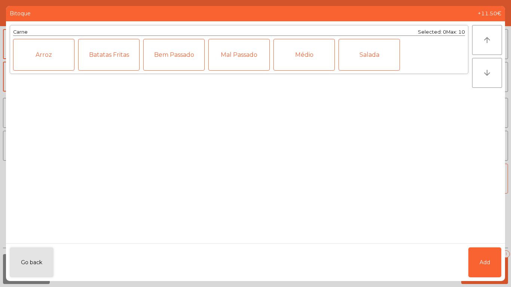
click at [220, 58] on div "Mal Passado" at bounding box center [238, 55] width 61 height 32
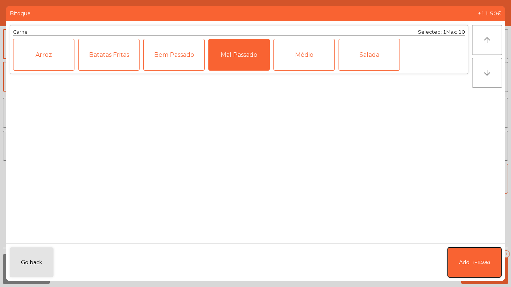
click at [475, 250] on button "Add (+11.50€)" at bounding box center [475, 263] width 54 height 30
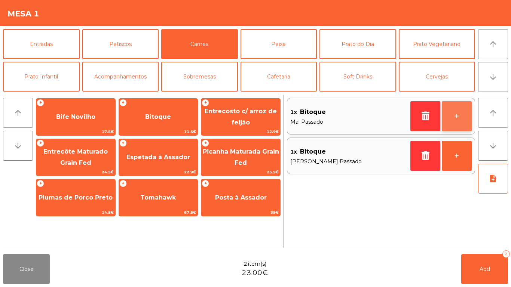
click at [459, 109] on button "+" at bounding box center [457, 116] width 30 height 30
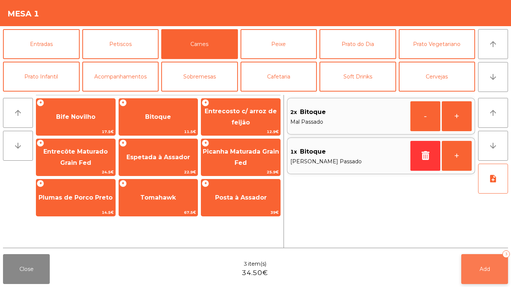
click at [484, 258] on button "Add 3" at bounding box center [484, 269] width 47 height 30
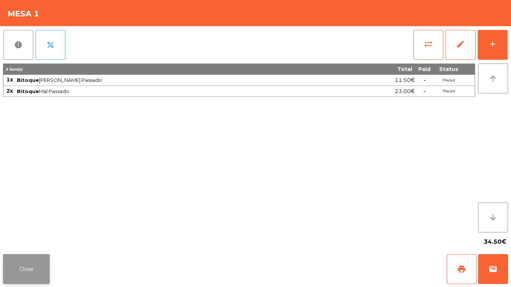
click at [30, 269] on button "Close" at bounding box center [26, 269] width 47 height 30
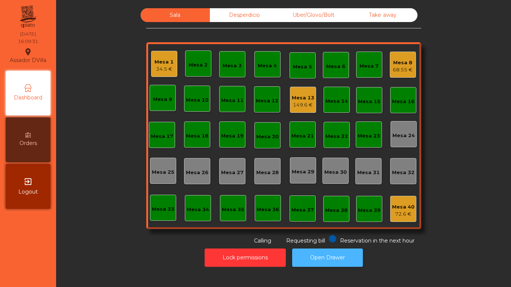
click at [326, 251] on button "Open Drawer" at bounding box center [327, 258] width 71 height 18
click at [168, 64] on div "Mesa 1" at bounding box center [164, 61] width 19 height 7
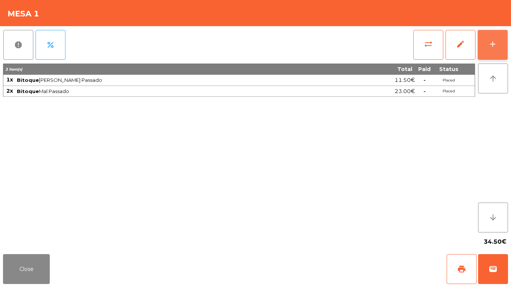
click at [497, 42] on div "add" at bounding box center [492, 44] width 9 height 9
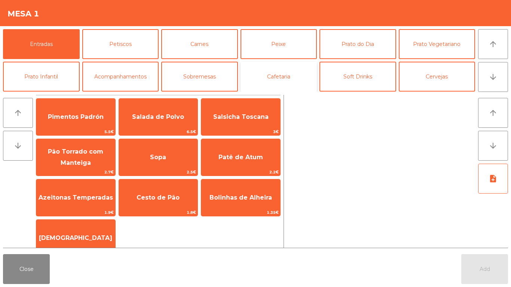
click at [312, 72] on button "Cafetaria" at bounding box center [279, 77] width 77 height 30
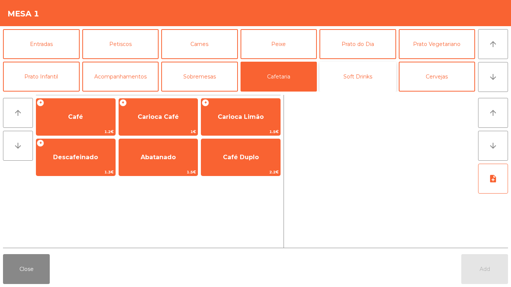
click at [328, 72] on button "Soft Drinks" at bounding box center [358, 77] width 77 height 30
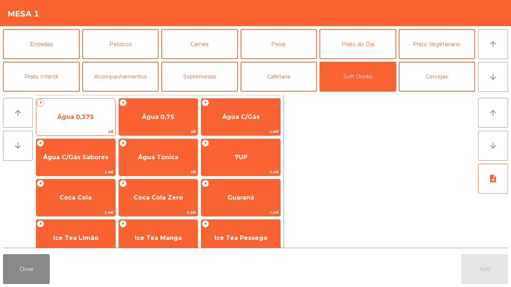
click at [74, 119] on span "Água 0,375" at bounding box center [75, 116] width 37 height 7
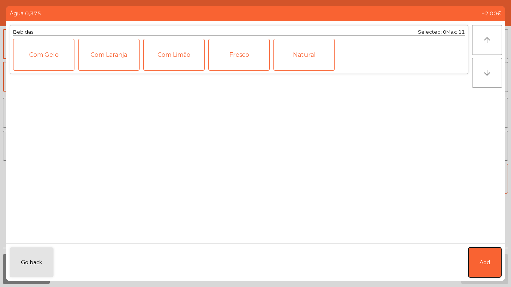
drag, startPoint x: 479, startPoint y: 260, endPoint x: 114, endPoint y: 105, distance: 396.0
click at [478, 260] on button "Add" at bounding box center [485, 263] width 33 height 30
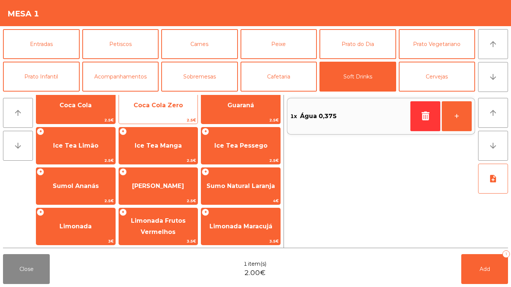
scroll to position [93, 0]
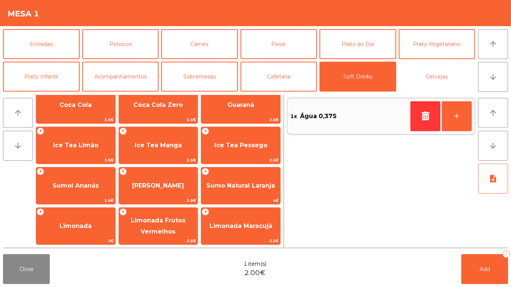
drag, startPoint x: 462, startPoint y: 87, endPoint x: 143, endPoint y: 94, distance: 319.3
click at [458, 87] on button "Cervejas" at bounding box center [437, 77] width 77 height 30
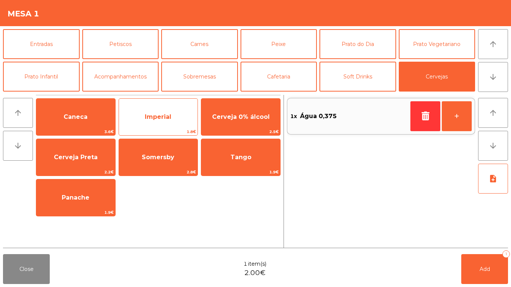
click at [143, 117] on span "Imperial" at bounding box center [158, 117] width 79 height 20
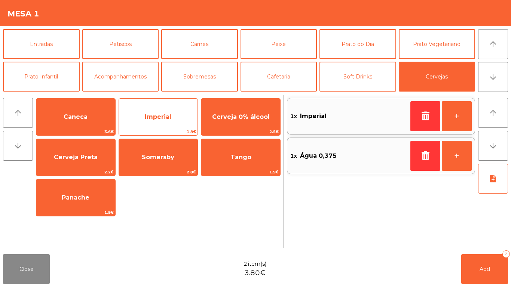
click at [143, 117] on span "Imperial" at bounding box center [158, 117] width 79 height 20
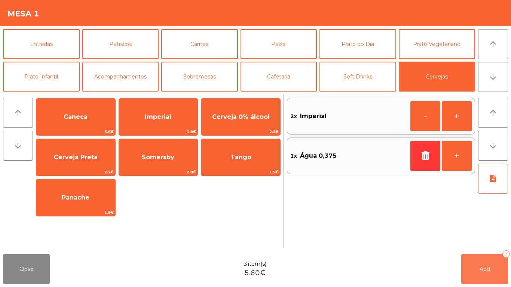
click at [498, 272] on button "Add 3" at bounding box center [484, 269] width 47 height 30
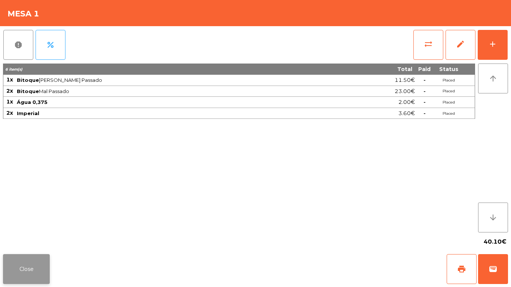
click at [26, 272] on button "Close" at bounding box center [26, 269] width 47 height 30
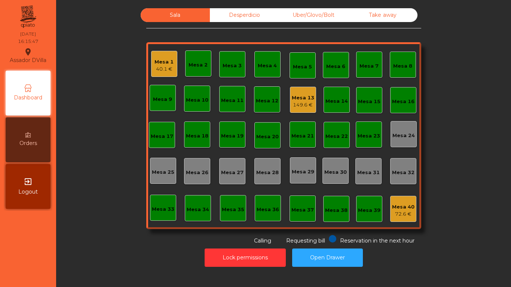
click at [302, 100] on div "Mesa 13" at bounding box center [303, 97] width 22 height 7
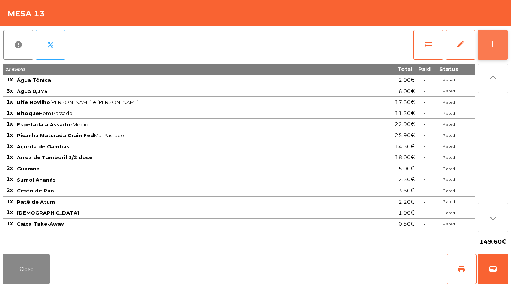
click at [498, 47] on button "add" at bounding box center [493, 45] width 30 height 30
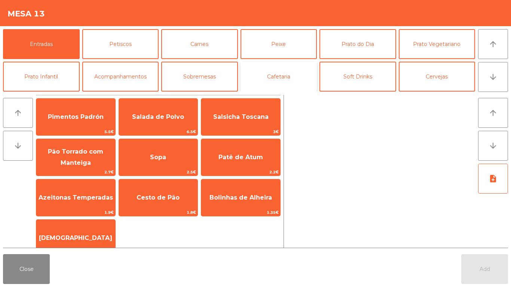
click at [284, 78] on button "Cafetaria" at bounding box center [279, 77] width 77 height 30
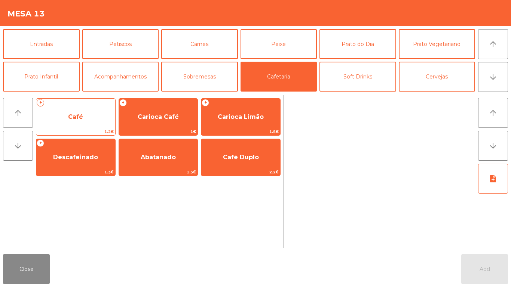
click at [62, 114] on span "Café" at bounding box center [75, 117] width 79 height 20
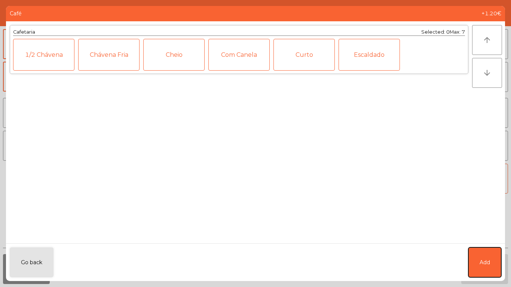
click at [487, 257] on button "Add" at bounding box center [485, 263] width 33 height 30
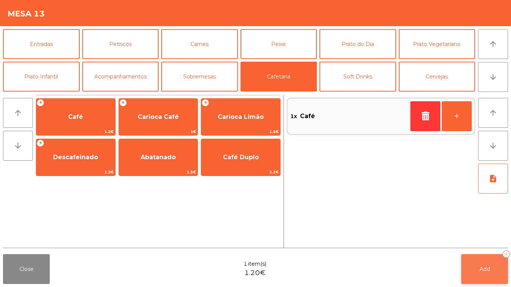
click at [486, 271] on span "Add" at bounding box center [485, 269] width 10 height 7
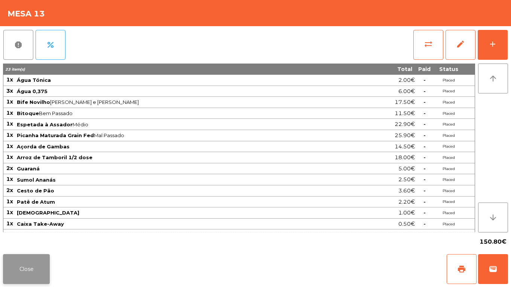
click at [27, 280] on button "Close" at bounding box center [26, 269] width 47 height 30
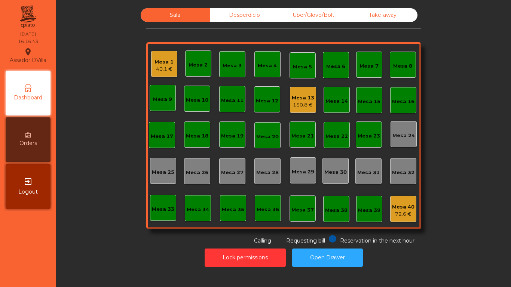
click at [156, 68] on div "40.1 €" at bounding box center [164, 68] width 19 height 7
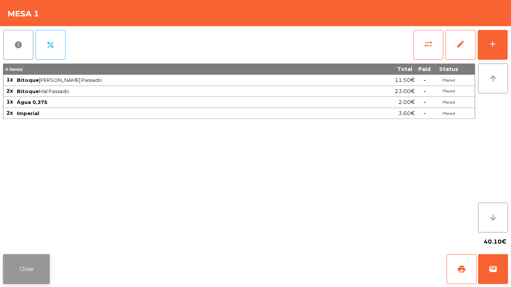
click at [22, 276] on button "Close" at bounding box center [26, 269] width 47 height 30
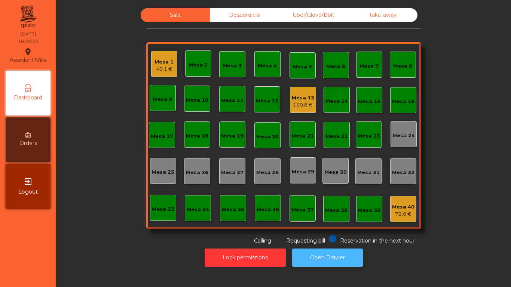
click at [319, 258] on button "Open Drawer" at bounding box center [327, 258] width 71 height 18
drag, startPoint x: 480, startPoint y: 266, endPoint x: 511, endPoint y: 198, distance: 74.4
click at [478, 262] on div "Lock permissions Open Drawer" at bounding box center [283, 258] width 435 height 26
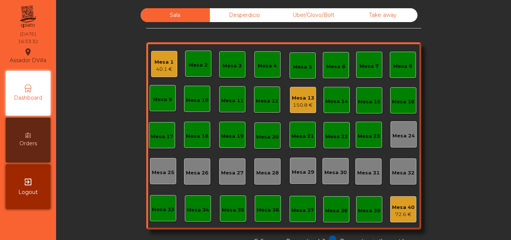
click at [169, 59] on div "Mesa 1" at bounding box center [164, 61] width 19 height 7
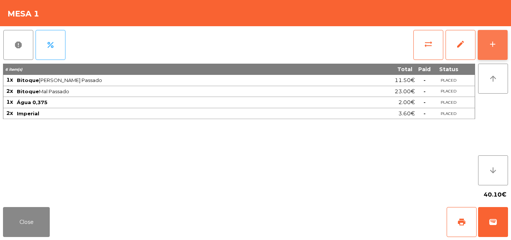
click at [487, 43] on button "add" at bounding box center [493, 45] width 30 height 30
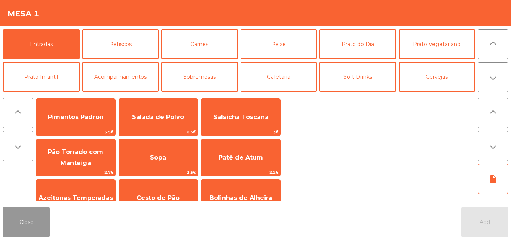
click at [45, 226] on button "Close" at bounding box center [26, 222] width 47 height 30
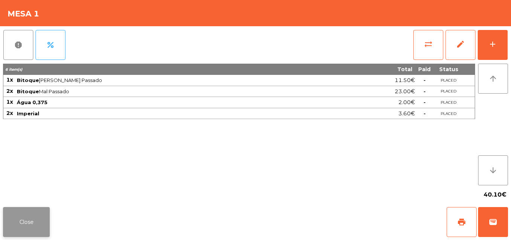
click at [40, 225] on button "Close" at bounding box center [26, 222] width 47 height 30
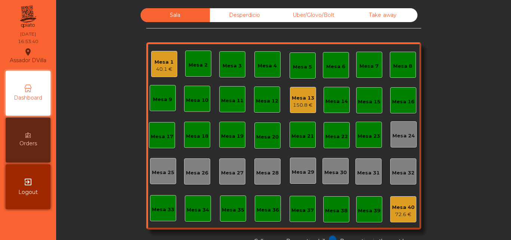
click at [131, 75] on div "Sala Desperdicio Uber/Glovo/Bolt Take away Mesa 1 40.1 € Mesa 2 Mesa 3 Mesa 4 M…" at bounding box center [283, 126] width 435 height 237
drag, startPoint x: 263, startPoint y: 16, endPoint x: 346, endPoint y: 21, distance: 82.9
click at [265, 17] on div "Desperdicio" at bounding box center [244, 15] width 69 height 14
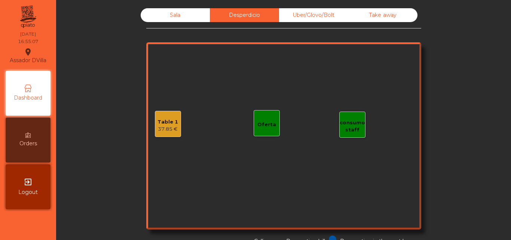
click at [348, 21] on div "Take away" at bounding box center [382, 15] width 69 height 14
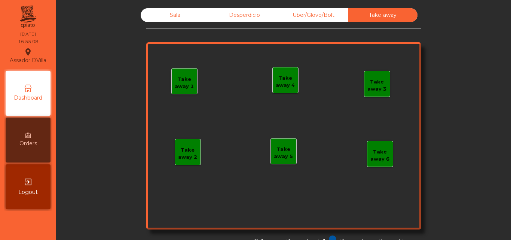
click at [328, 15] on div "Uber/Glovo/Bolt" at bounding box center [313, 15] width 69 height 14
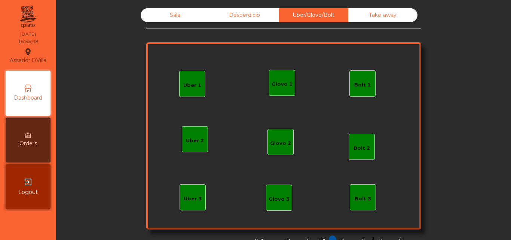
click at [168, 15] on div "Sala" at bounding box center [175, 15] width 69 height 14
